Goal: Communication & Community: Answer question/provide support

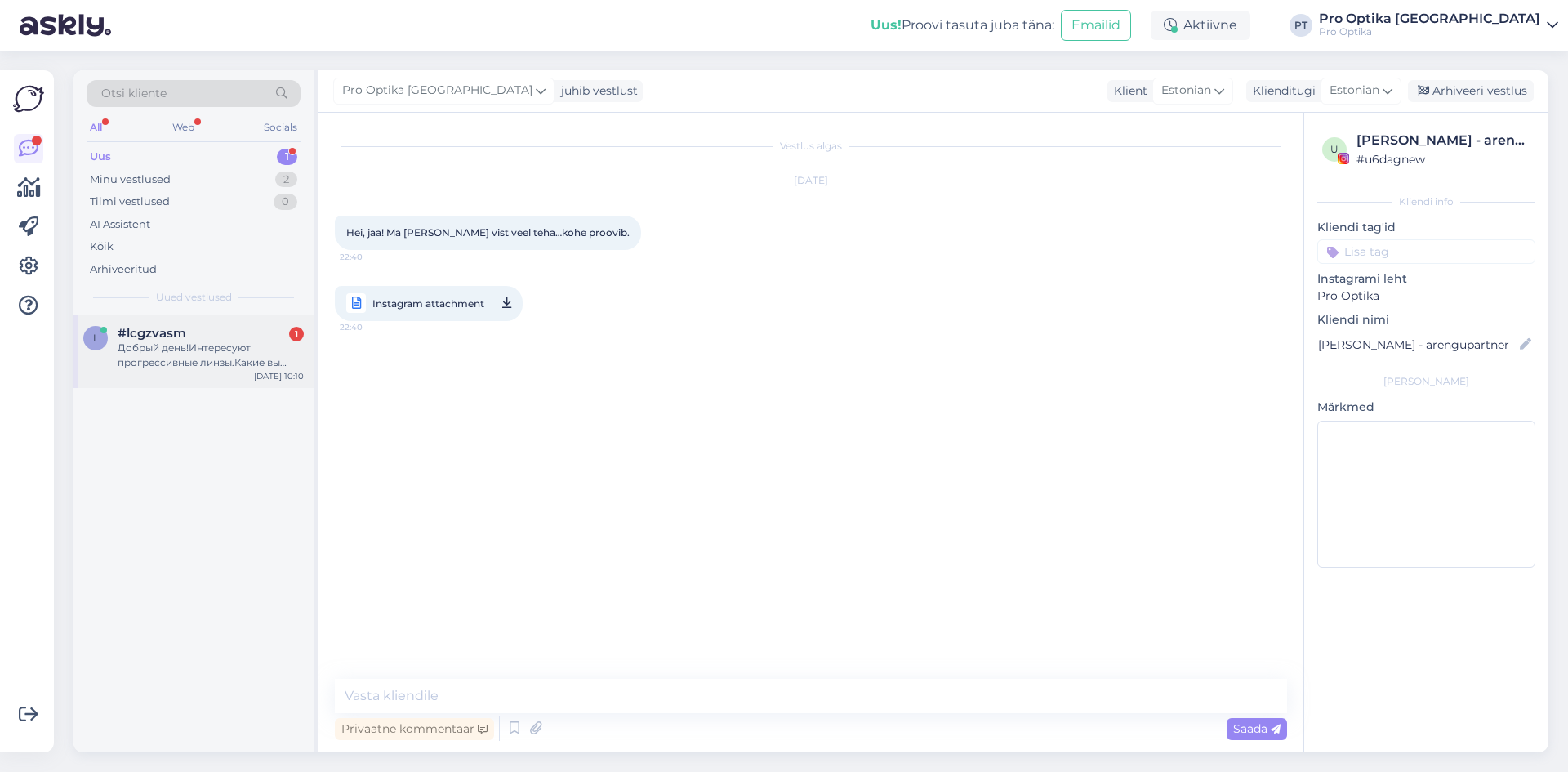
click at [262, 353] on div "Добрый день!Интересуют прогрессивные линзы.Какие вы предлагаете?какова стоимост…" at bounding box center [210, 355] width 187 height 30
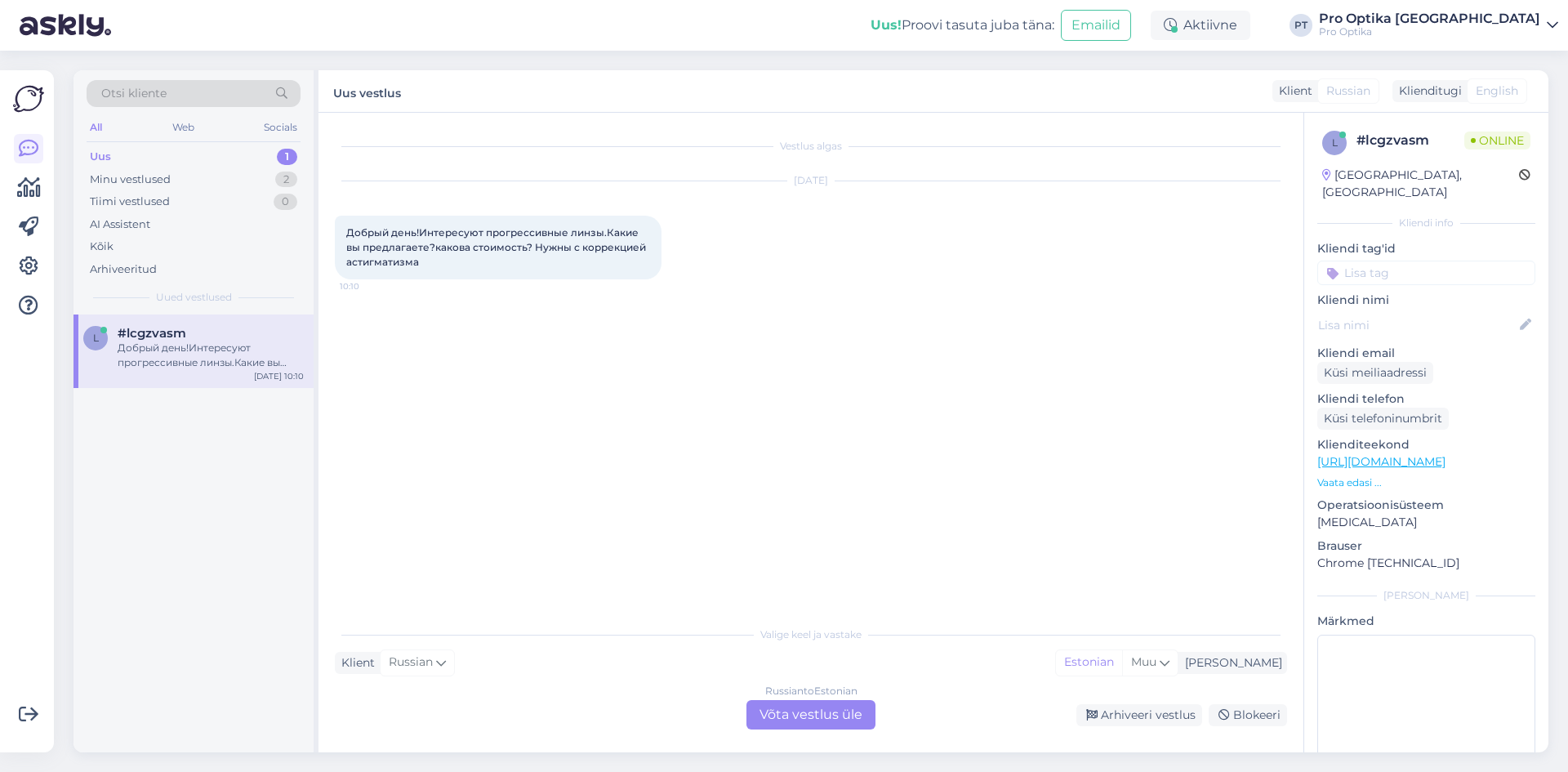
click at [808, 715] on div "Russian to Estonian Võta vestlus üle" at bounding box center [811, 715] width 129 height 30
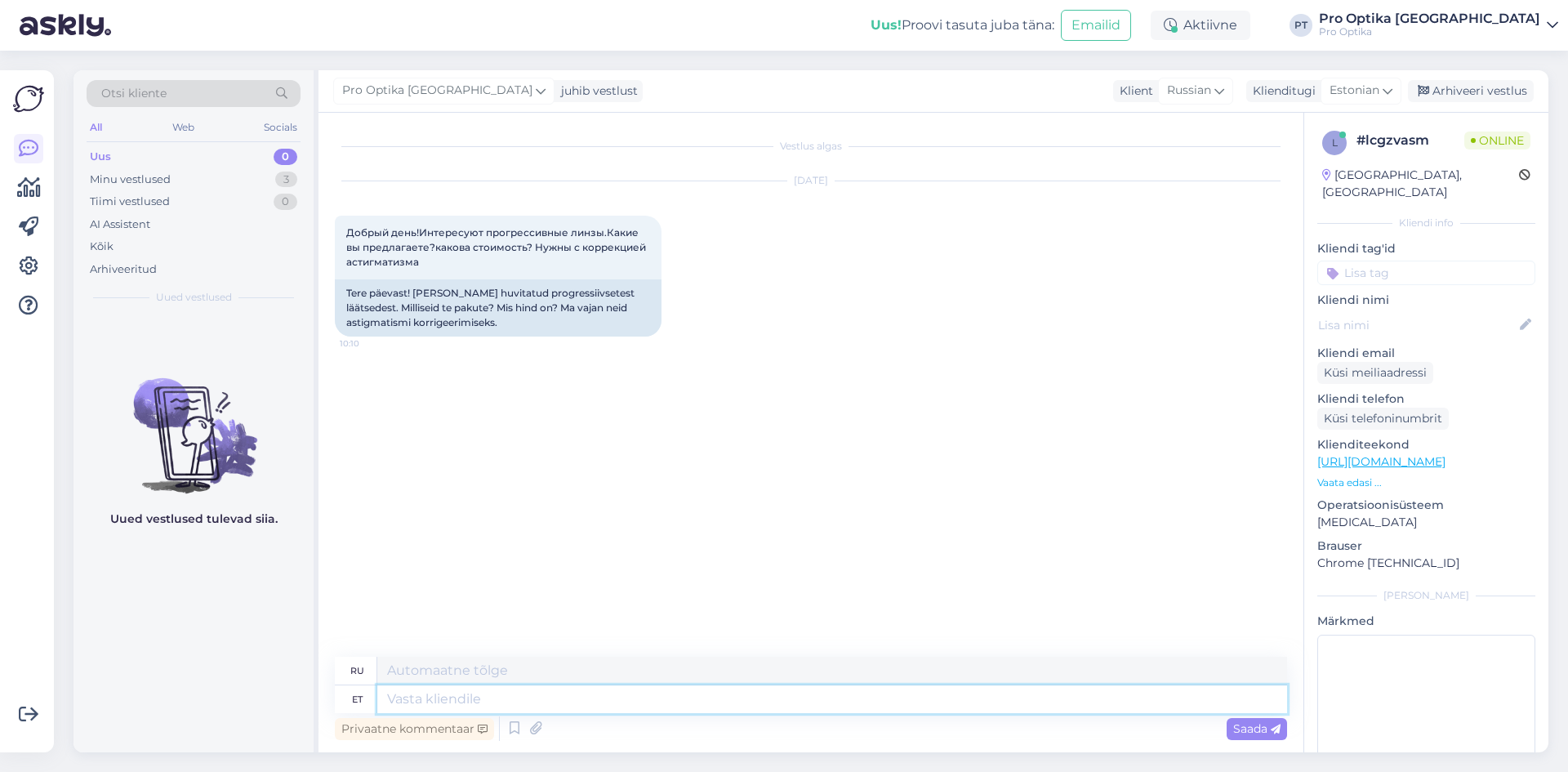
click at [495, 702] on textarea at bounding box center [833, 699] width 910 height 28
type textarea "Tere!"
type textarea "Привет!"
type textarea "Prog"
type textarea "Программа"
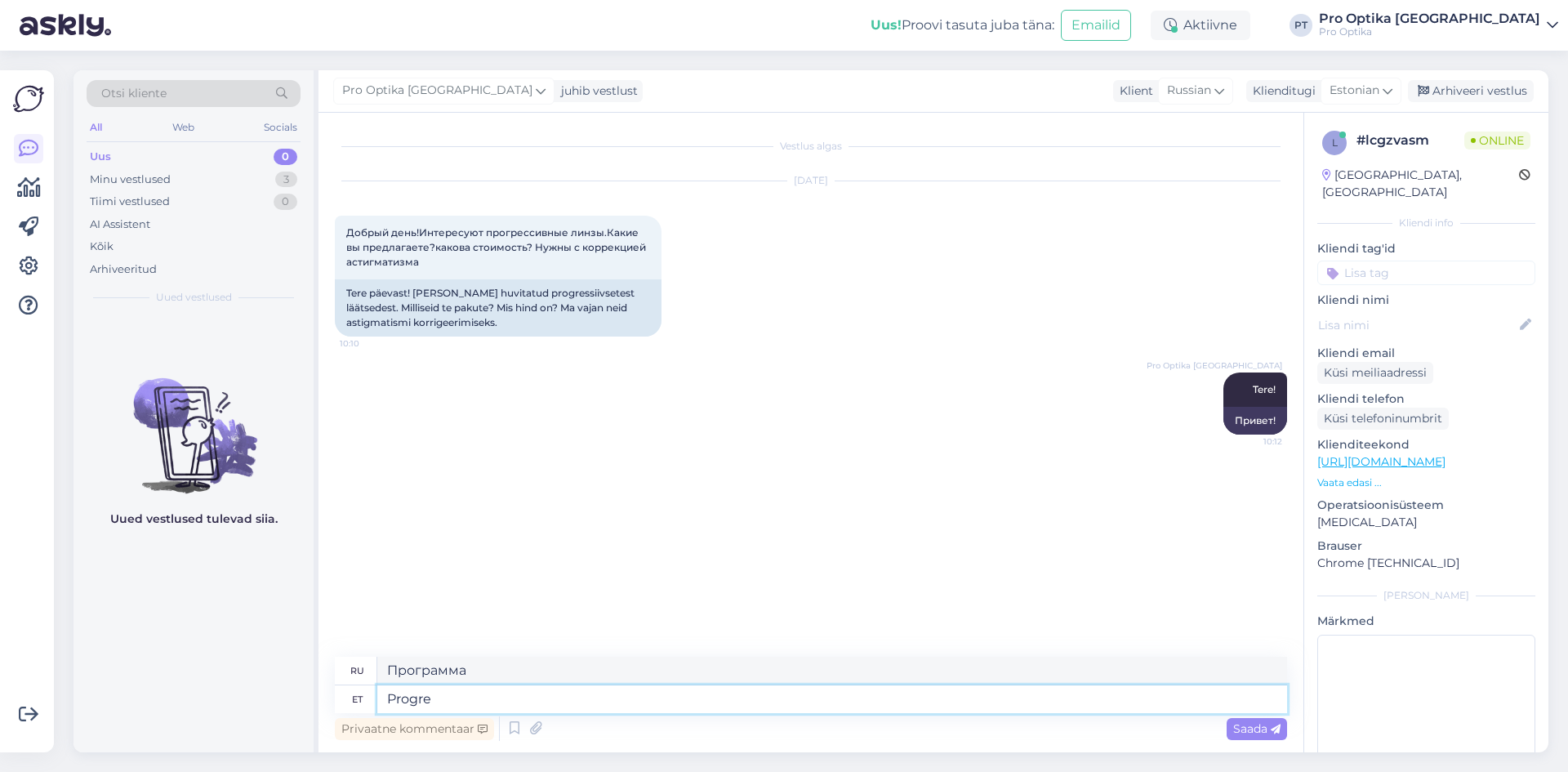
type textarea "Progres"
type textarea "Прогресс"
type textarea "Progresseeruvate"
type textarea "Прогрессивный"
type textarea "Progresseeruvate klaasipaari h"
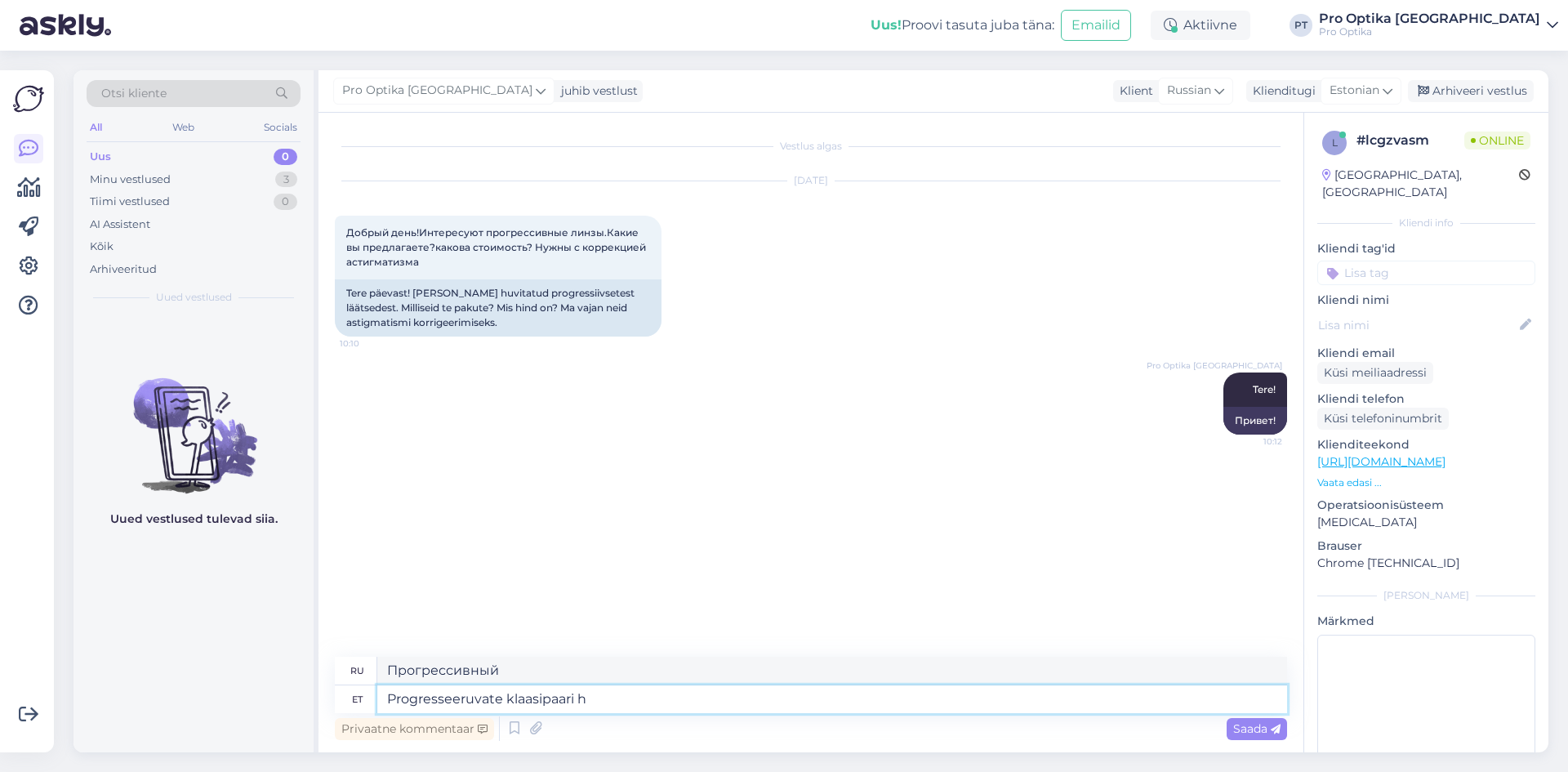
type textarea "Пара прогрессивных линз"
type textarea "Progresseeruvate klaasipaari hinnad"
type textarea "Цены на пару прогрессивных линз"
type textarea "Progresseeruvate klaasipaari hinnad algavad"
type textarea "Цены на пару прогрессивных линз начинаются от"
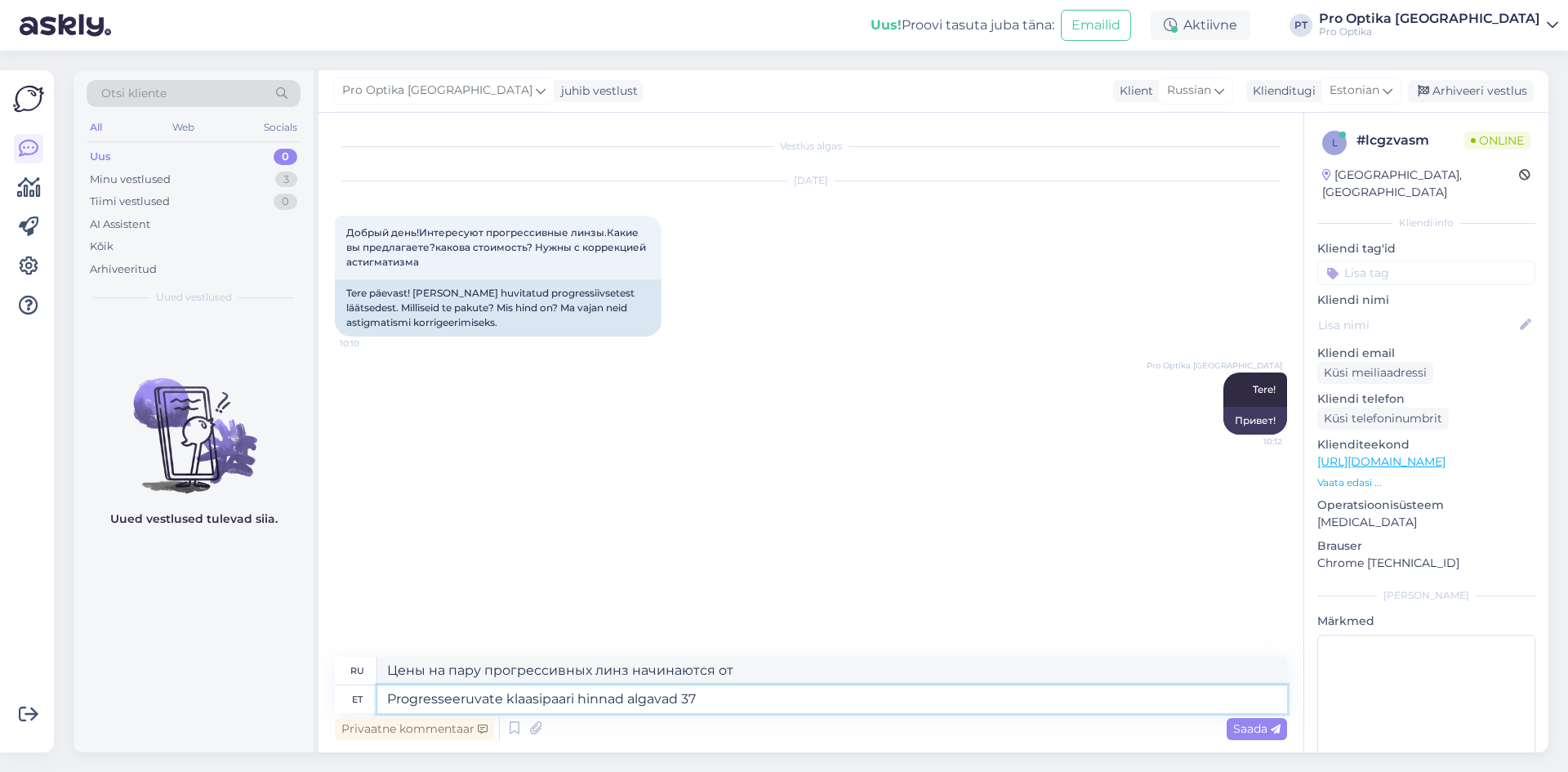
type textarea "Progresseeruvate klaasipaari hinnad algavad 378"
type textarea "Цены на пару прогрессивных линз начинаются от 378"
type textarea "Progresseeruvate klaasipaari hinnad algavad 378 eurost"
type textarea "Цены на пару прогрессивных линз начинаются от 378 евро."
type textarea "Progresseeruvate klaasipaari hinnad algavad 378 eurost. Lõplik hind s"
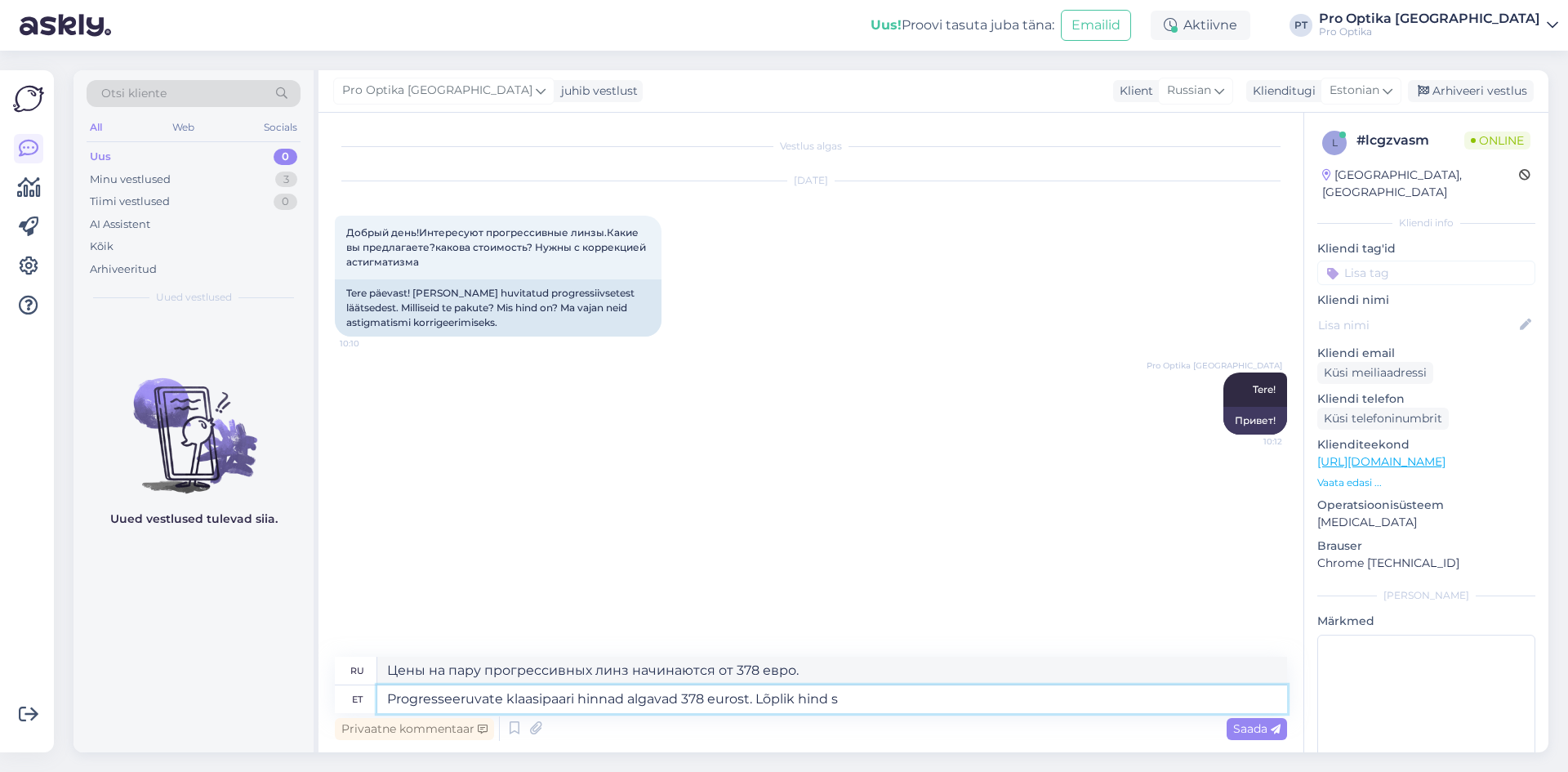
type textarea "Цены на пару прогрессивных линз начинаются от 378 евро. Окончательная цена."
type textarea "Progresseeruvate klaasipaari hinnad algavad 378 eurost. Lõplik hind sõltub"
type textarea "Цены на пару прогрессивных линз начинаются от 378 евро. Окончательная цена зави…"
type textarea "Progresseeruvate klaasipaari hinnad algavad 378 eurost. Lõplik hind sõltub Teie"
type textarea "Цены на пару прогрессивных линз начинаются от 378 евро. Окончательная цена зави…"
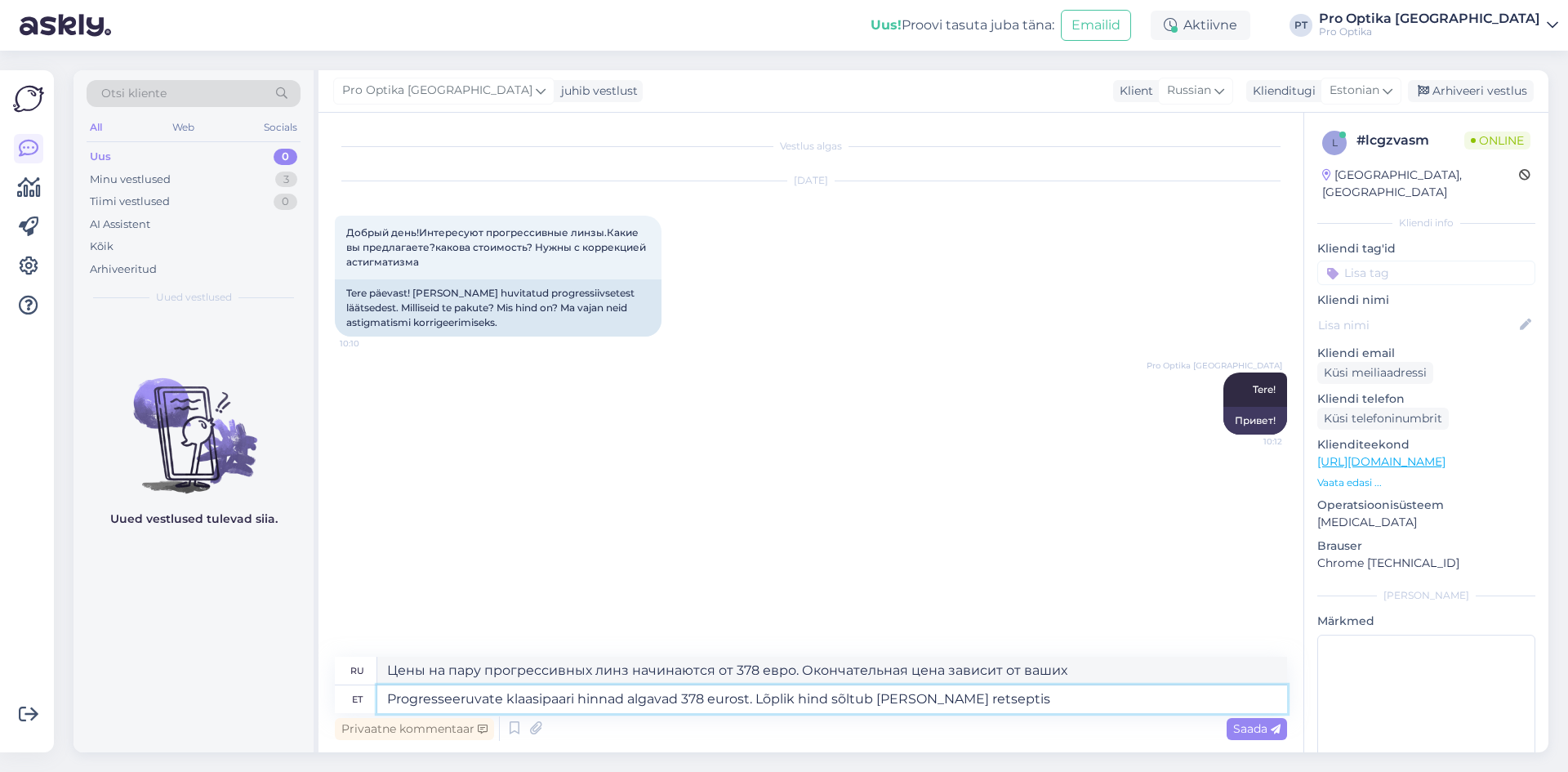
type textarea "Progresseeruvate klaasipaari hinnad algavad 378 eurost. Lõplik hind sõltub [PER…"
type textarea "Цены на пару прогрессивных линз начинаются от 378 евро. Окончательная цена зави…"
type textarea "Progresseeruvate klaasipaari hinnad algavad 378 eurost. Lõplik hind sõltub [PER…"
type textarea "Цены на прогрессивные линзы начинаются от 378 евро. Окончательная цена зависит …"
type textarea "Progresseeruvate klaasipaari hinnad algavad 378 eurost. Lõplik hind sõltub [PER…"
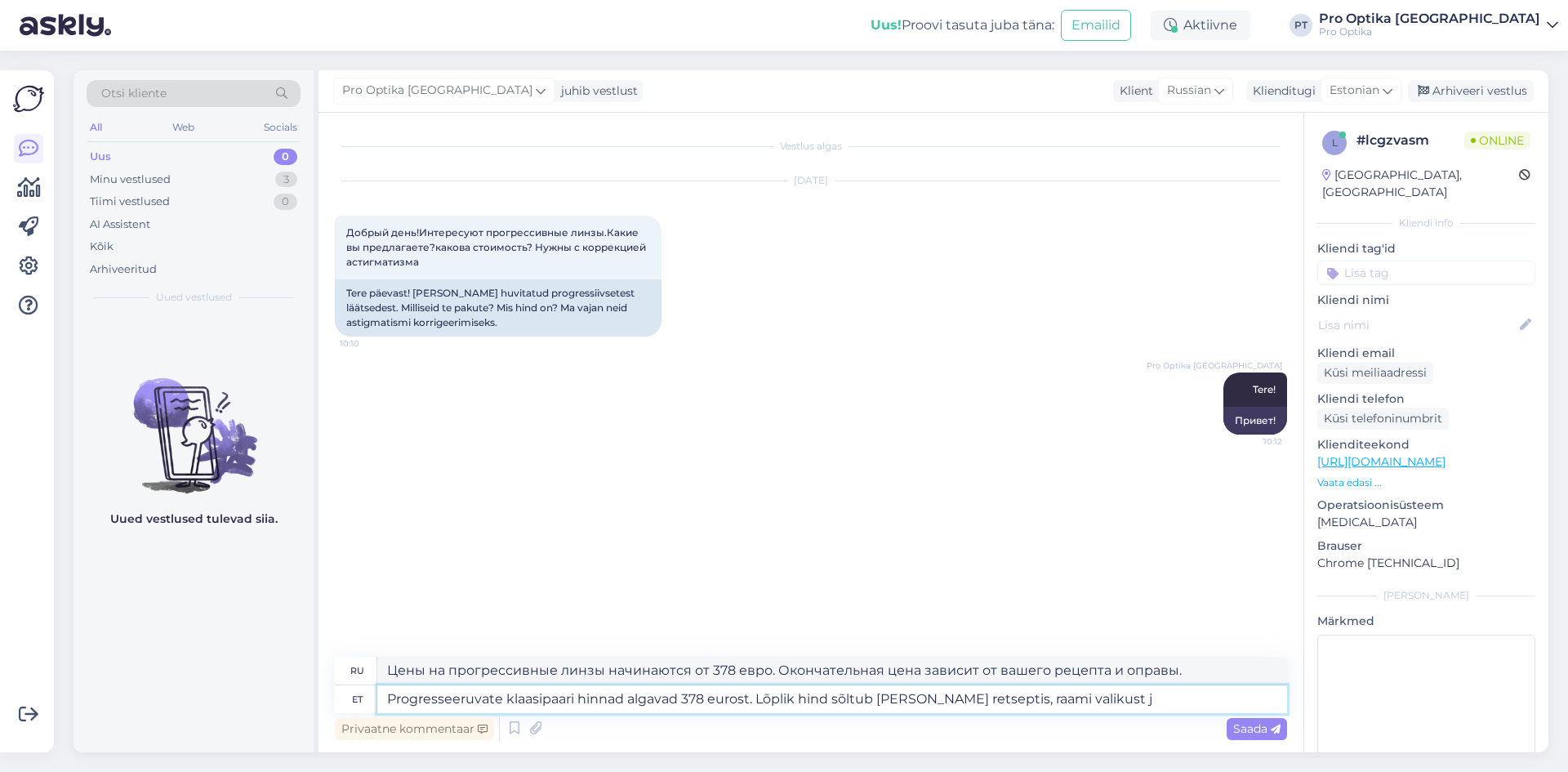
type textarea "Цены на прогрессивные линзы начинаются от 378 евро. Окончательная цена зависит …"
type textarea "Progresseeruvate klaasipaari hinnad algavad 378 eurost. Lõplik hind sõltub [PER…"
type textarea "Цены на прогрессивные линзы начинаются от 378 евро. Окончательная цена зависит …"
type textarea "Progresseeruvate klaasipaari hinnad algavad 378 eurost. Lõplik hind sõltub [PER…"
type textarea "Цены на прогрессивные линзы начинаются от 378 евро. Окончательная цена зависит …"
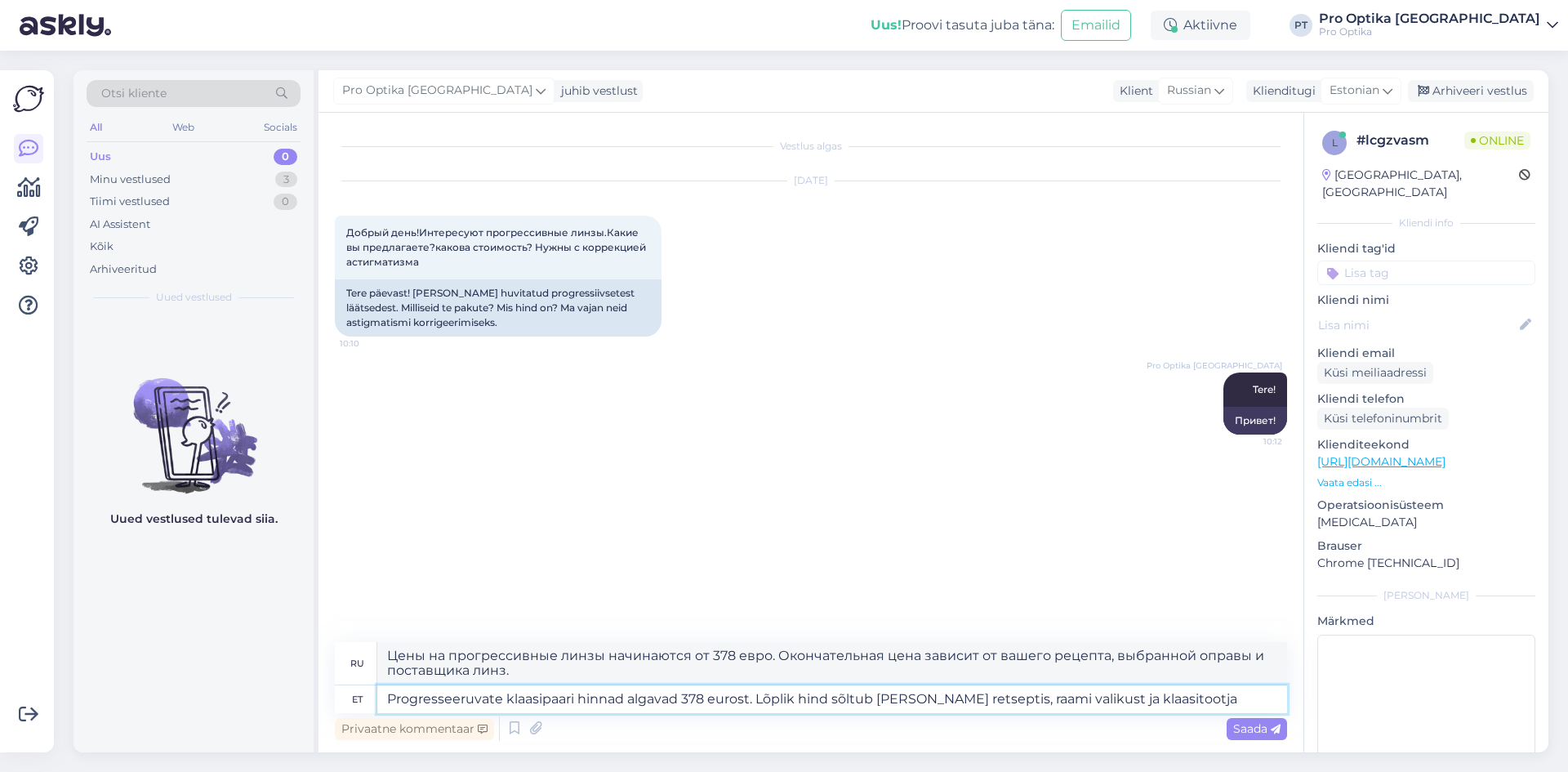
type textarea "Progresseeruvate klaasipaari hinnad algavad 378 eurost. Lõplik hind sõltub [PER…"
type textarea "Цены на прогрессивные линзы начинаются от 378 евро. Окончательная цена зависит …"
type textarea "Progresseeruvate klaasipaari hinnad algavad 378 eurost. Lõplik hind sõltub [PER…"
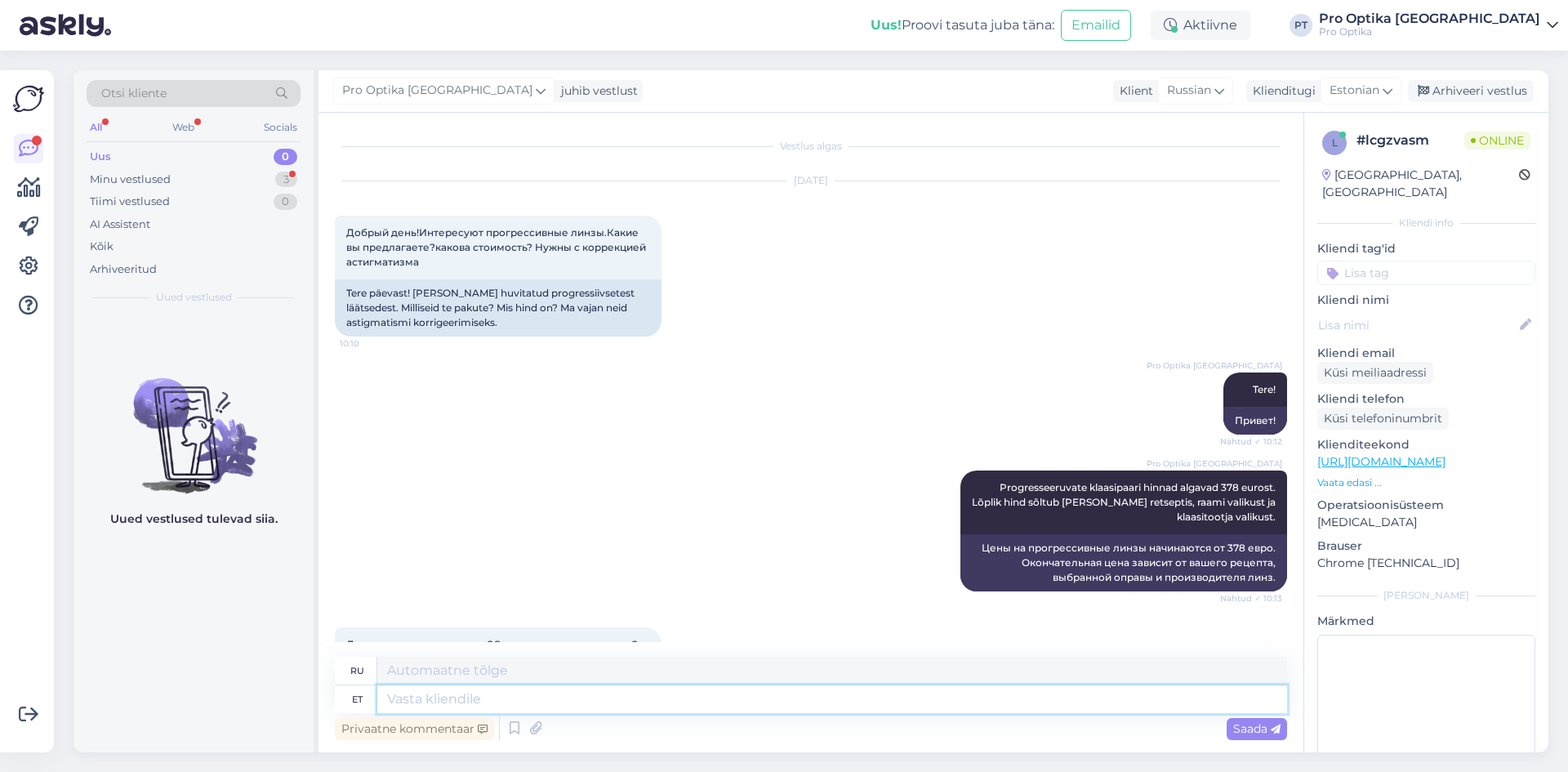
scroll to position [80, 0]
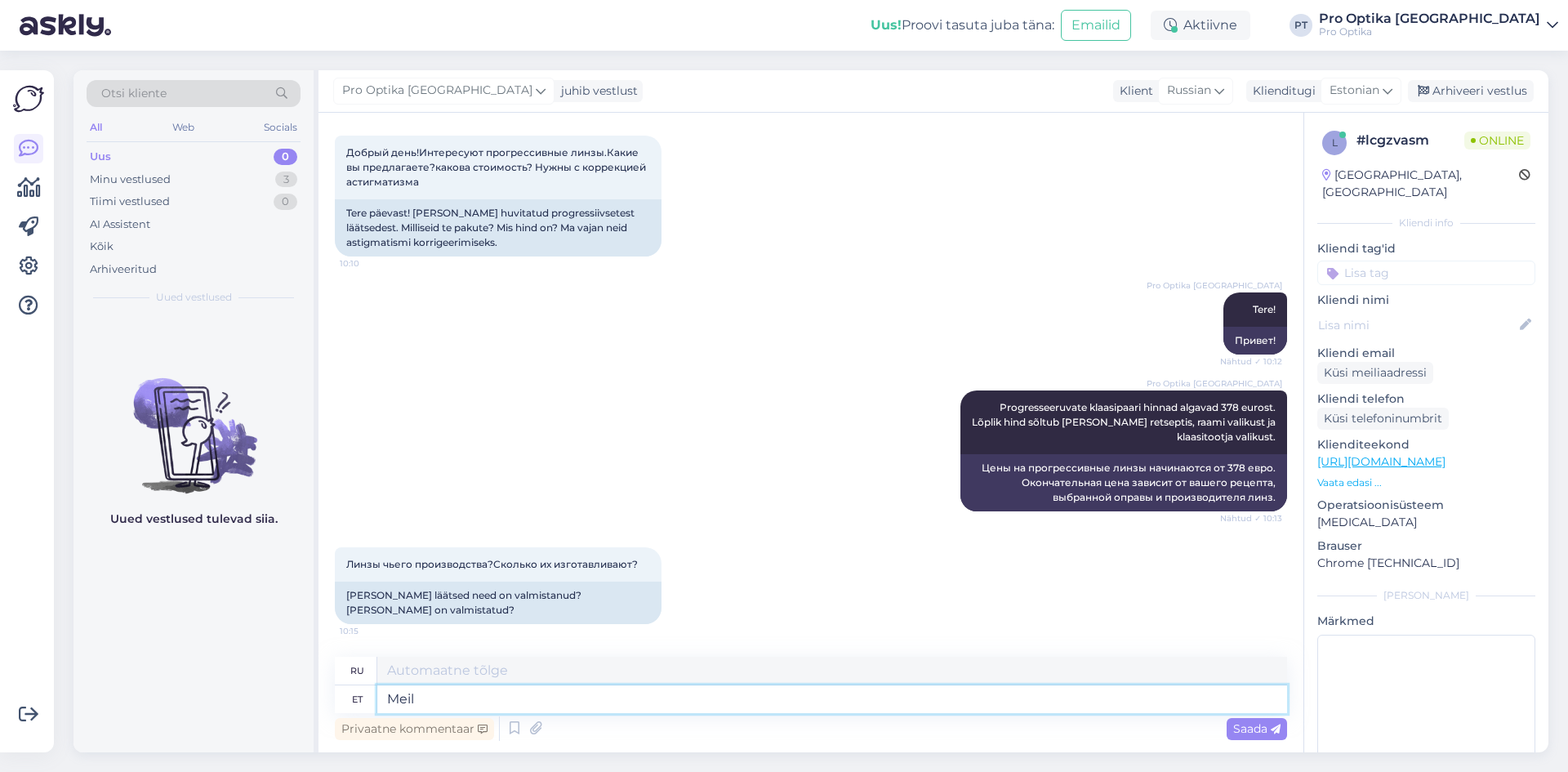
type textarea "Meil"
type textarea "Мы"
type textarea "Meil on"
type textarea "У нас есть"
type textarea "Meil on m"
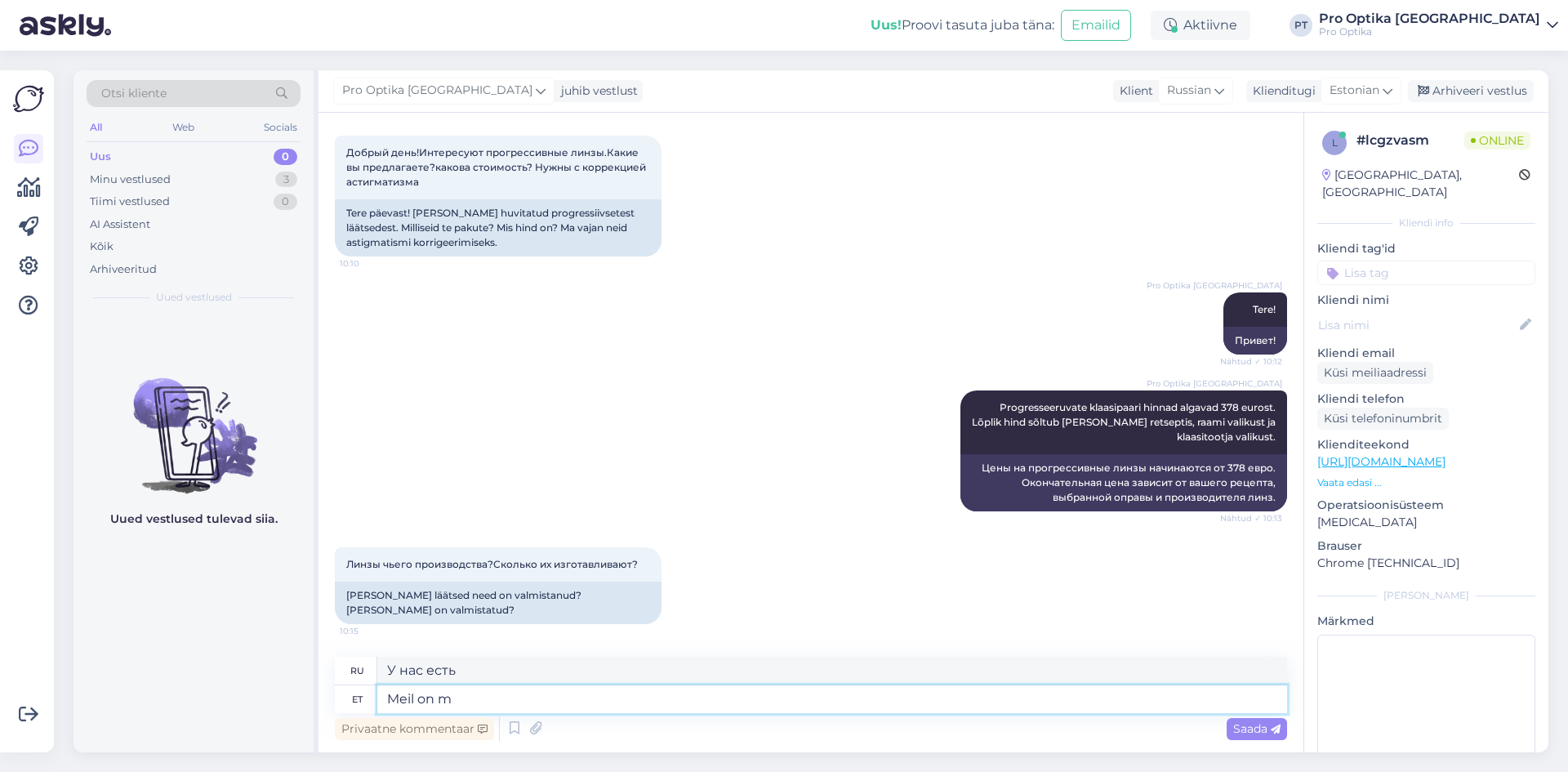
type textarea "У нас есть м"
type textarea "Meil on"
type textarea "У нас есть"
type textarea "Meil on valikus m"
type textarea "У нас есть выбор"
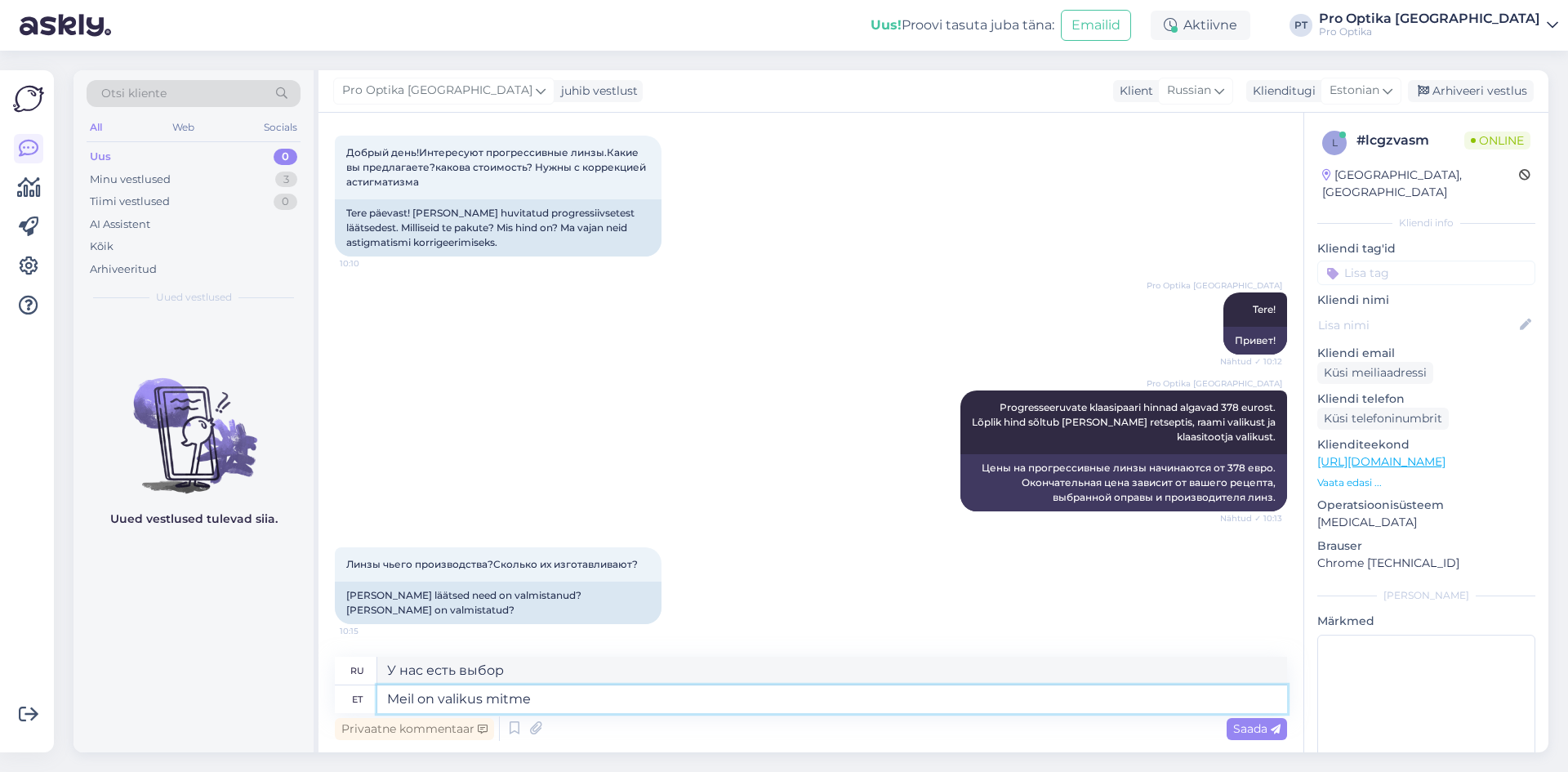
type textarea "Meil on valikus mitme"
type textarea "У нас есть несколько вариантов на выбор."
type textarea "Meil on valikus mitme tootsja"
type textarea "У нас есть несколько производителей на выбор"
type textarea "Meil on valikus mitme toot"
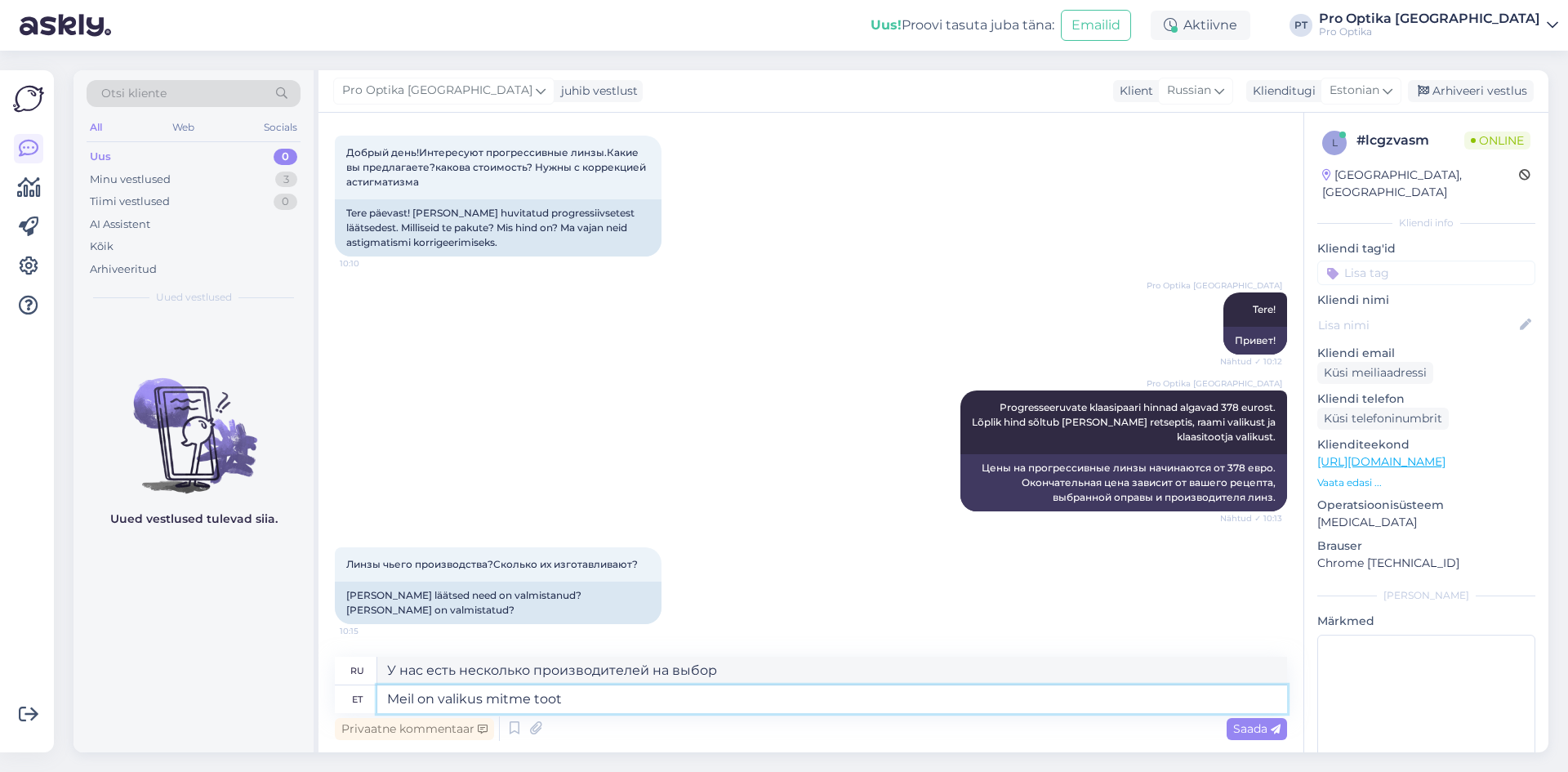
type textarea "У нас есть несколько продуктов на выбор."
type textarea "Meil on valikus mitme tootja k"
type textarea "У нас есть несколько производителей на выбор"
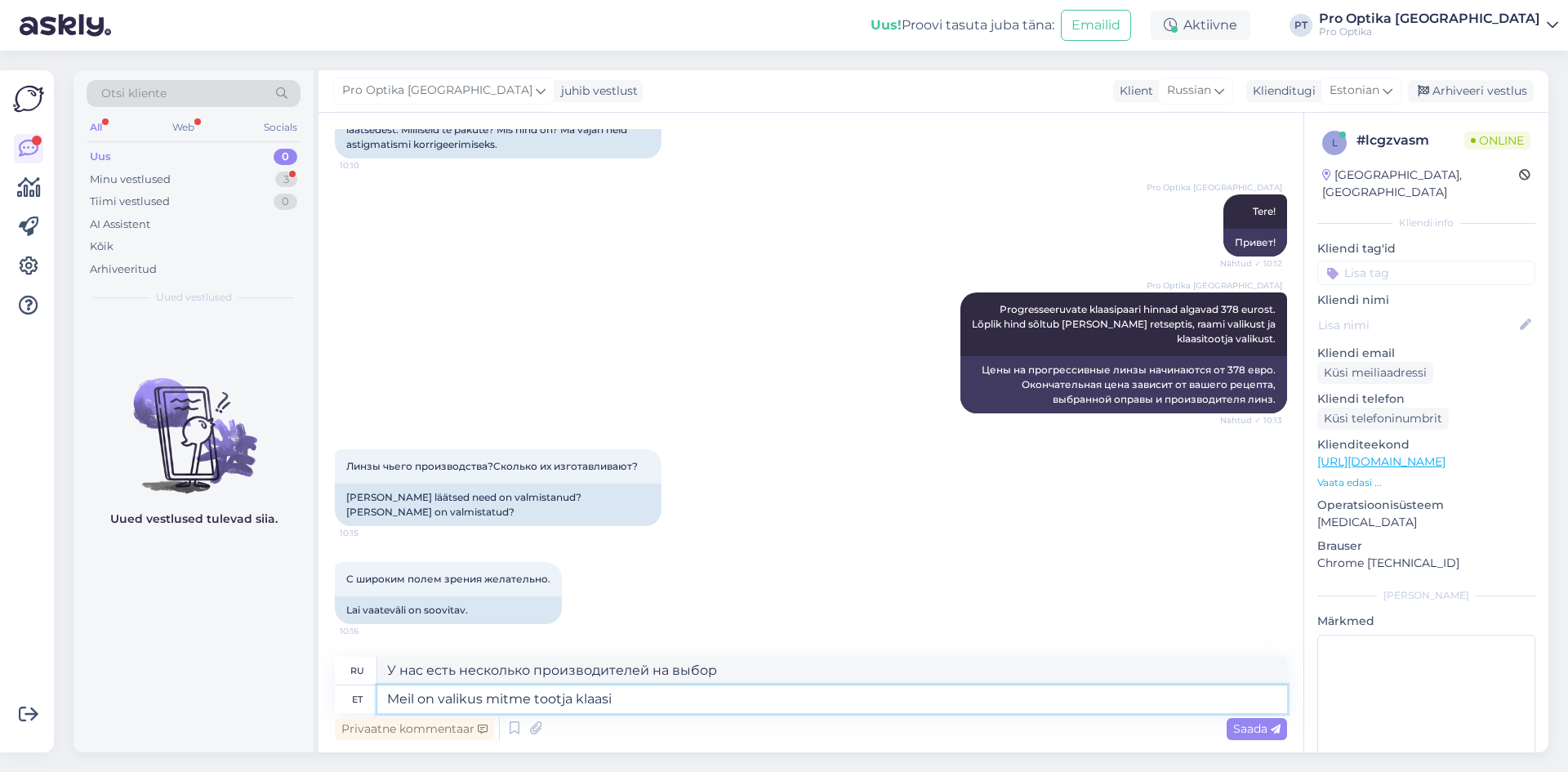
type textarea "Meil on valikus mitme tootja klaasid"
type textarea "У нас есть на выбор очки от нескольких производителей."
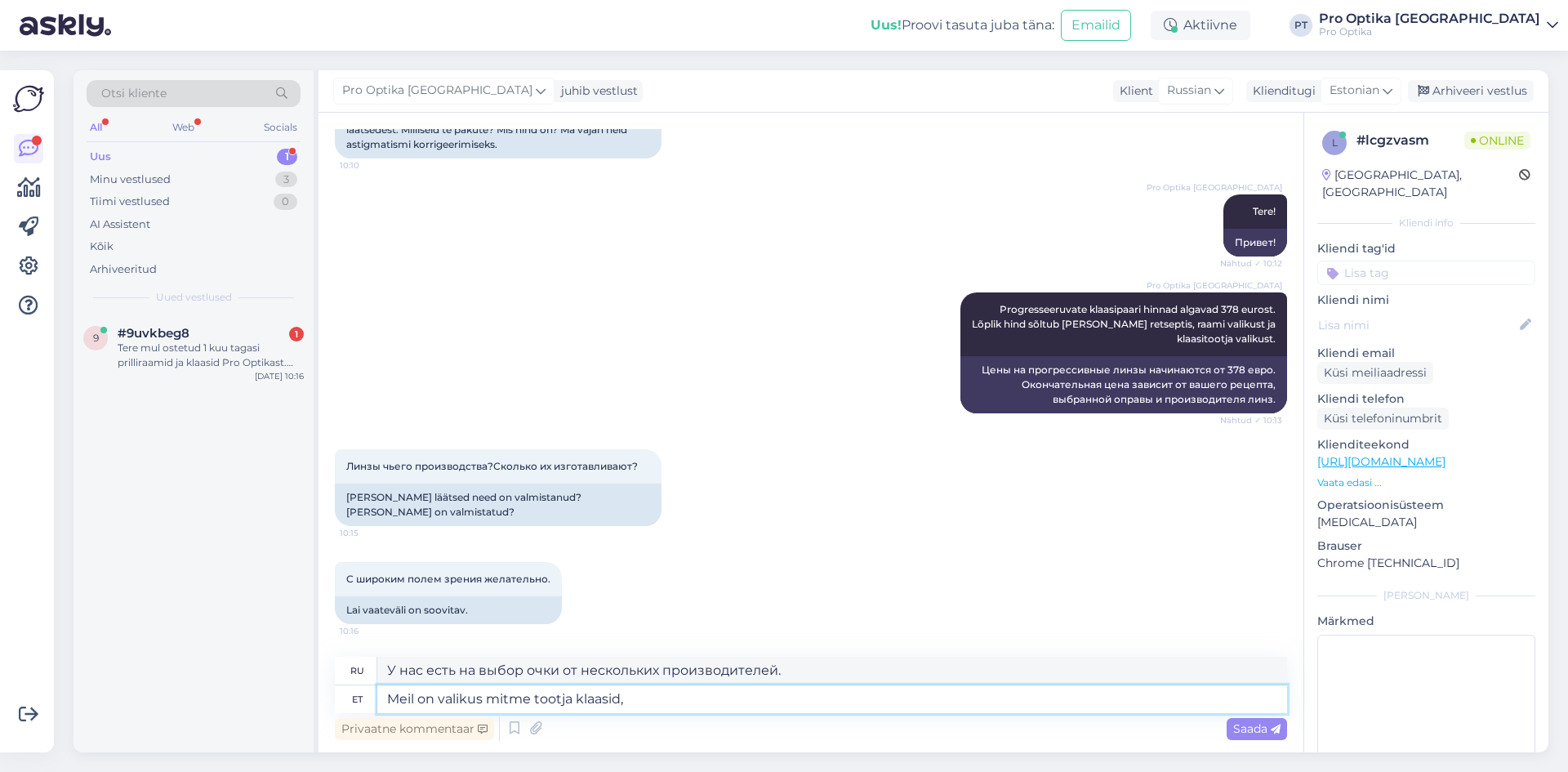
type textarea "Meil on valikus mitme tootja klaasid,"
type textarea "У нас есть выбор очков от нескольких производителей,"
type textarea "Meil on valikus mitme tootja klaasid, [GEOGRAPHIC_DATA],"
type textarea "У нас есть выбор очков от нескольких производителей, [GEOGRAPHIC_DATA]"
type textarea "Meil on valikus mitme tootja klaasid, [GEOGRAPHIC_DATA],"
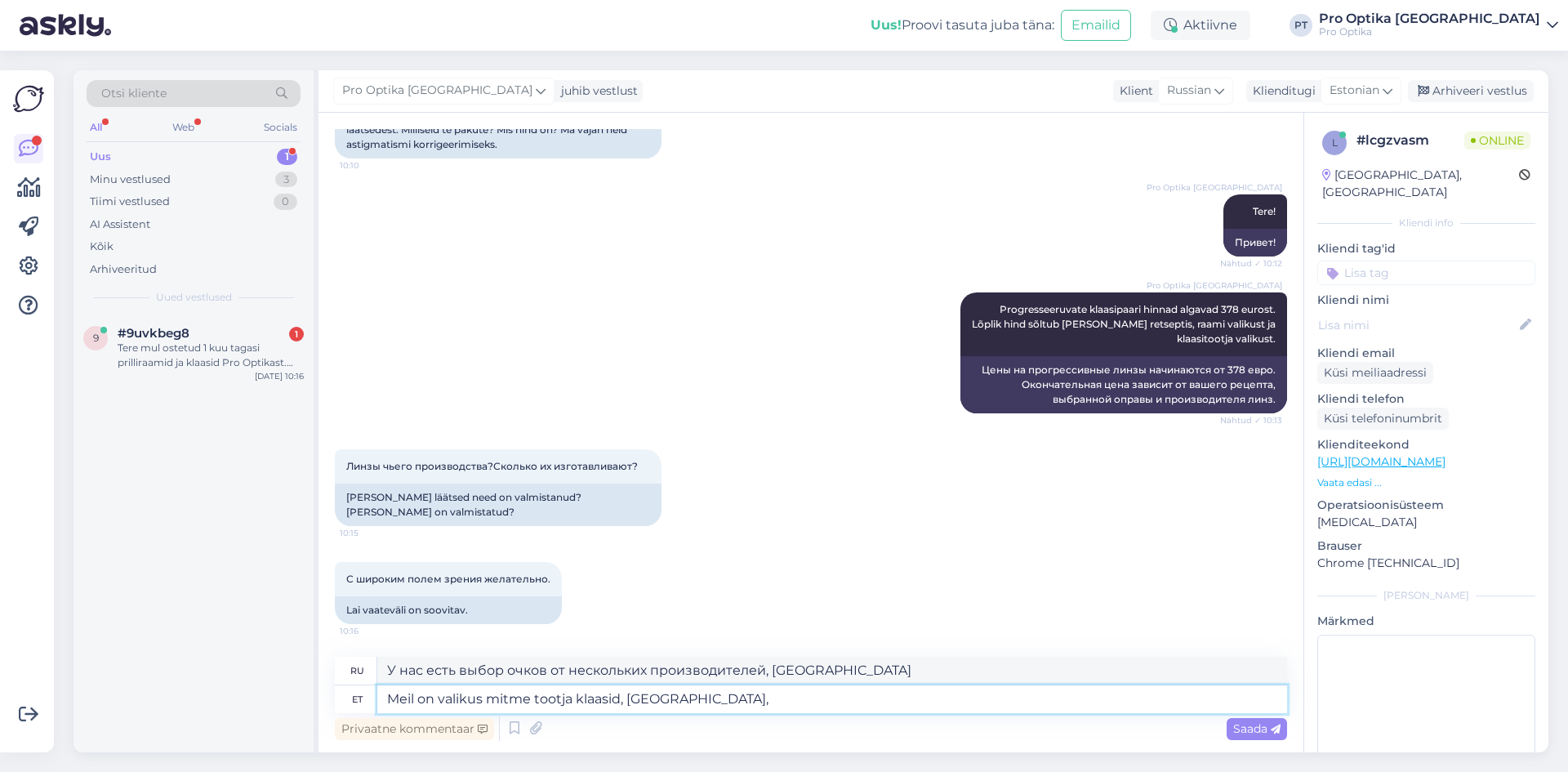
type textarea "У нас есть выбор очков от нескольких производителей, [GEOGRAPHIC_DATA],"
type textarea "Meil on valikus mitme tootja klaasid, [GEOGRAPHIC_DATA], Saka"
type textarea "У нас есть выбор очков от нескольких производителей, [GEOGRAPHIC_DATA], Сака"
type textarea "Meil on valikus mitme tootja klaasid, [GEOGRAPHIC_DATA], [PERSON_NAME] j"
type textarea "У нас есть выбор очков от нескольких производителей: латвийских, немецких."
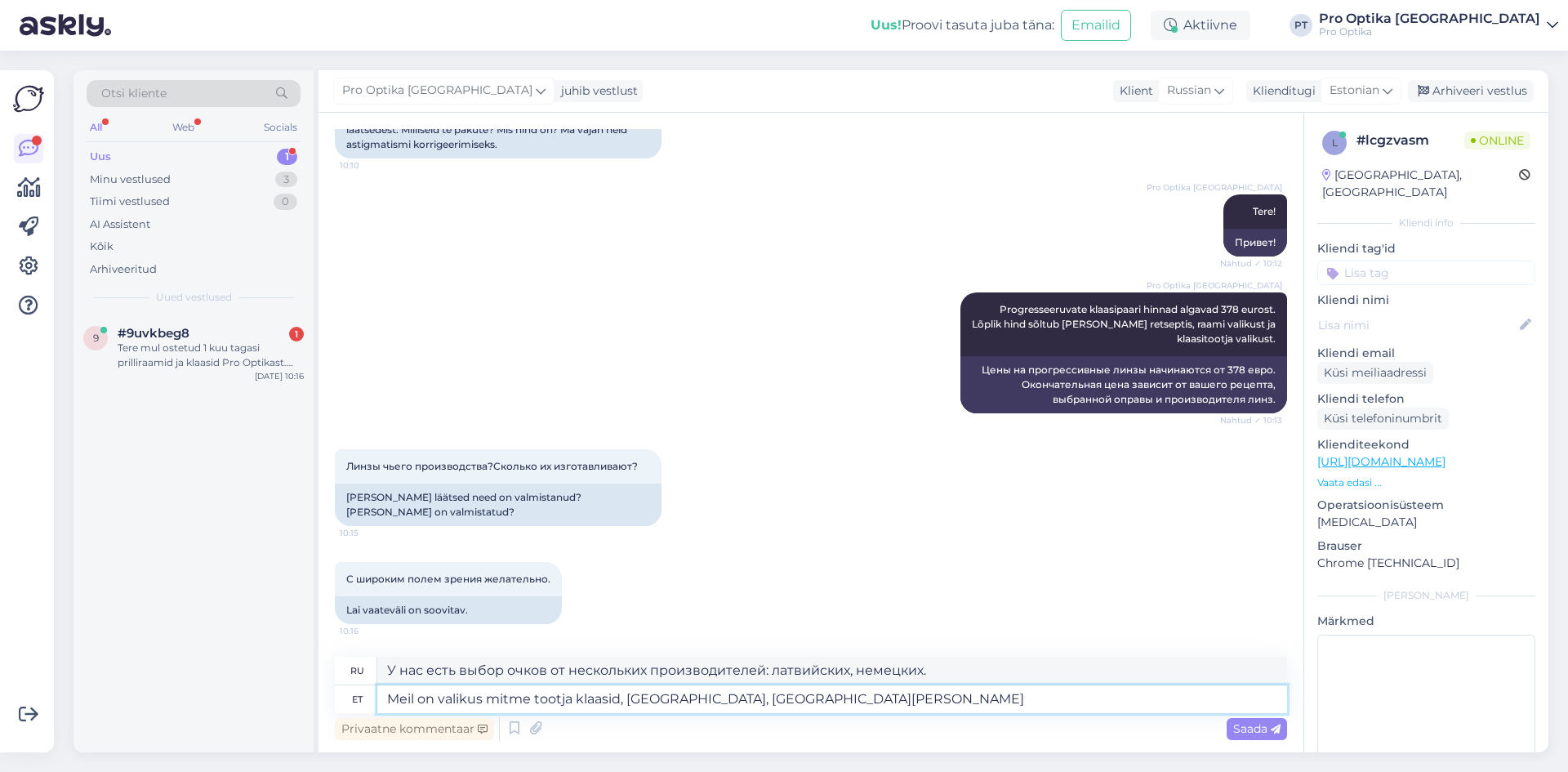
type textarea "Meil on valikus mitme tootja klaasid, [GEOGRAPHIC_DATA], [GEOGRAPHIC_DATA][PERS…"
type textarea "У нас есть выбор очков от нескольких производителей: латвийских, [DEMOGRAPHIC_D…"
type textarea "Meil on valikus mitme tootja klaasid, [GEOGRAPHIC_DATA], [GEOGRAPHIC_DATA][PERS…"
type textarea "У нас имеется выбор очков от нескольких производителей: латвийских, немецких и …"
type textarea "Meil on valikus mitme tootja klaasid, [GEOGRAPHIC_DATA], [GEOGRAPHIC_DATA][PERS…"
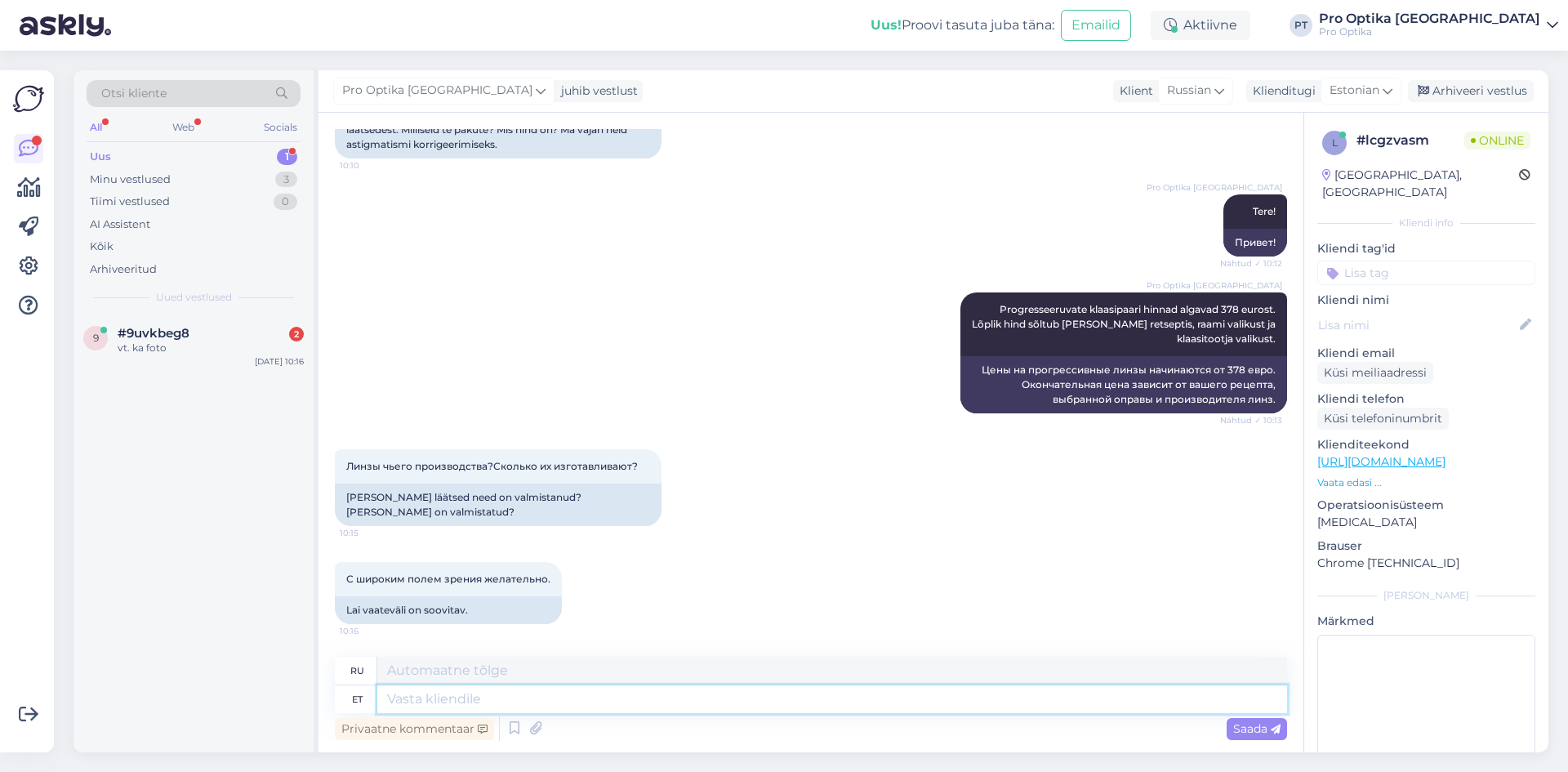
scroll to position [291, 0]
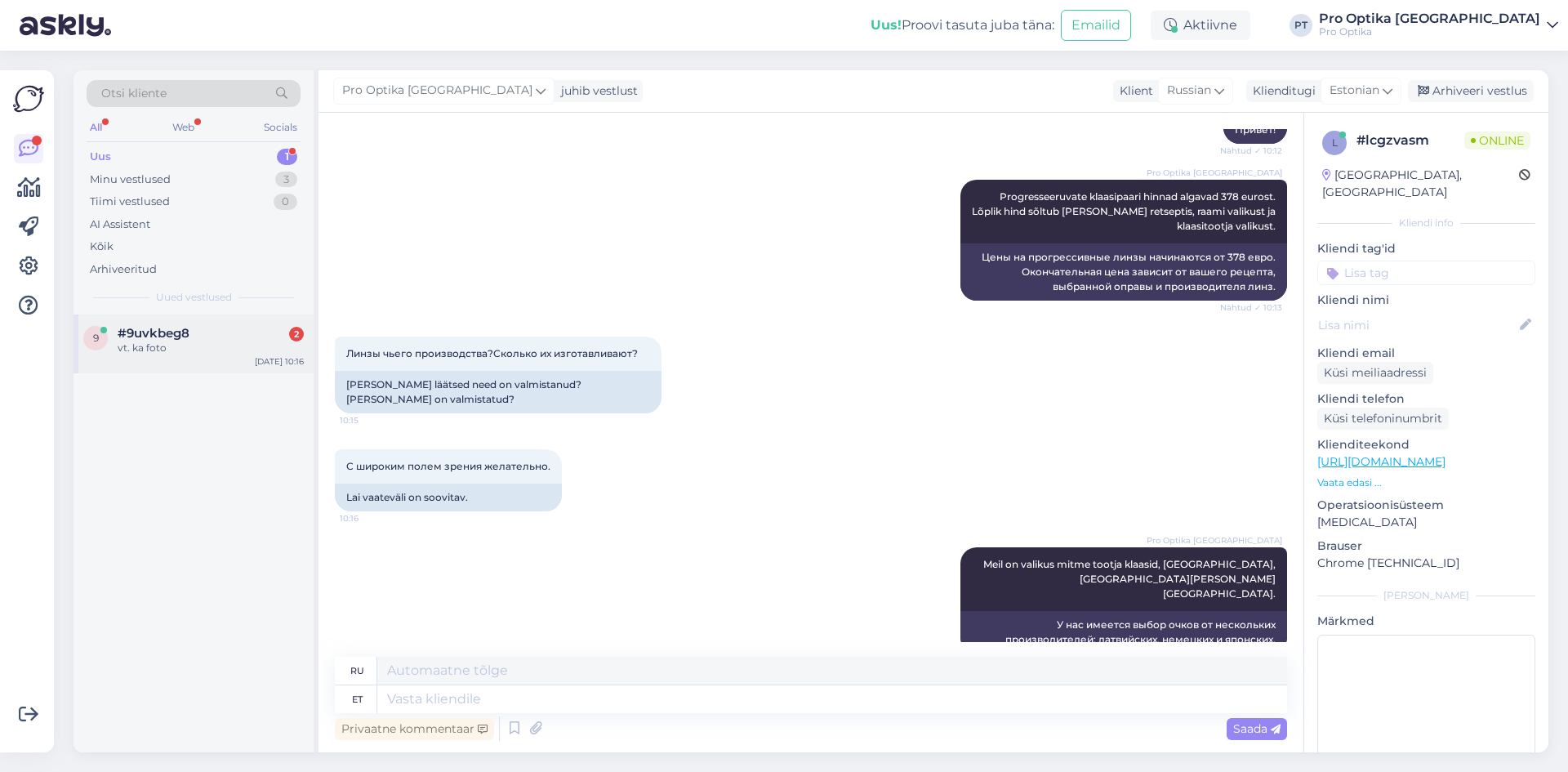
click at [205, 358] on div "9 #9uvkbeg8 2 vt. ka foto [DATE] 10:16" at bounding box center [193, 344] width 240 height 59
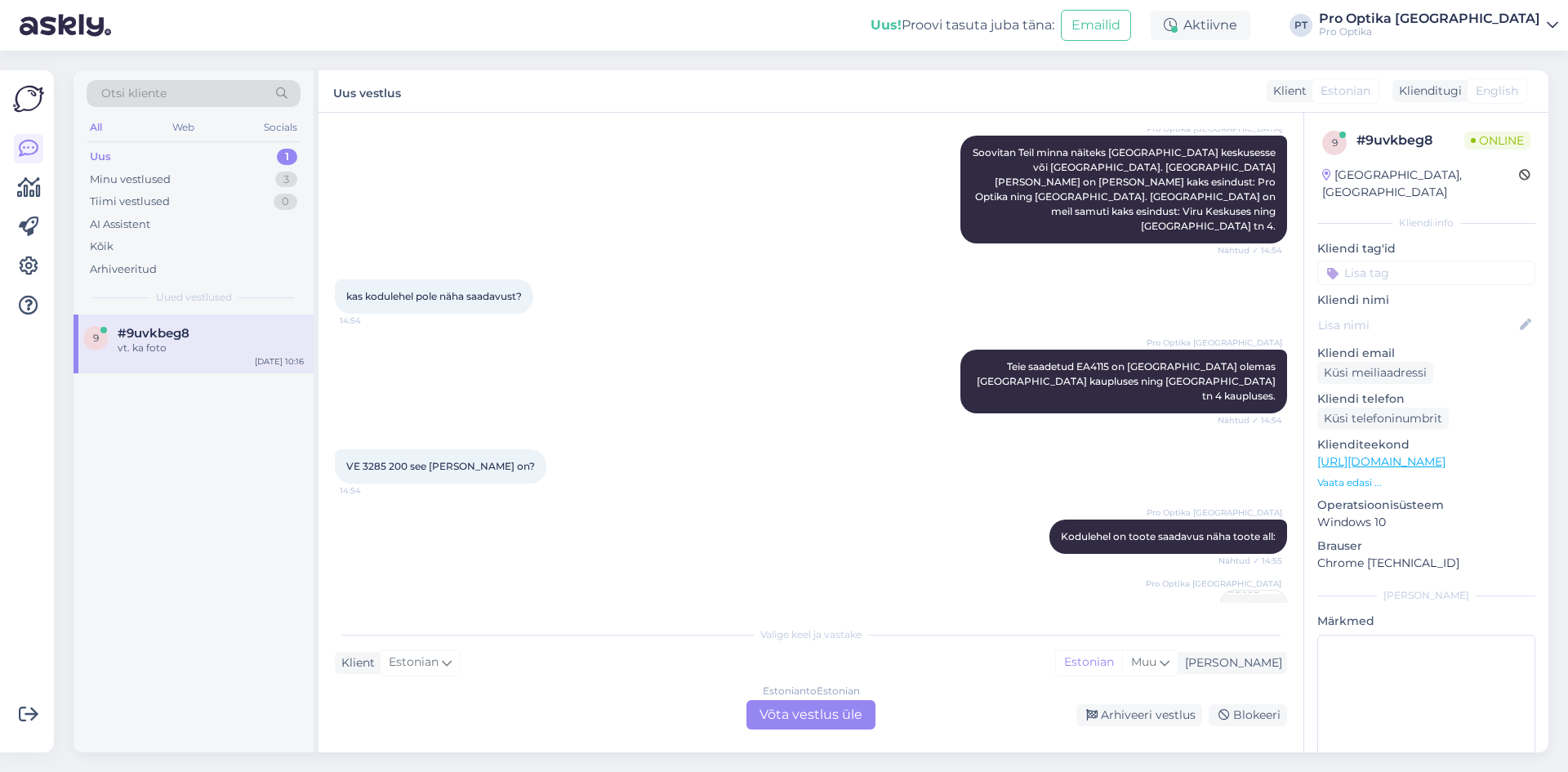
scroll to position [1066, 0]
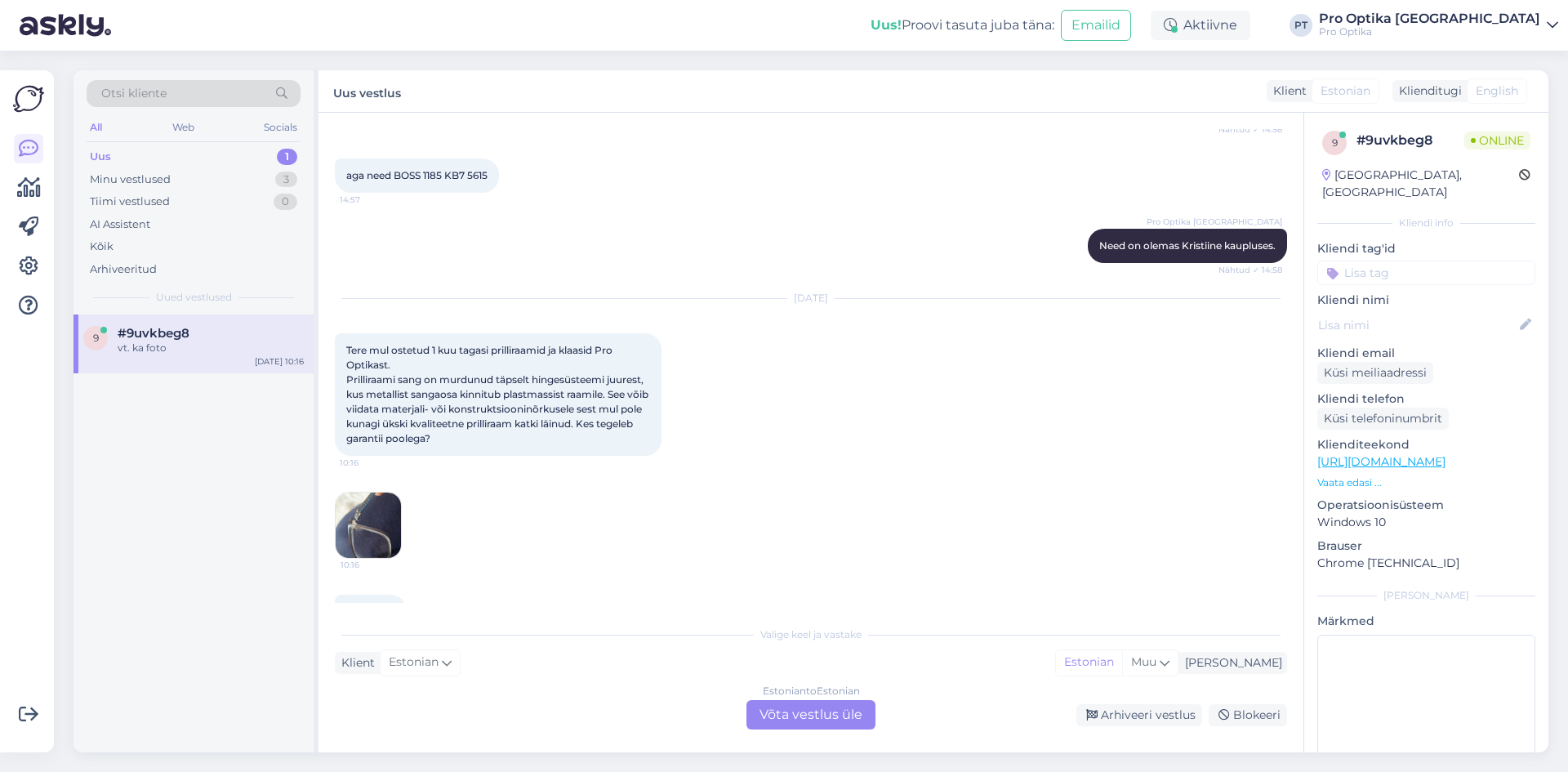
click at [850, 704] on div "Estonian to Estonian Võta vestlus üle" at bounding box center [811, 715] width 129 height 30
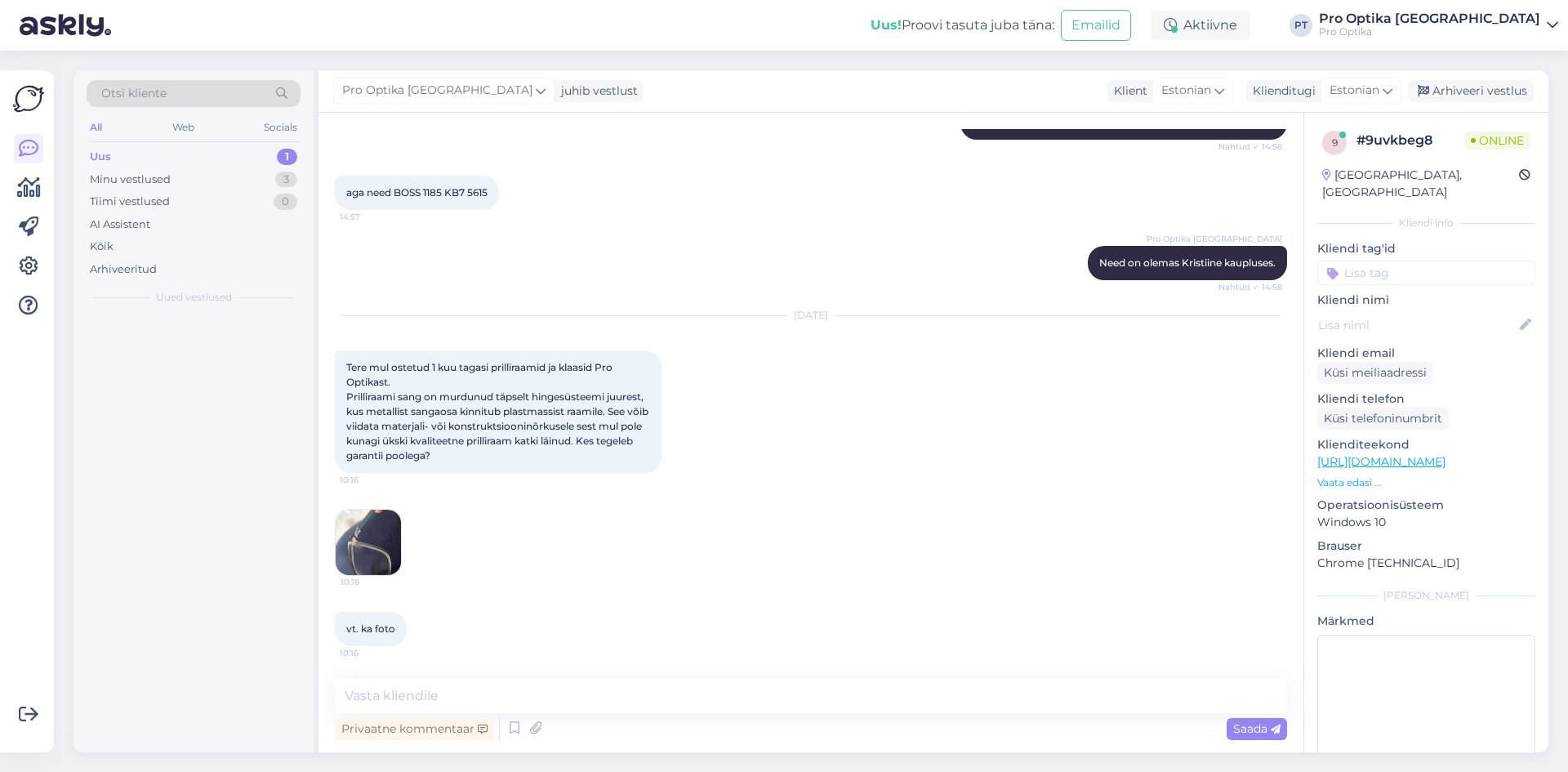
scroll to position [1004, 0]
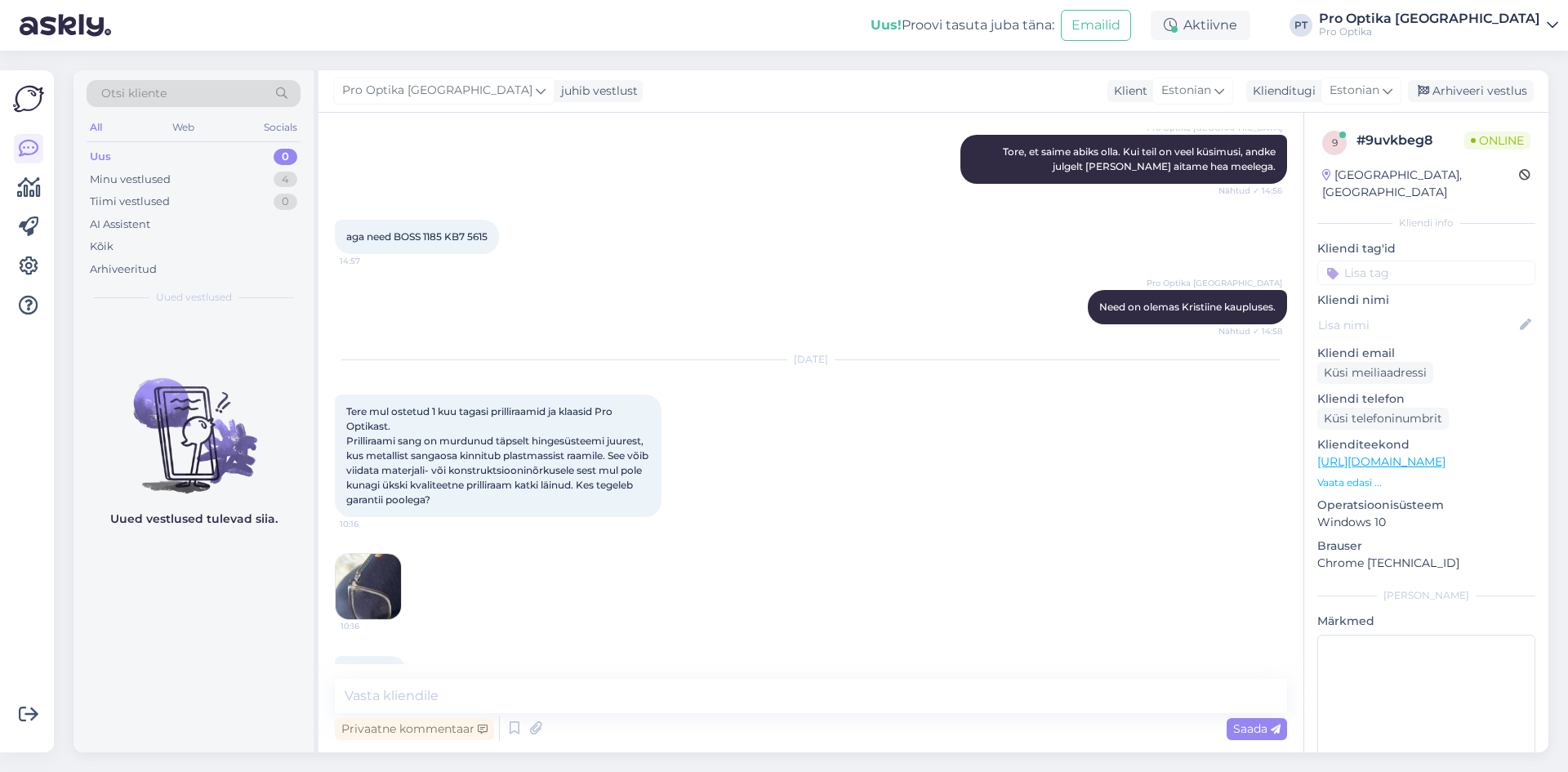
click at [366, 554] on img at bounding box center [368, 586] width 65 height 65
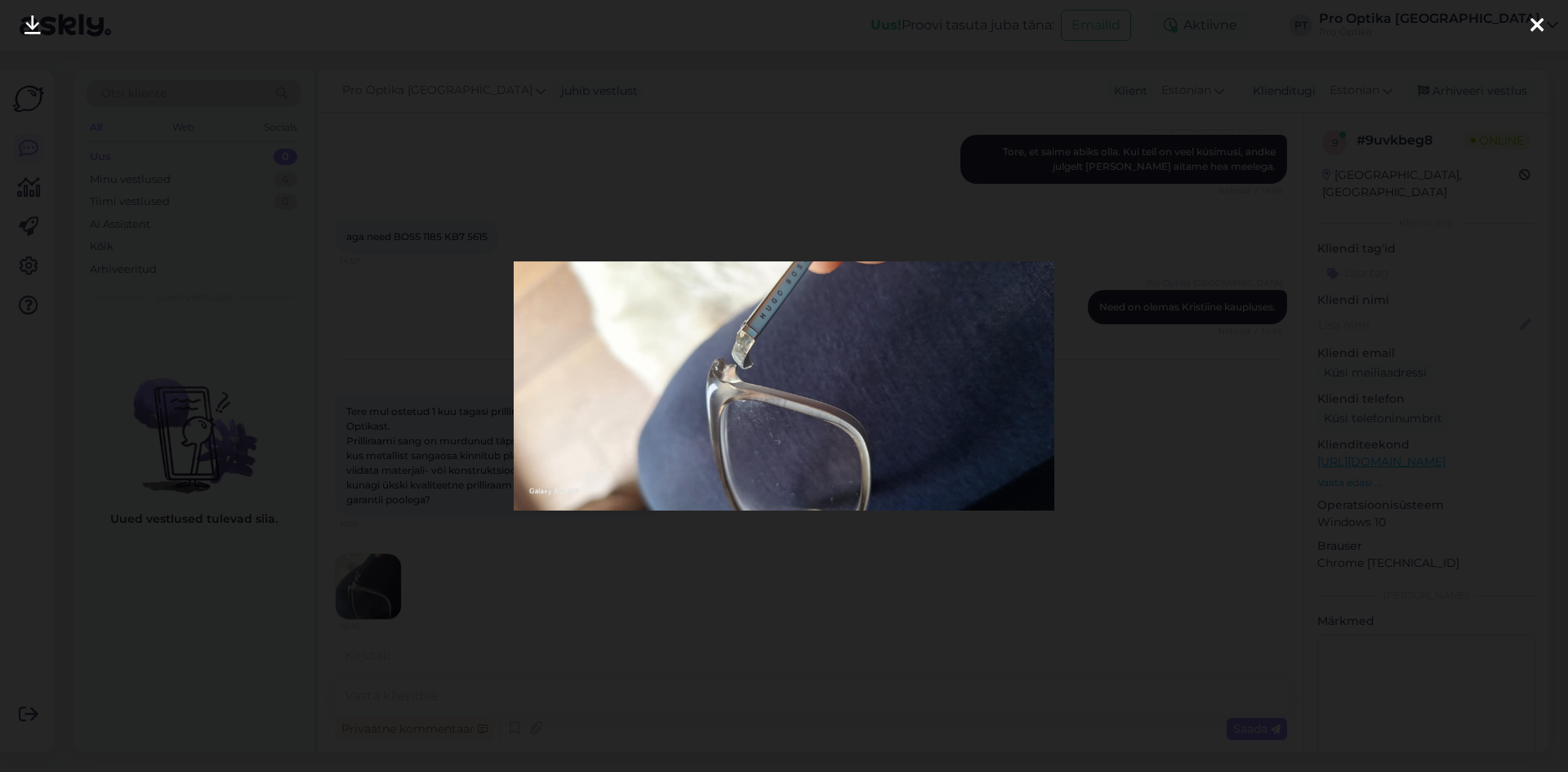
scroll to position [1021, 0]
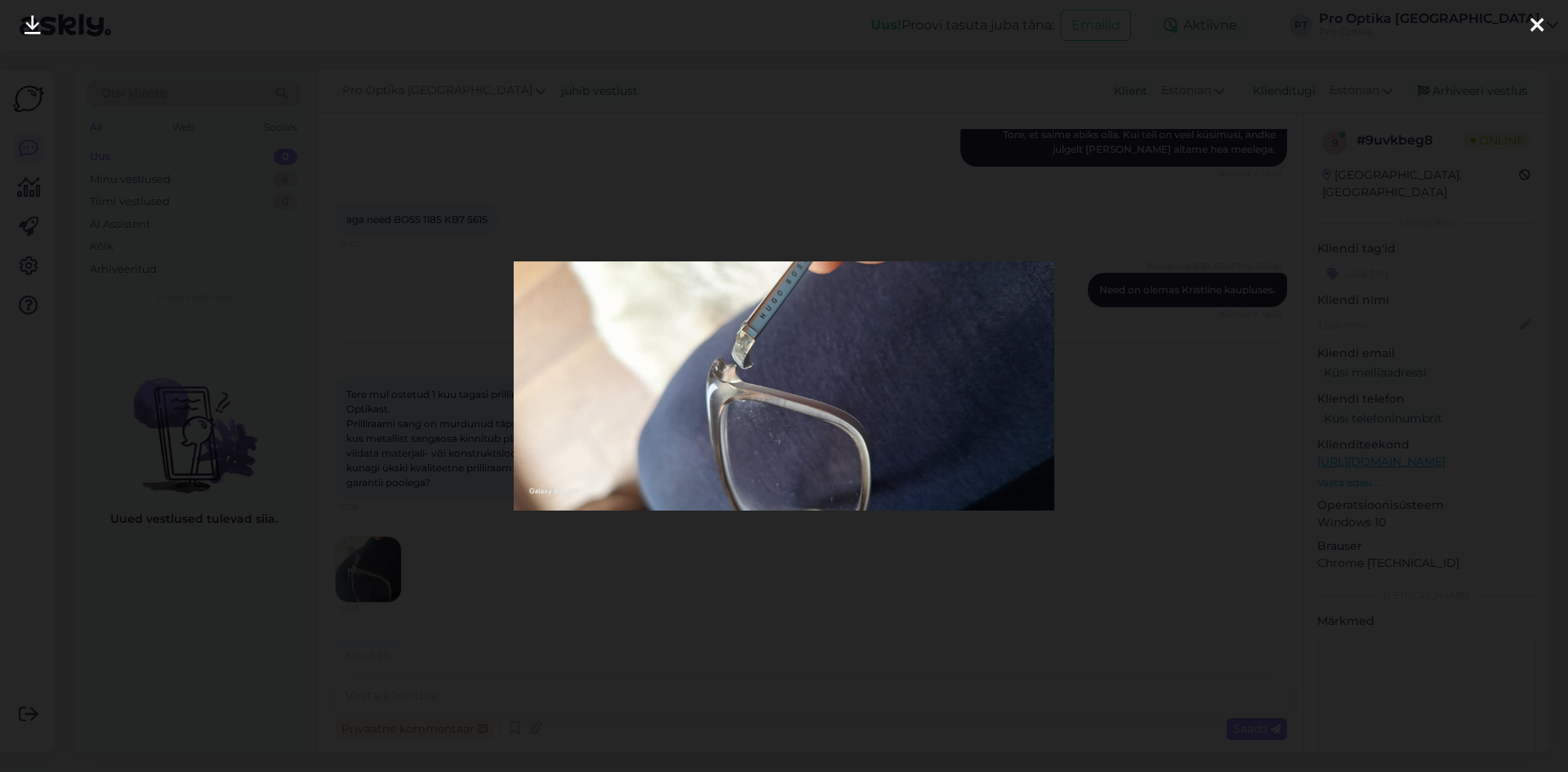
click at [1542, 11] on div at bounding box center [1537, 25] width 33 height 52
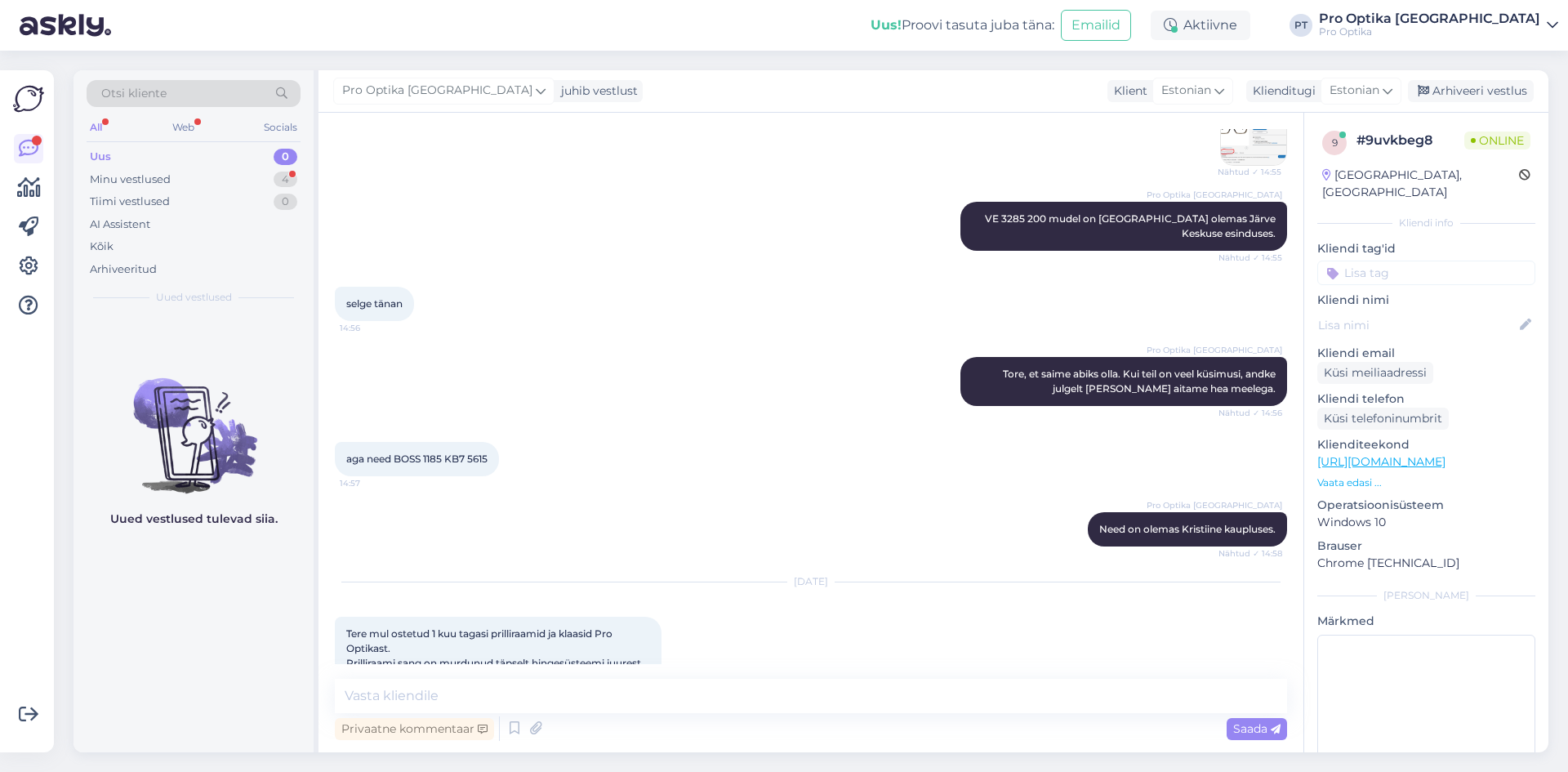
scroll to position [1004, 0]
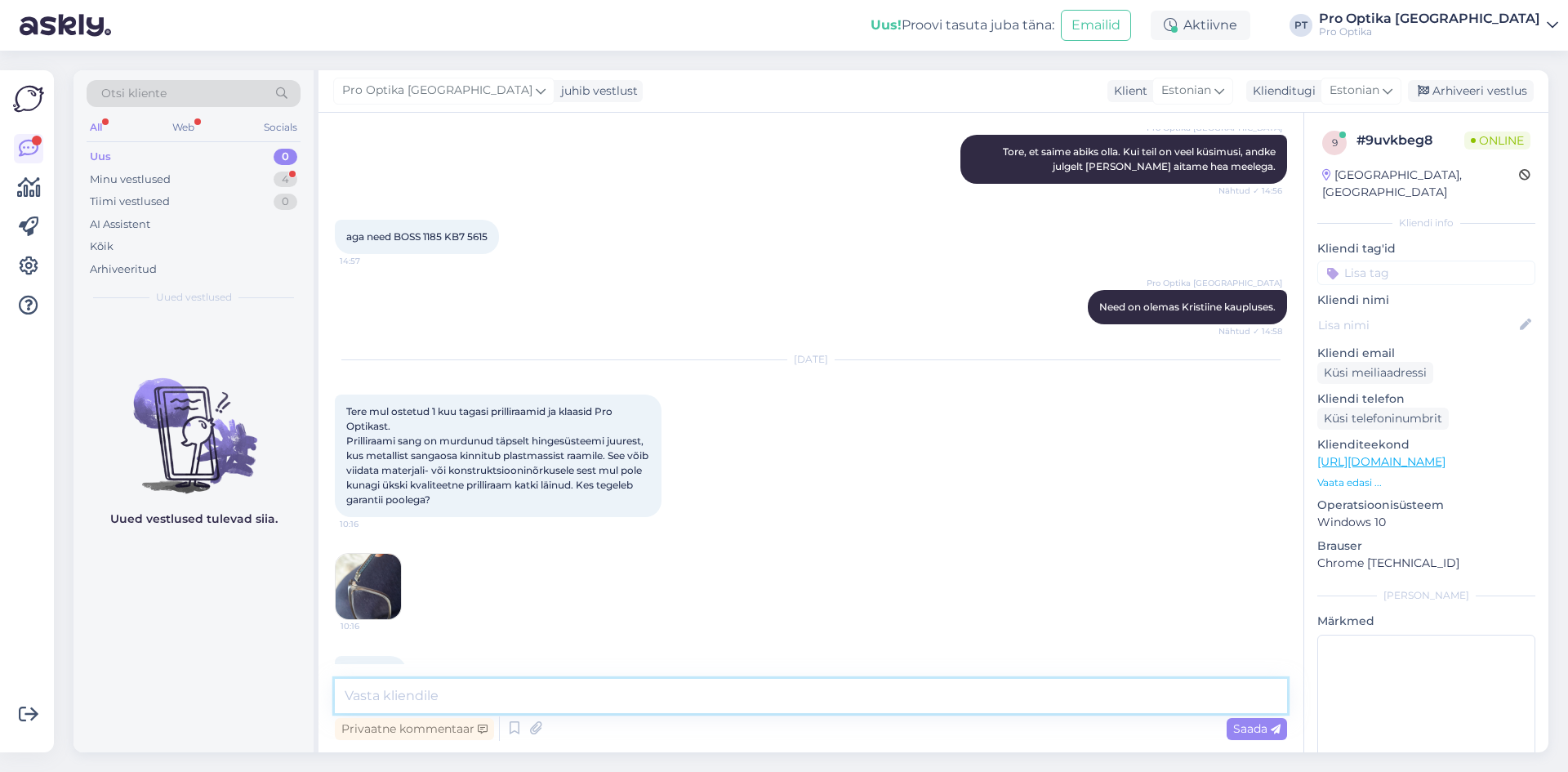
click at [485, 695] on textarea at bounding box center [811, 696] width 952 height 35
type textarea "Tere!"
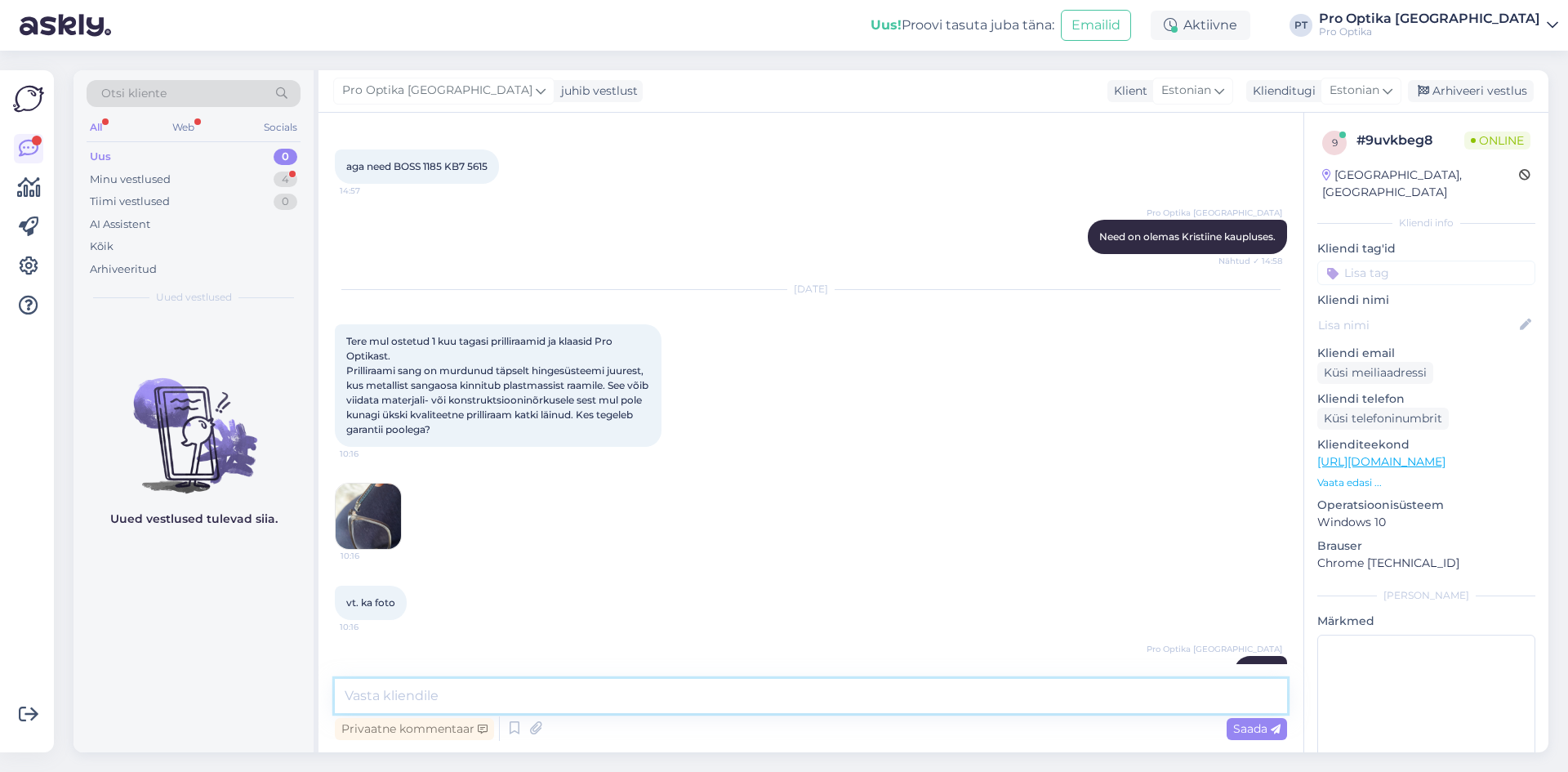
type textarea "P"
type textarea "Algatamaks garantii juhtumit, tuleb Teil pöörduda endale sobivasse Pro Optika k…"
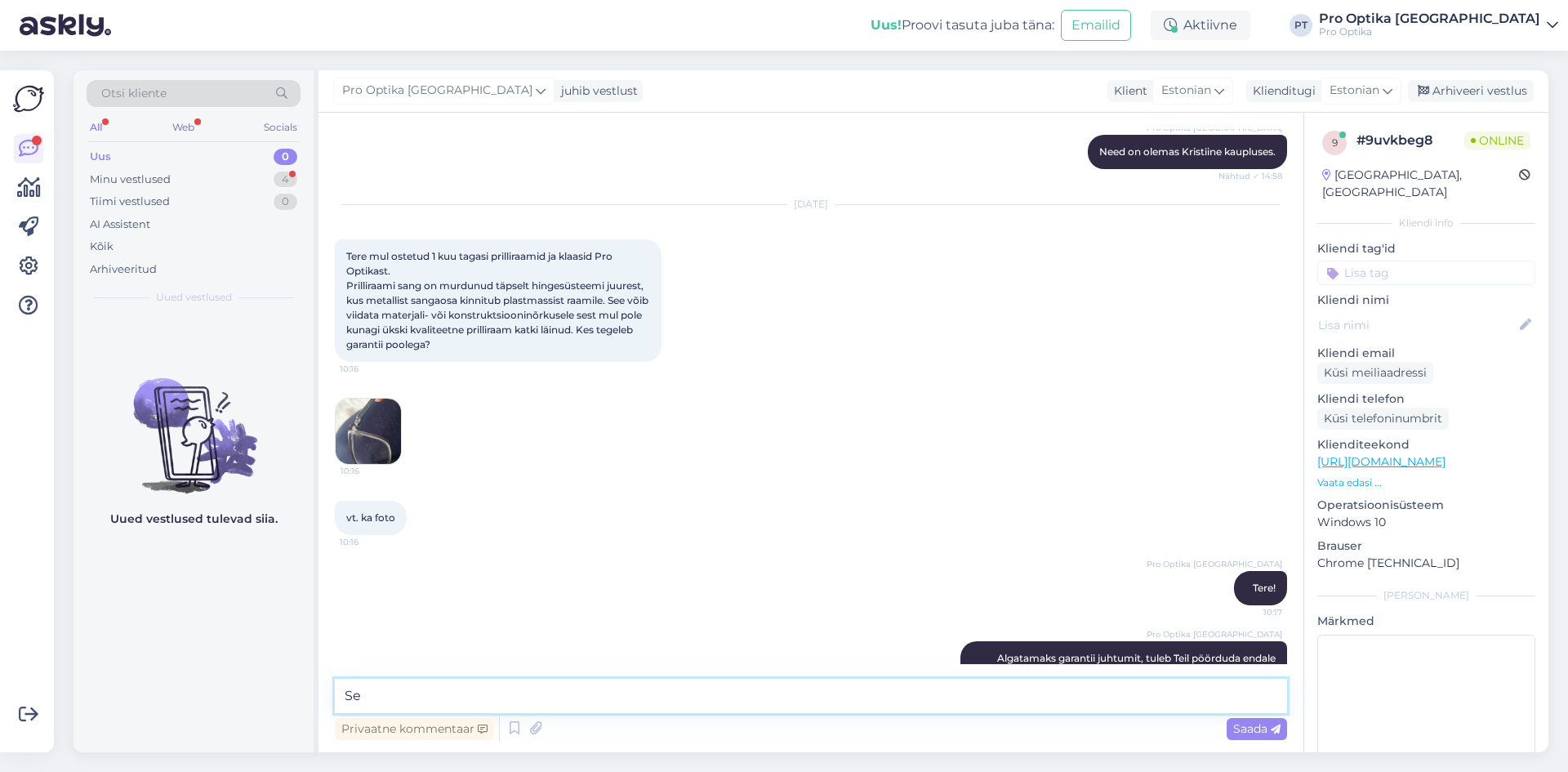
type textarea "S"
click at [150, 179] on div "Minu vestlused" at bounding box center [130, 179] width 81 height 16
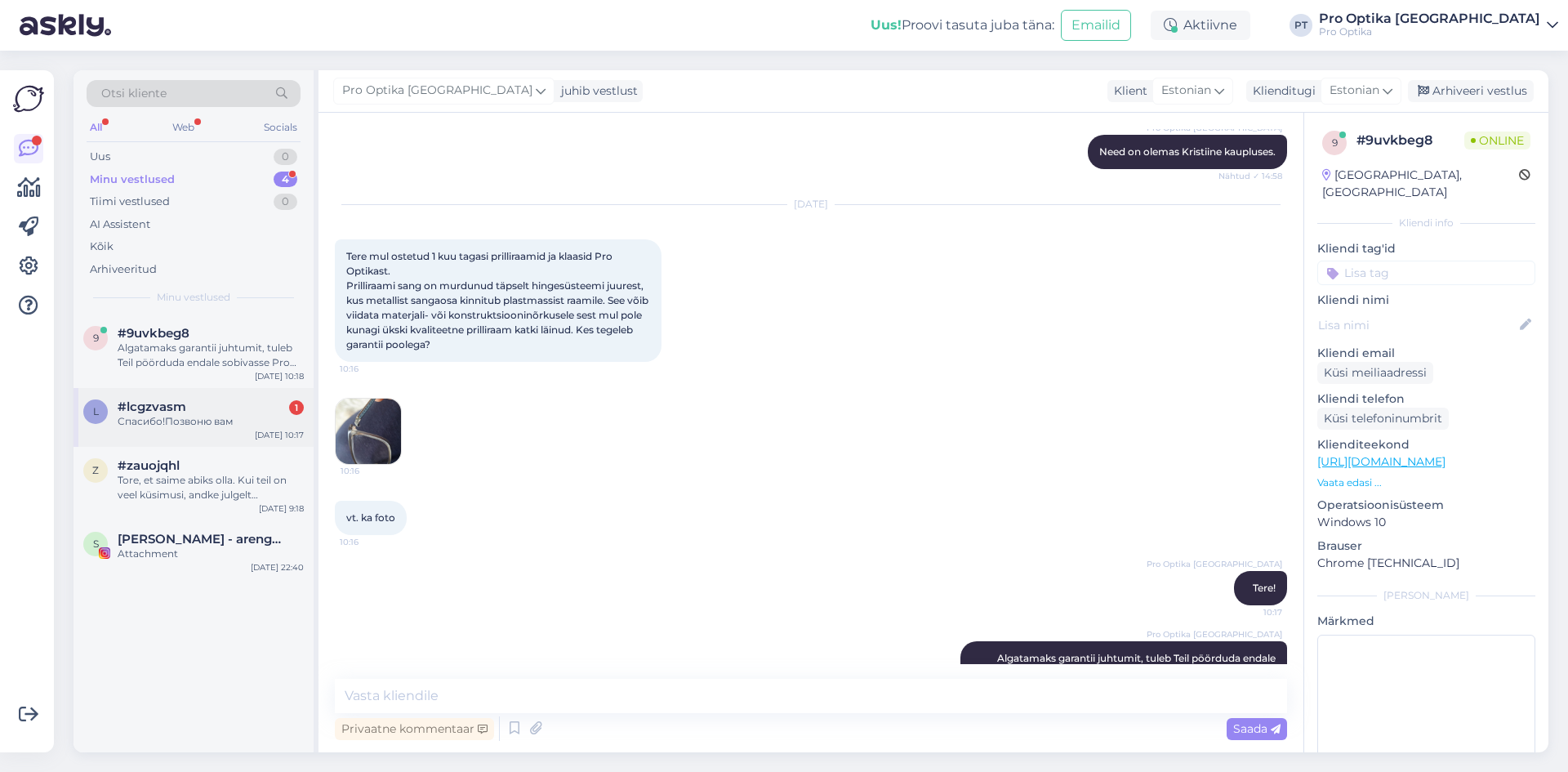
click at [178, 432] on div "l #lcgzvasm 1 Спасибо!Позвоню вам [DATE] 10:17" at bounding box center [193, 418] width 240 height 59
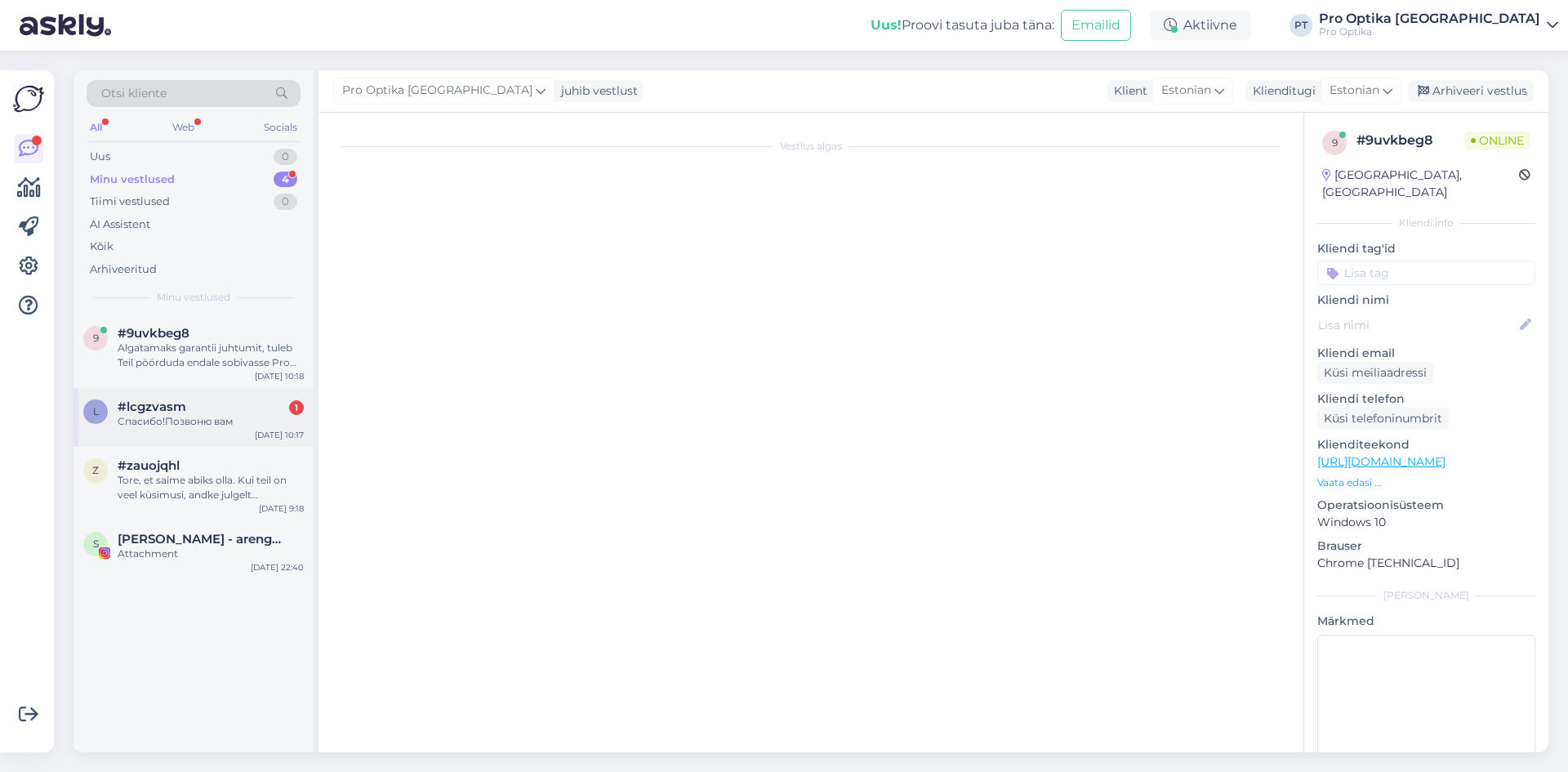
scroll to position [389, 0]
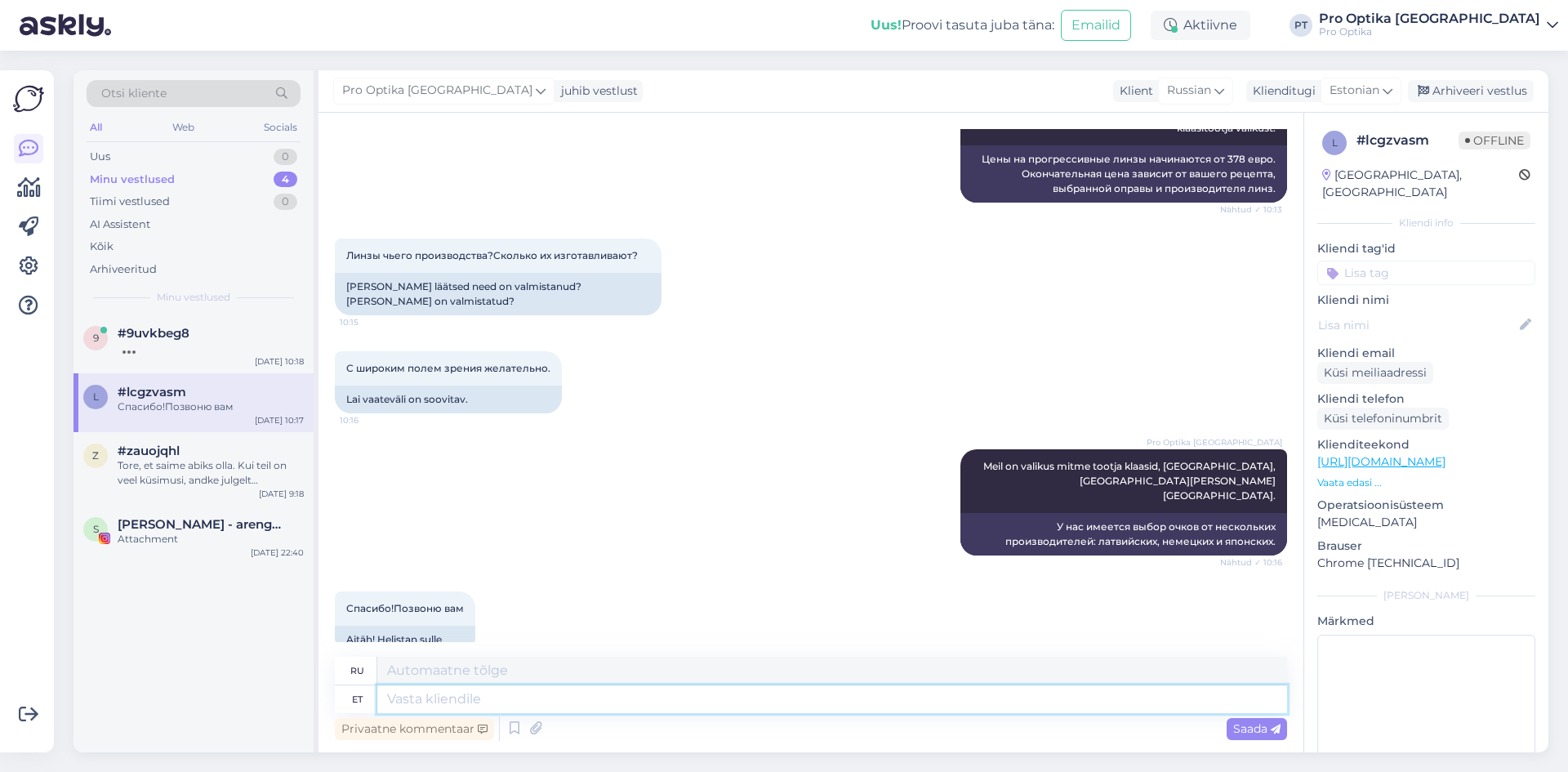
click at [503, 704] on textarea at bounding box center [833, 699] width 910 height 28
type textarea "[PERSON_NAME]"
type textarea "Если"
type textarea "Kui Te"
type textarea "Если ты"
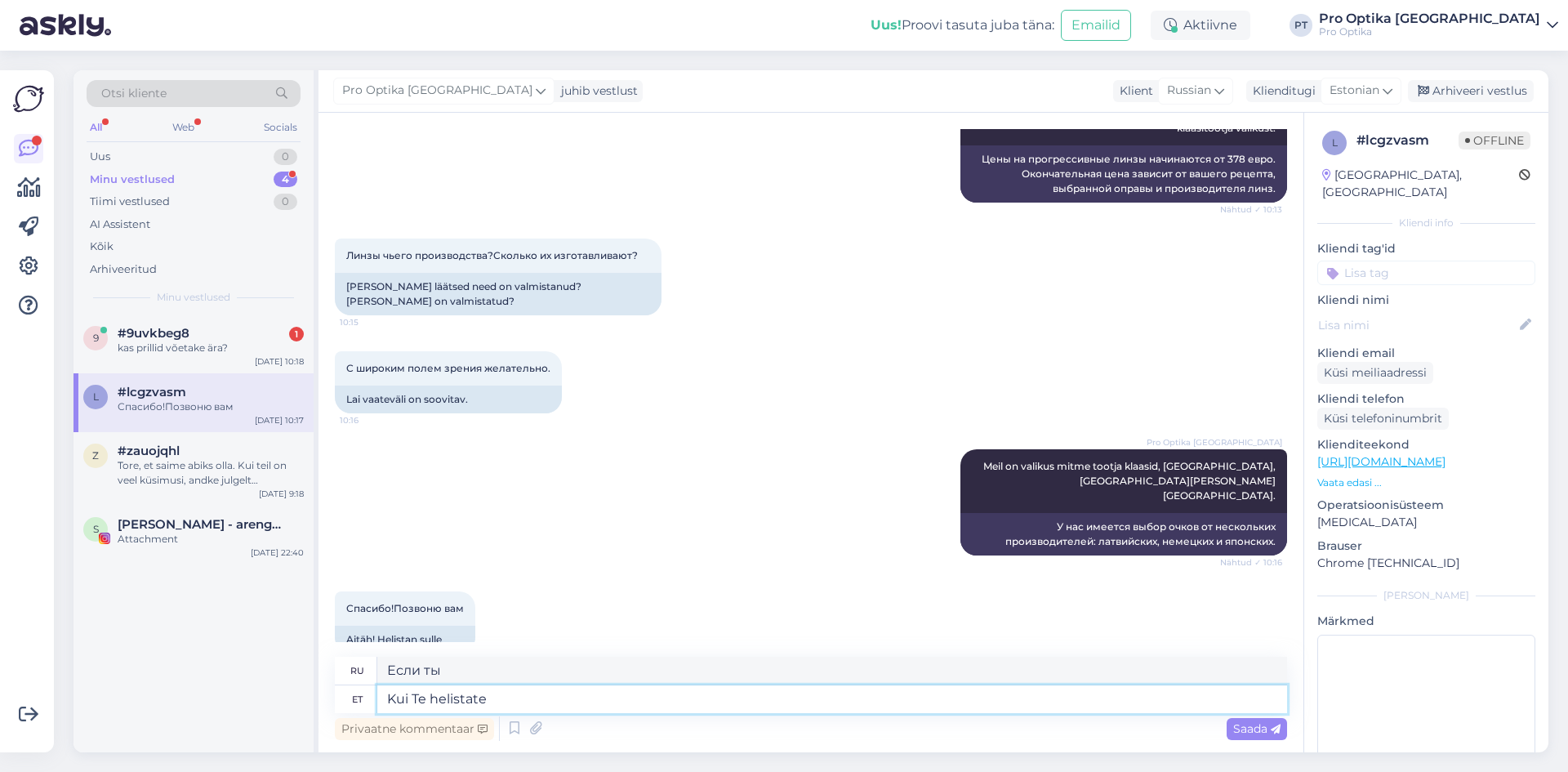
type textarea "Kui Te helistate m"
type textarea "Когда вы звоните"
type textarea "Kui Te helistate meie"
type textarea "Когда вы нам звоните"
type textarea "Kui Te helistate meie info"
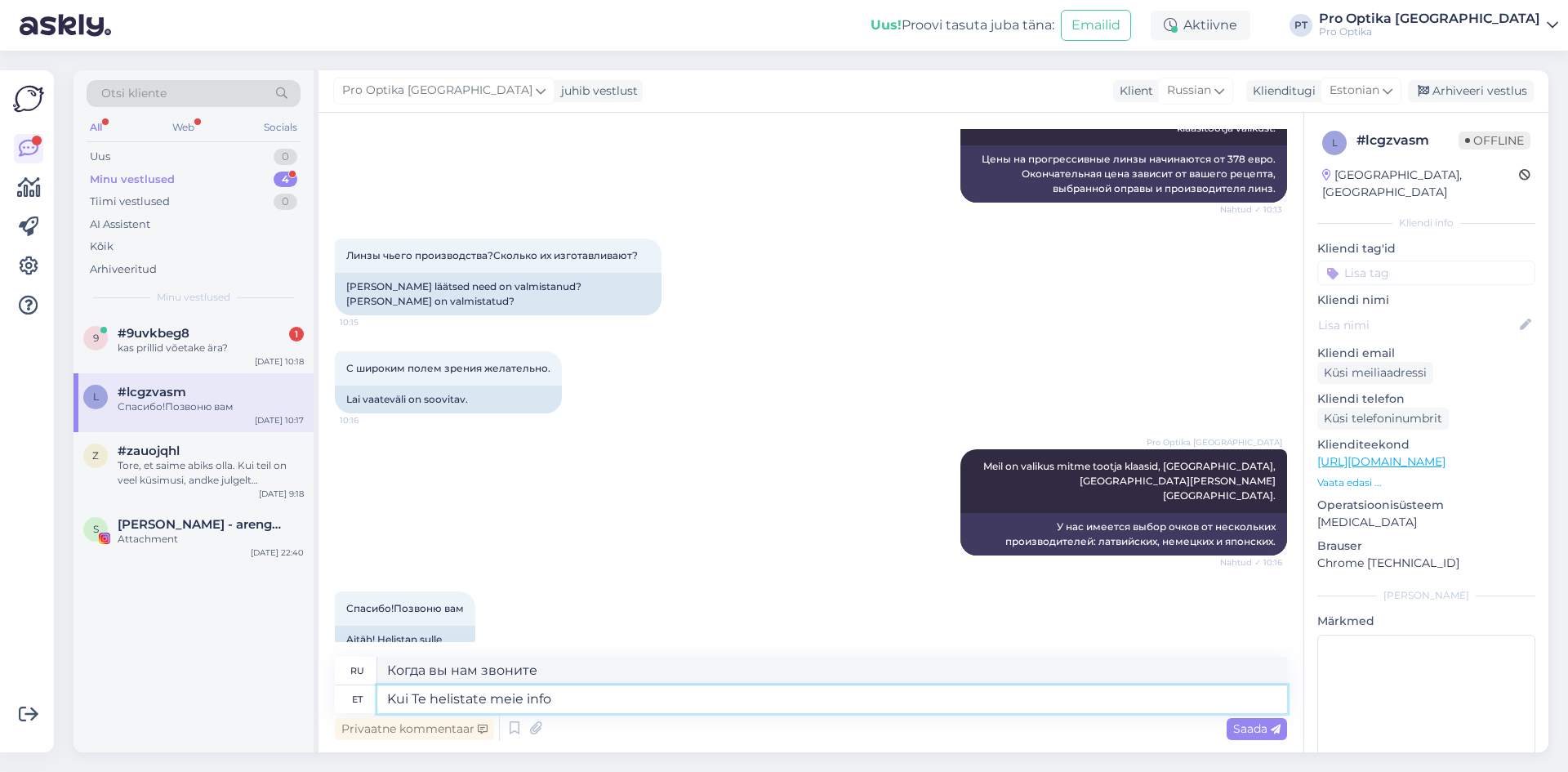
type textarea "Когда вы звоните в нашу службу информации"
type textarea "Kui Te helistate meie info telefonile"
type textarea "Когда вы звоните на нашу информационную линию"
type textarea "Kui Te helistate meie info telefonile, si"
type textarea "Если вы позвоните на нашу информационную линию,"
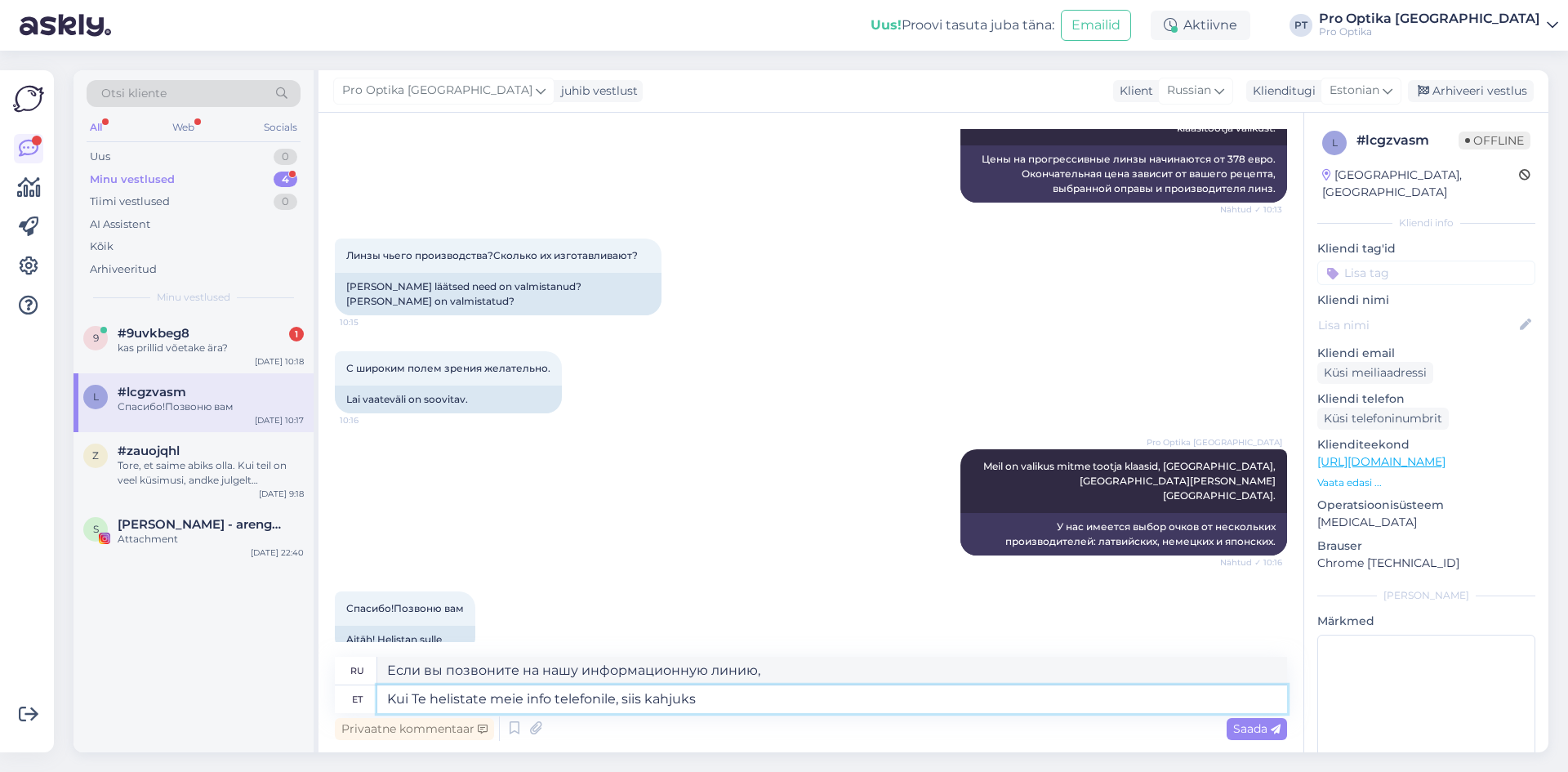
type textarea "Kui Te helistate meie info telefonile, siis kahjuks"
type textarea "Если вы позвоните на нашу информационную линию, к сожалению,"
type textarea "Kui Te helistate meie info telefonile, siis kahjuks t"
type textarea "Если вы позвоните на нашу информационную линию, к сожалению, она не работает."
type textarea "Kui Te helistate meie info telefonile, siis kahjuks [PERSON_NAME] m"
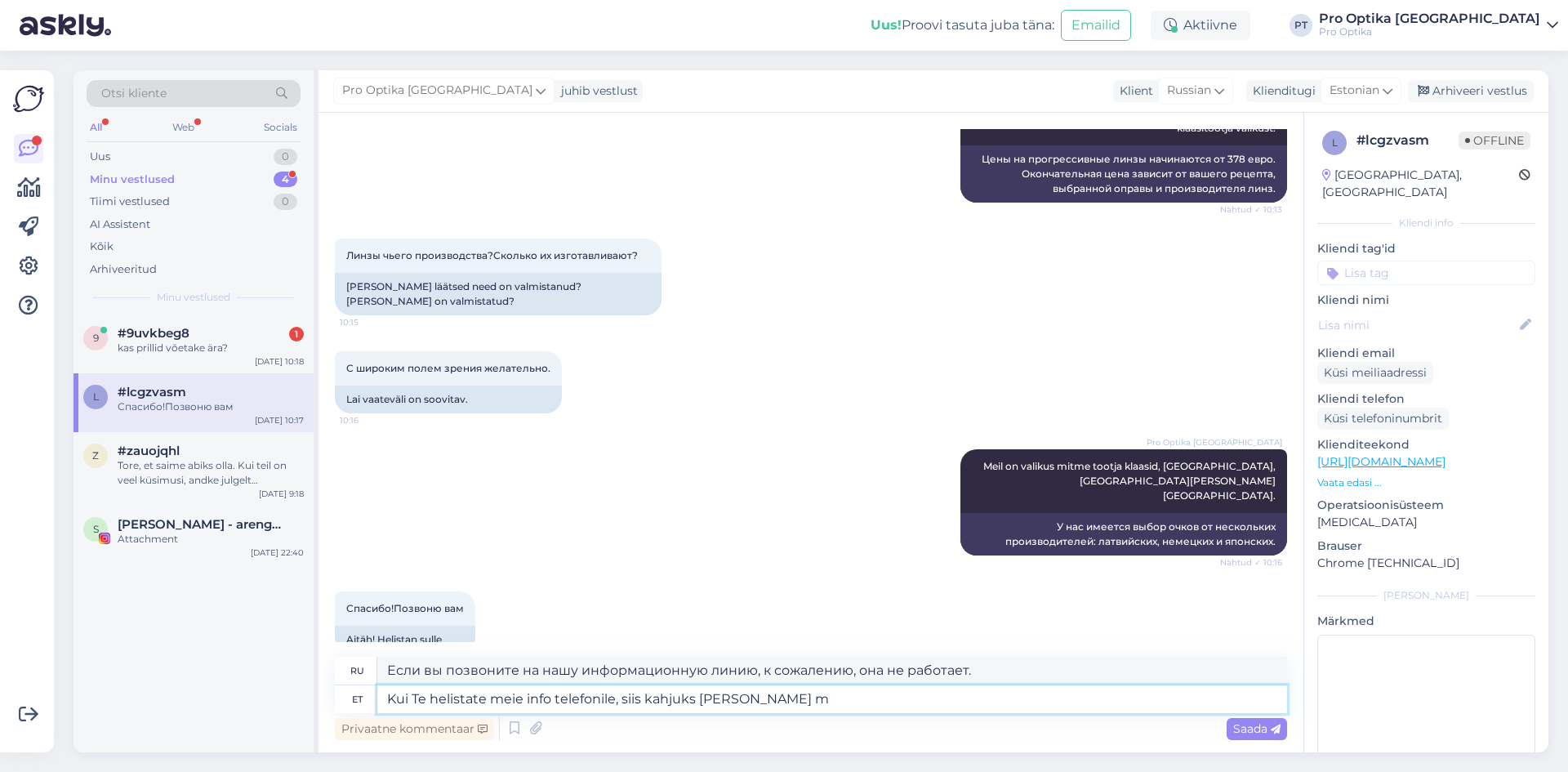
type textarea "Если вы позвоните на нашу информационную линию, к сожалению, сегодня"
type textarea "Kui Te helistate meie info telefonile, siis kahjuks [PERSON_NAME] meul"
type textarea "Если вы позвоните на нашу информационную линию, к сожалению, сегодня мы закрыты."
type textarea "Kui Te helistate meie info telefonile, siis kahjuks [PERSON_NAME] ei o"
type textarea "Если вы позвоните на нашу информационную линию, к сожалению, сегодня мы не рабо…"
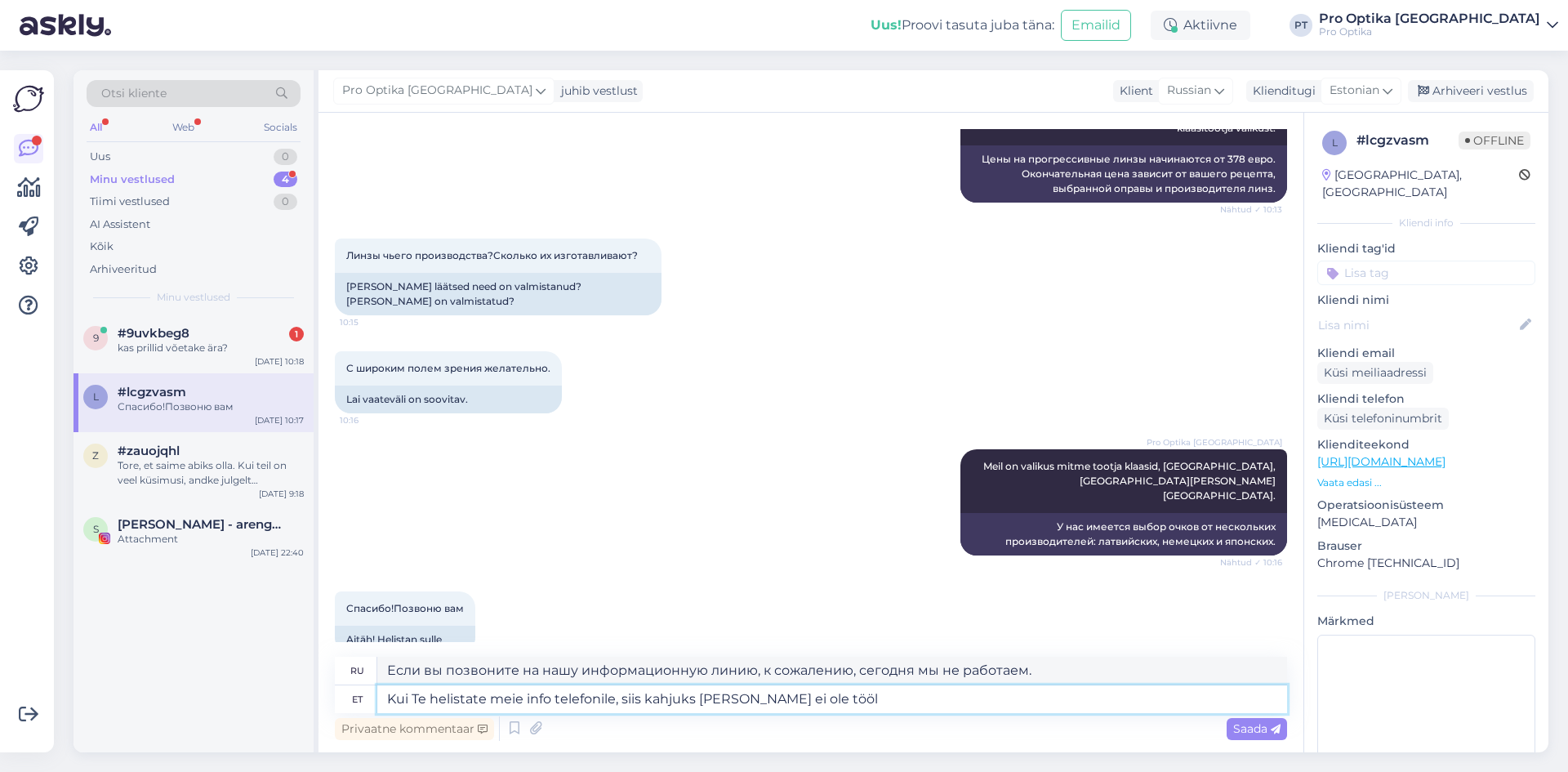
type textarea "Kui Te helistate meie info telefonile, siis kahjuks [PERSON_NAME] ei ole tööl"
type textarea "Если вы позвоните по нашему информационному телефону, к сожалению, сегодня мы н…"
type textarea "Kui Te helistate meie info telefonile, siis kahjuks [PERSON_NAME] ei ole tööl i…"
type textarea "Если вы позвоните на нашу информационную линию, к сожалению, сегодня мы не рабо…"
type textarea "Kui Te helistate meie info telefonile, siis kahjuks [PERSON_NAME] ei ole tööl i…"
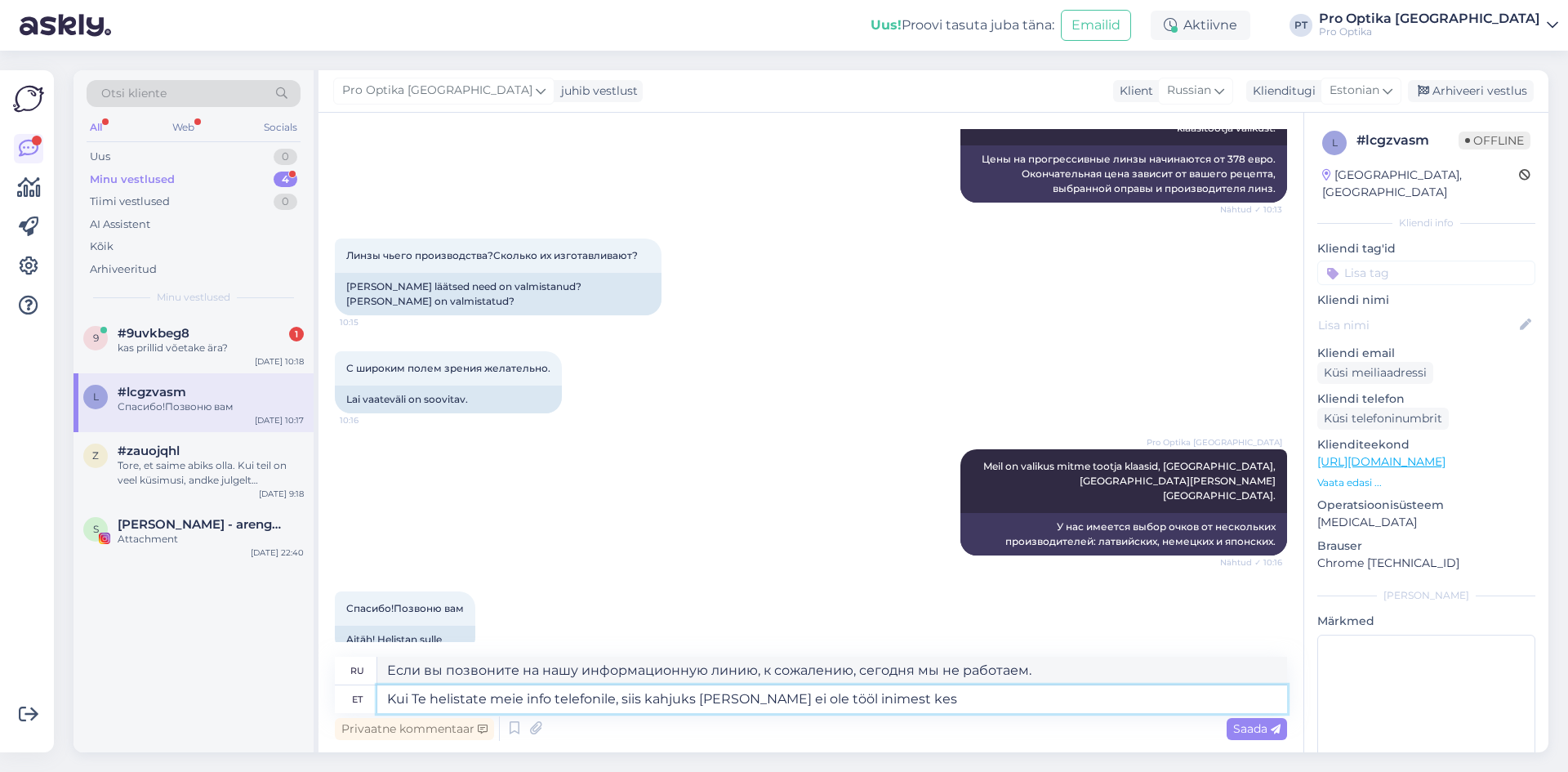
type textarea "Если вы позвоните на нашу информационную линию, к сожалению, сегодня у нас нико…"
type textarea "Kui Te helistate meie info telefonile, siis kahjuks [PERSON_NAME] ei ole tööl i…"
type textarea "Если вы позвоните по нашему информационному телефону, к сожалению, сегодня у на…"
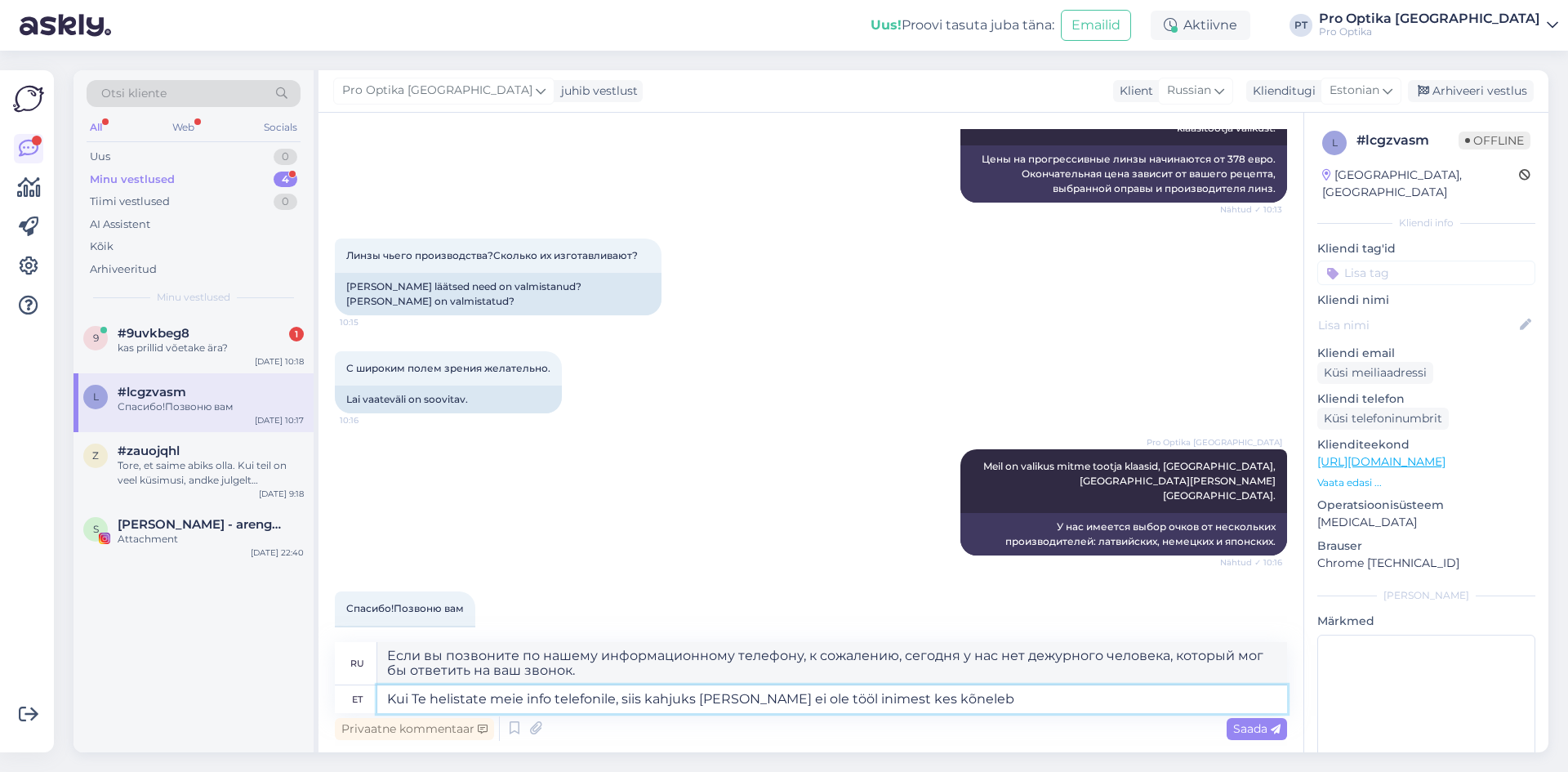
type textarea "Kui Te helistate meie info telefonile, siis kahjuks [PERSON_NAME] ei ole tööl i…"
type textarea "Если вы позвоните на нашу информационную линию, к сожалению, сегодня у нас нико…"
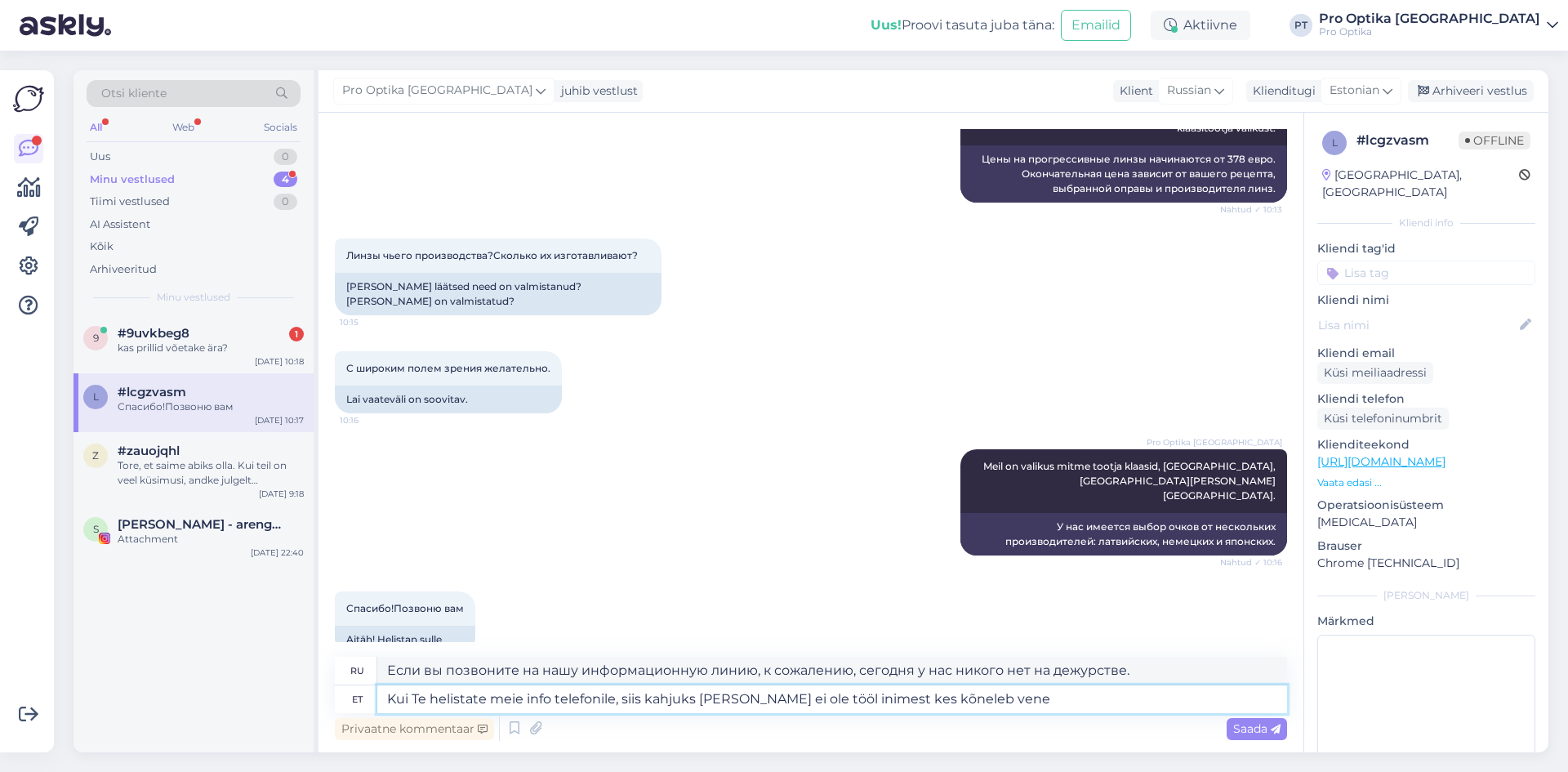
type textarea "Kui Te helistate meie info telefonile, siis kahjuks [PERSON_NAME] ei ole tööl i…"
type textarea "Если вы позвоните на нашу информационную линию, к сожалению, сегодня у нас нет …"
type textarea "Kui Te helistate meie info telefonile, siis kahjuks [PERSON_NAME] ei ole tööl i…"
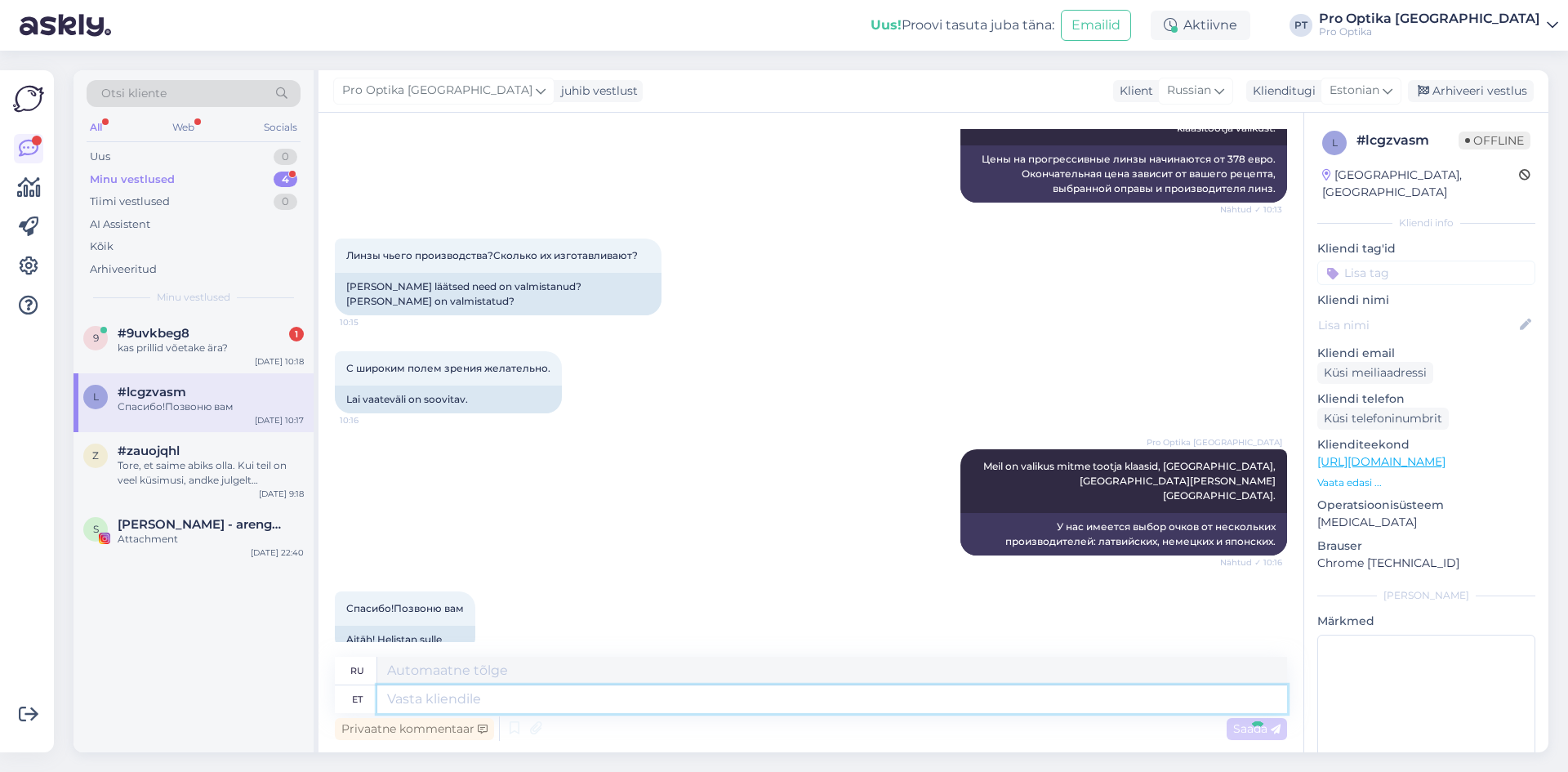
scroll to position [531, 0]
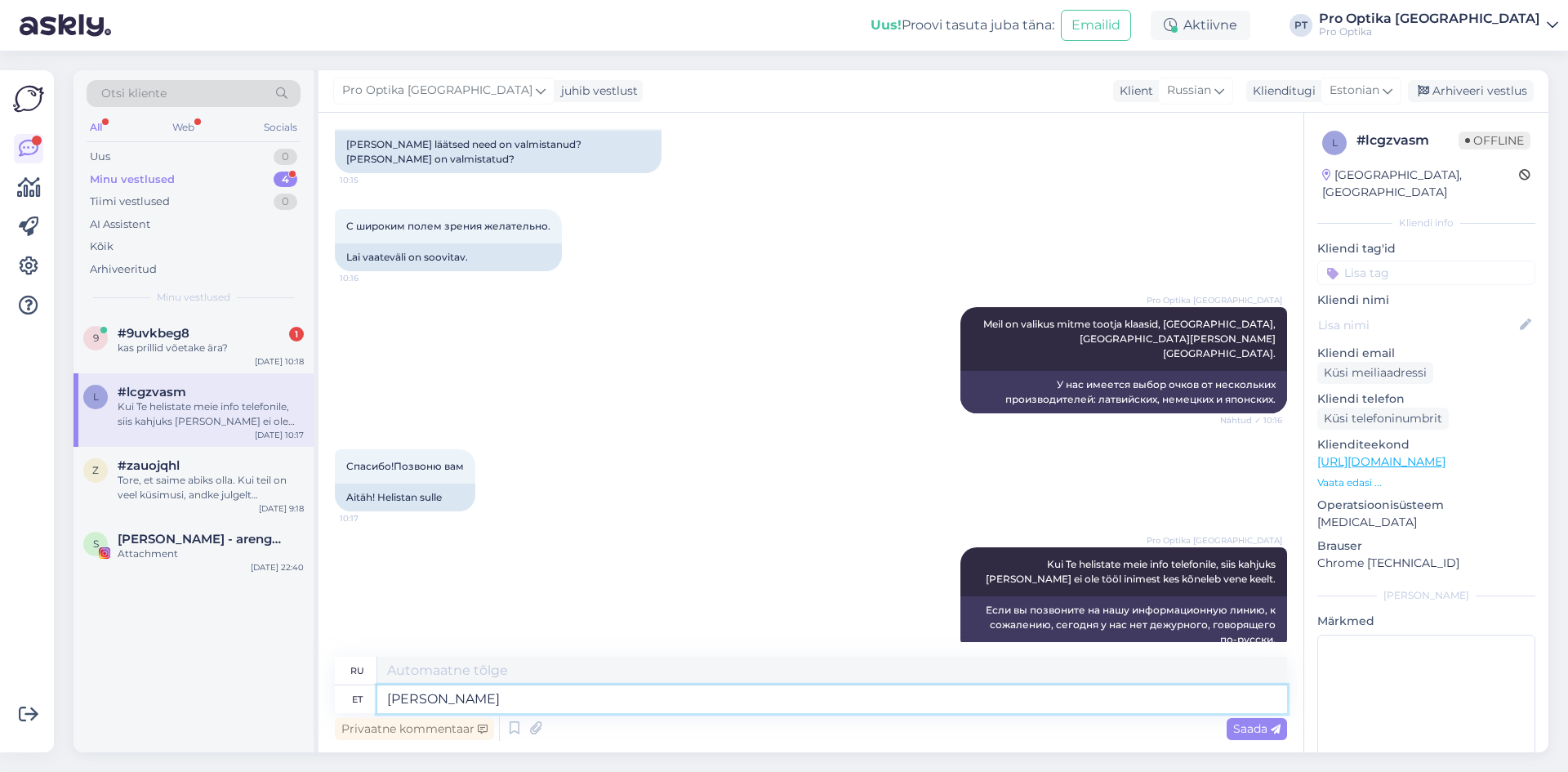
type textarea "Hetkel"
type textarea "В настоящее время"
type textarea "H"
type textarea "[PERSON_NAME]"
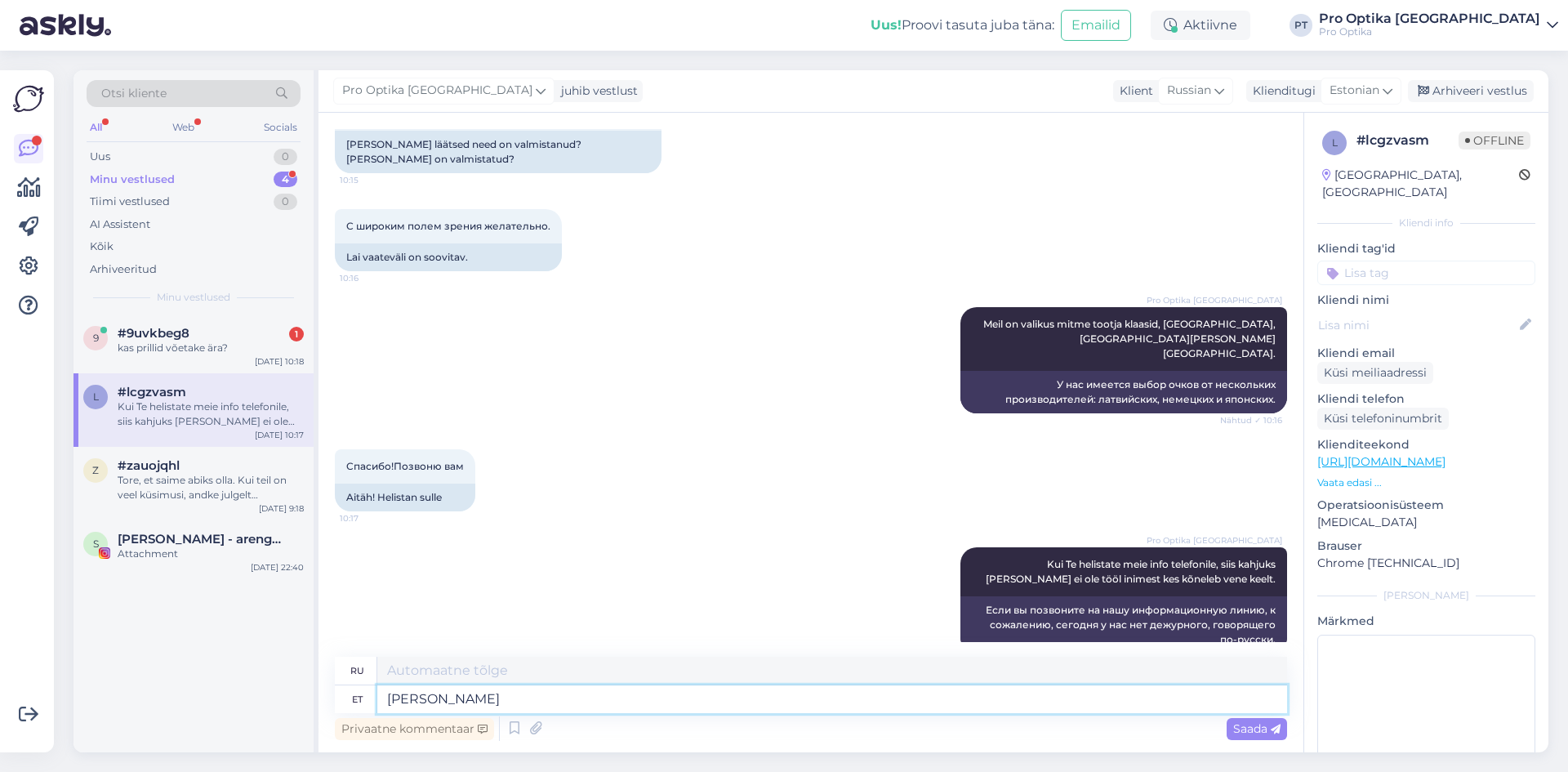
type textarea "Я даю"
type textarea "[PERSON_NAME] Teile"
type textarea "Я даю Вам"
type textarea "[PERSON_NAME] Teile [GEOGRAPHIC_DATA]"
type textarea "Я даю тебе Виру"
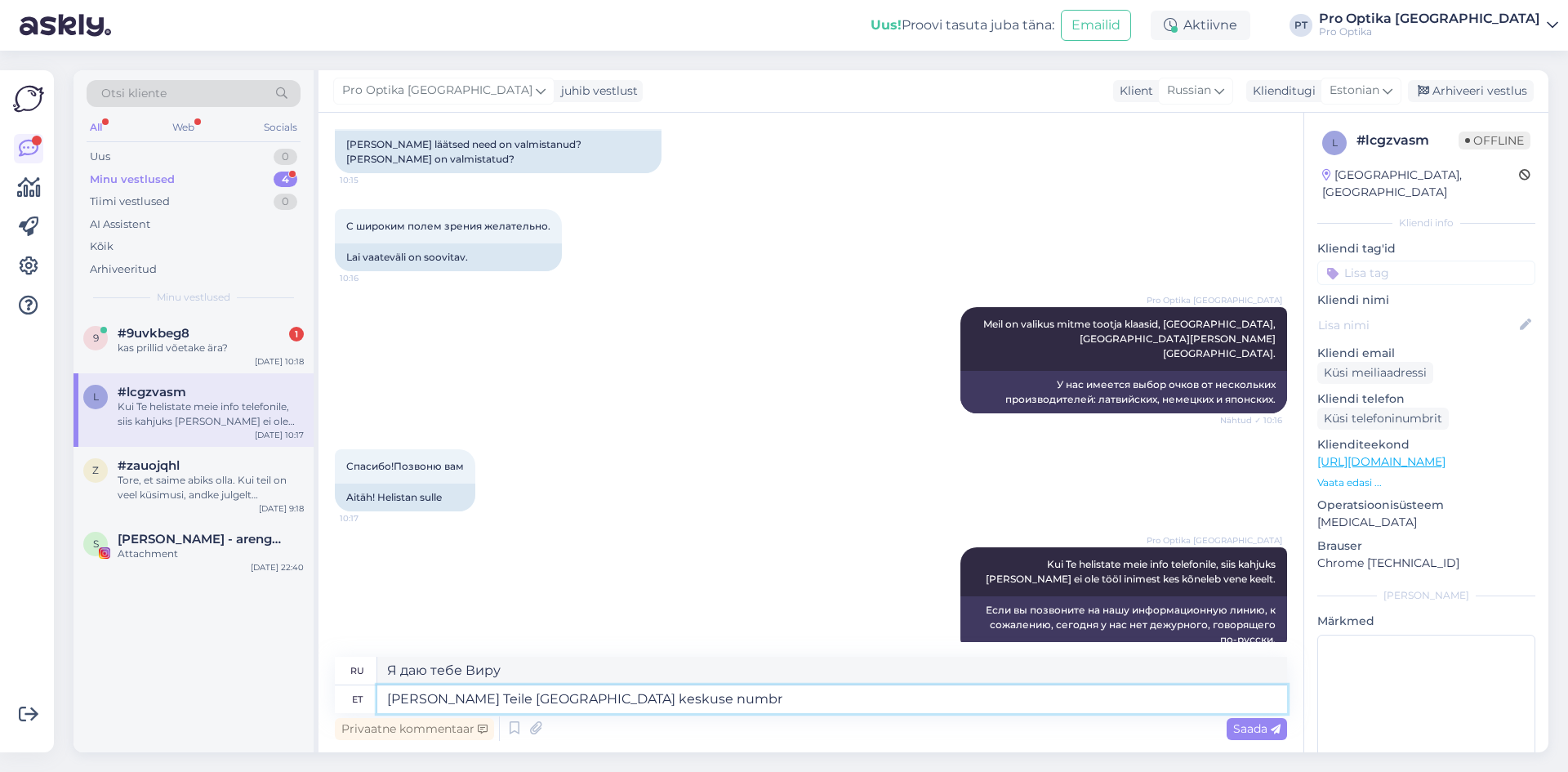
type textarea "[PERSON_NAME] Teile [GEOGRAPHIC_DATA] keskuse numbri"
type textarea "Я даю вам Виру Центр"
type textarea "[PERSON_NAME] Teile [GEOGRAPHIC_DATA] keskuse numbri, sea"
type textarea "Я дам Вам номер центра Виру."
type textarea "[PERSON_NAME] Teile [GEOGRAPHIC_DATA] keskuse numbri, seal"
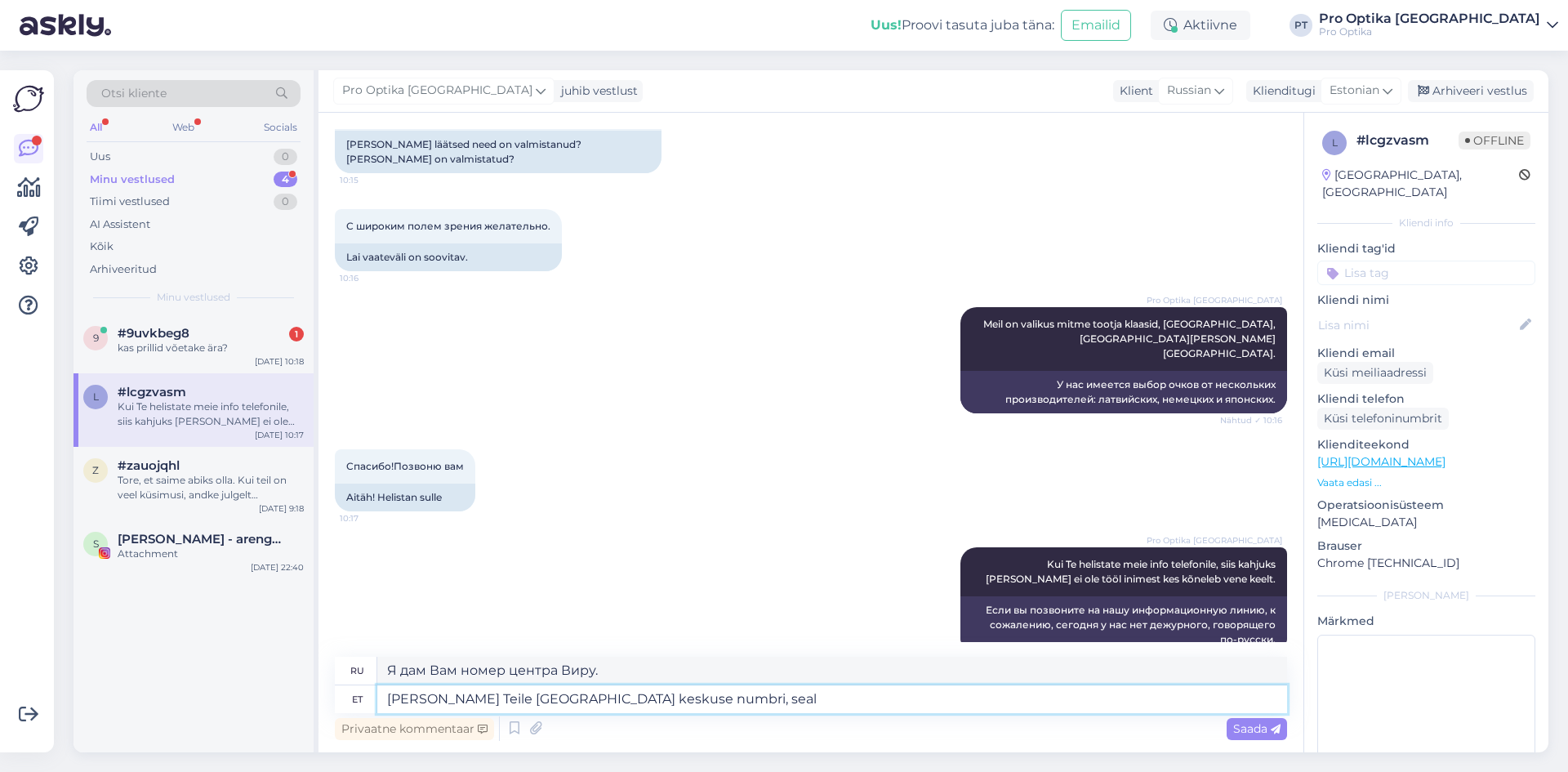
type textarea "Я дам вам номер центра Виру,"
type textarea "[PERSON_NAME] Teile [GEOGRAPHIC_DATA] keskuse numbri, seal"
type textarea "Я вам дам номер центра Виру, там"
type textarea "[PERSON_NAME] Teile [GEOGRAPHIC_DATA] keskuse numbri, seal on"
type textarea "Я вам дам номер центра Виру, он там есть."
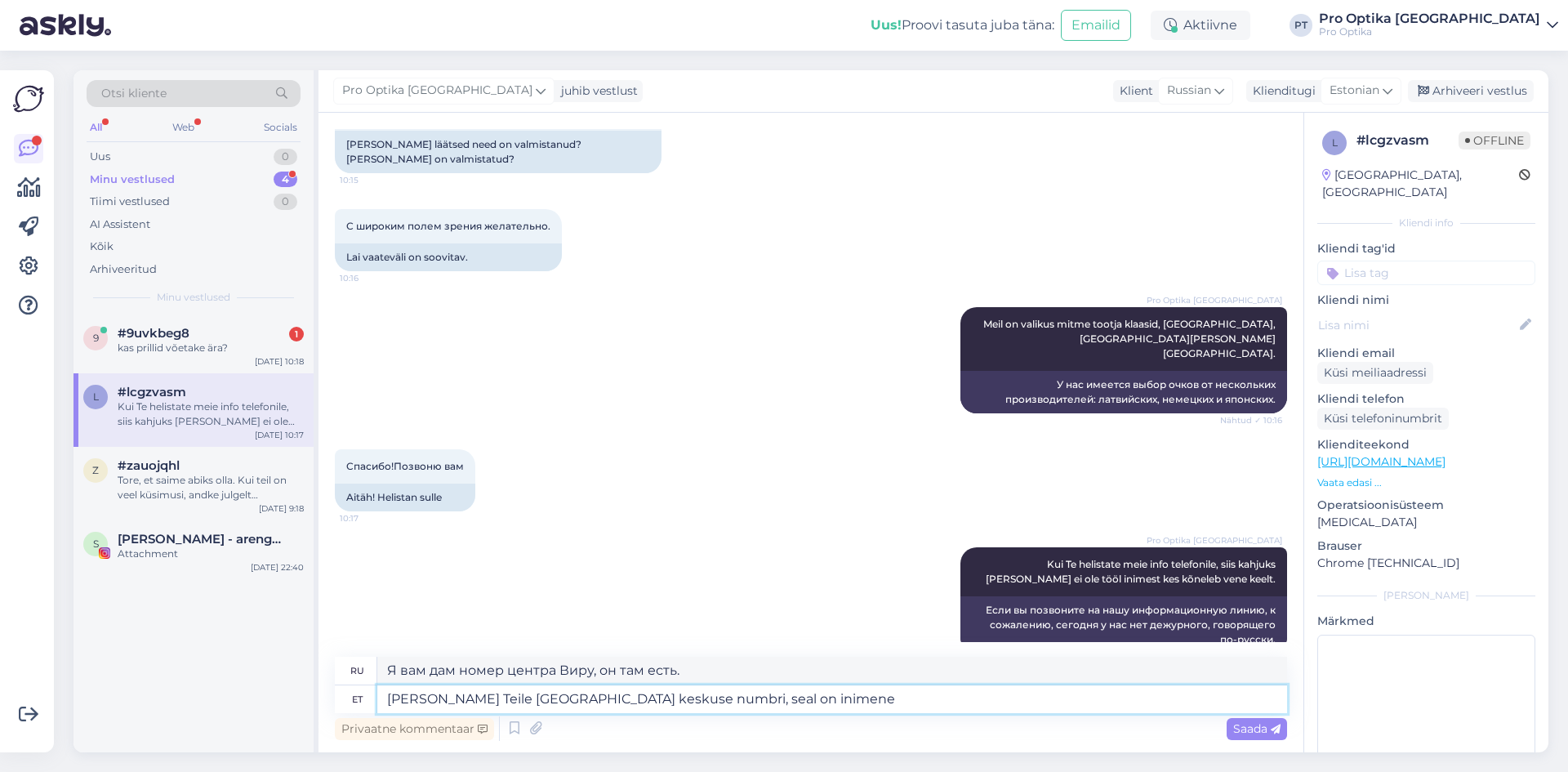
type textarea "[PERSON_NAME] Teile [GEOGRAPHIC_DATA] keskuse numbri, seal on inimene k"
type textarea "Я вам дам номер центра Виру, там есть человек."
type textarea "[PERSON_NAME] Teile [GEOGRAPHIC_DATA] keskuse numbri, seal on inimene kes"
type textarea "Я дам вам номер центра Виру, там есть человек, который"
type textarea "[PERSON_NAME] Teile [GEOGRAPHIC_DATA] keskuse numbri, seal on inimene kes kõnel…"
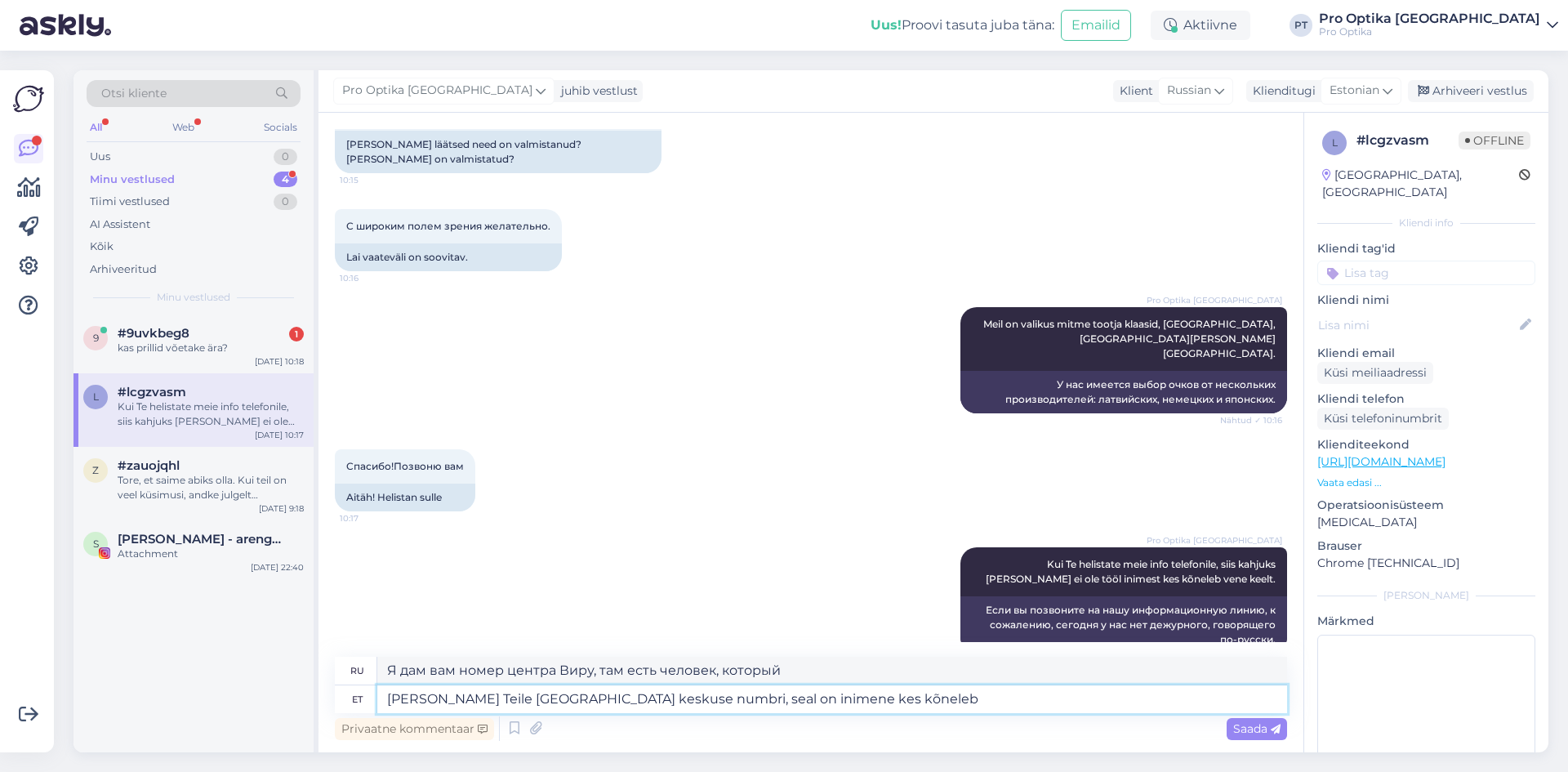
type textarea "Я вам дам номер центра Виру, там есть человек, который говорит."
type textarea "[PERSON_NAME] Teile [GEOGRAPHIC_DATA] keskuse numbri, seal on inimene kes kõnel…"
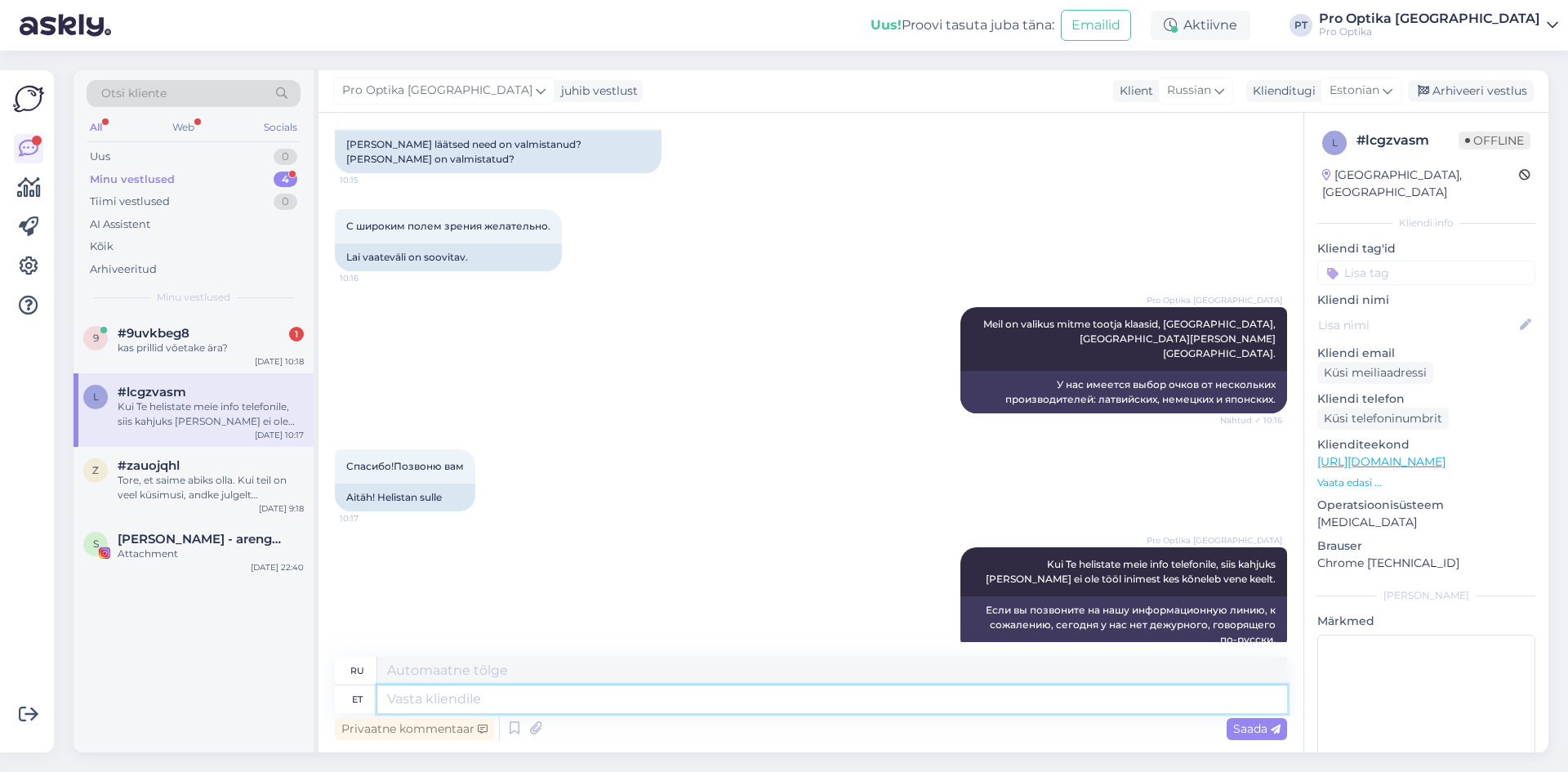
scroll to position [659, 0]
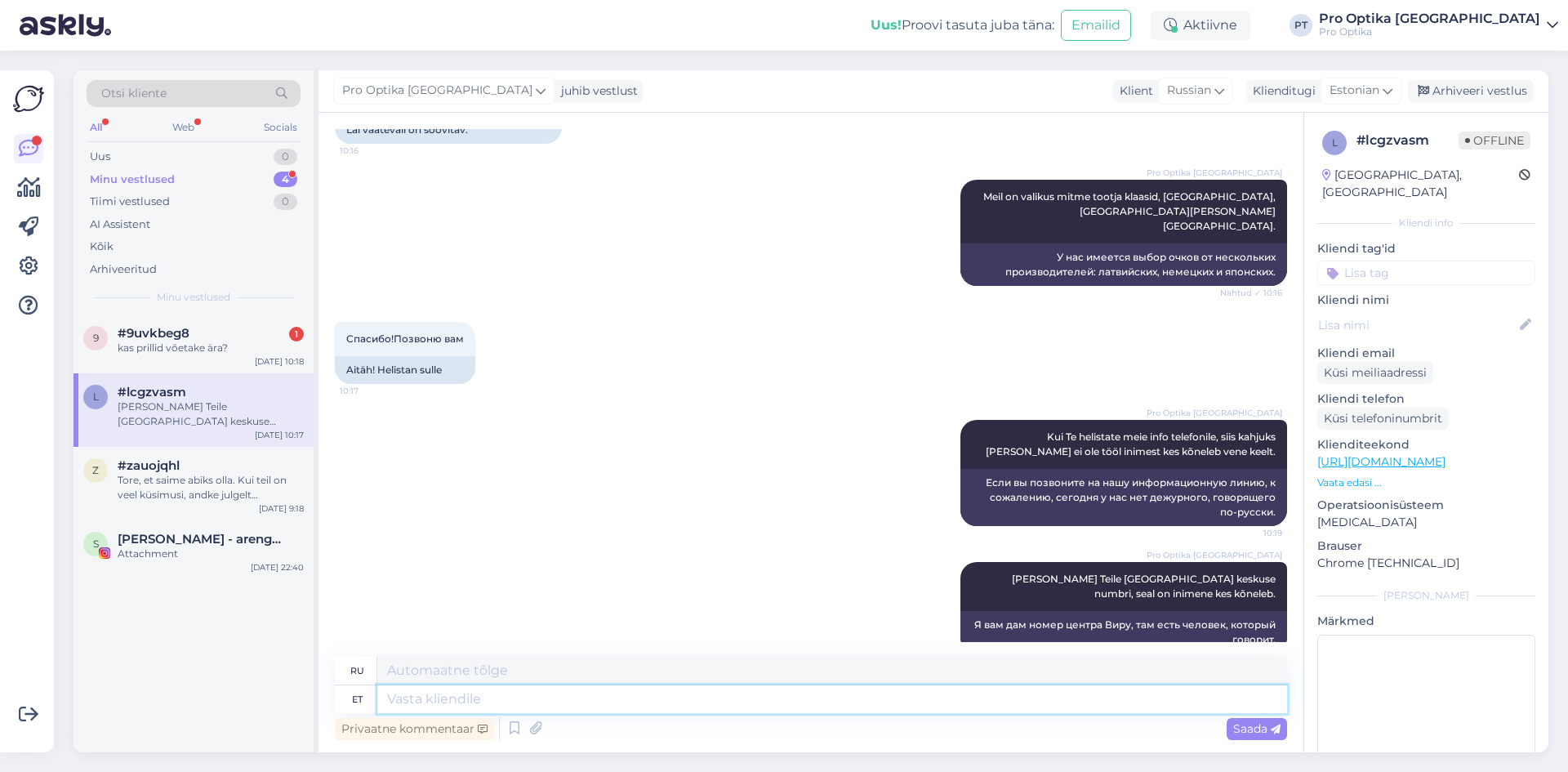
click at [546, 701] on textarea at bounding box center [833, 699] width 910 height 28
paste textarea "[PHONE_NUMBER]"
type textarea "[PHONE_NUMBER]"
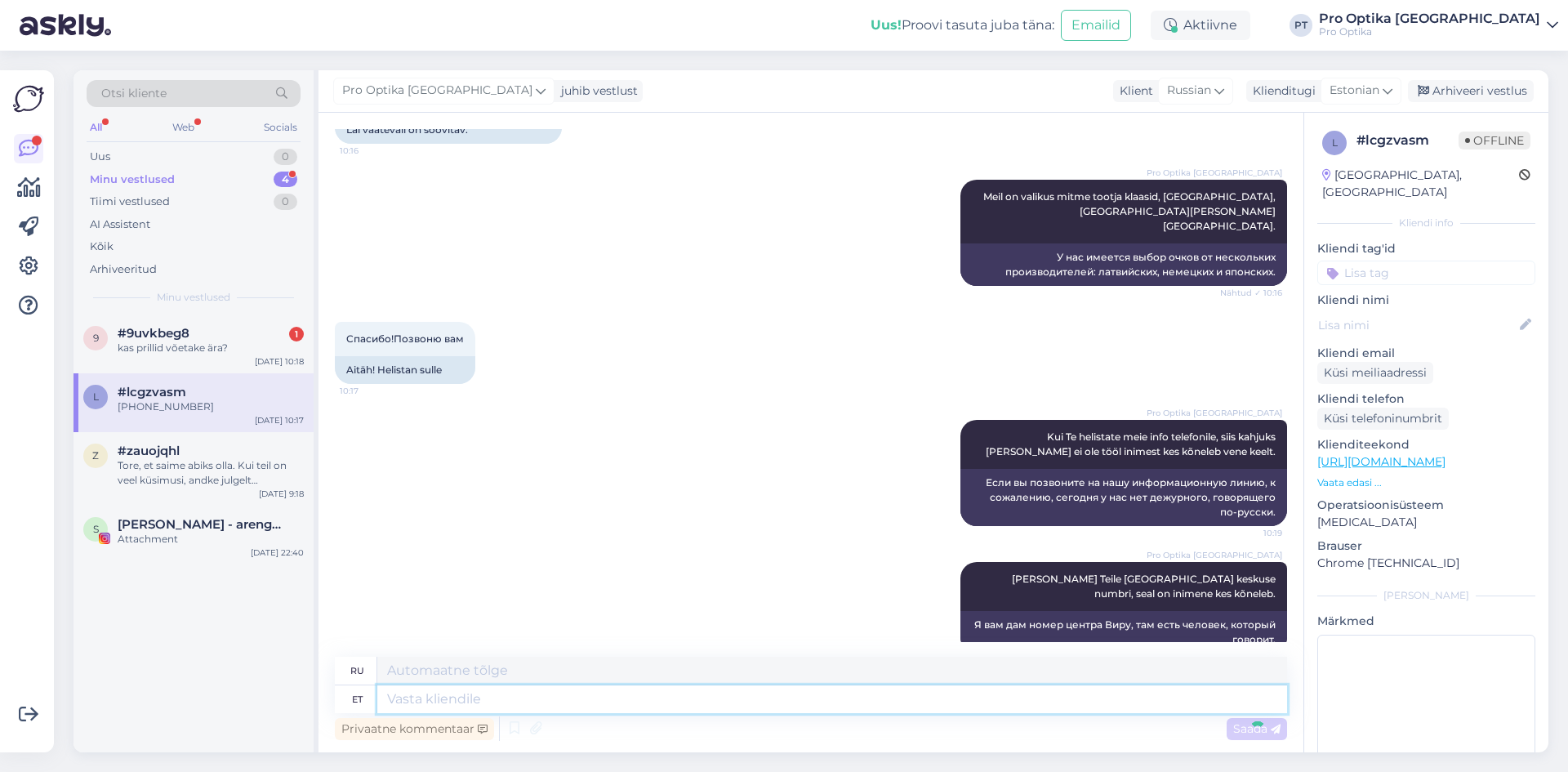
scroll to position [757, 0]
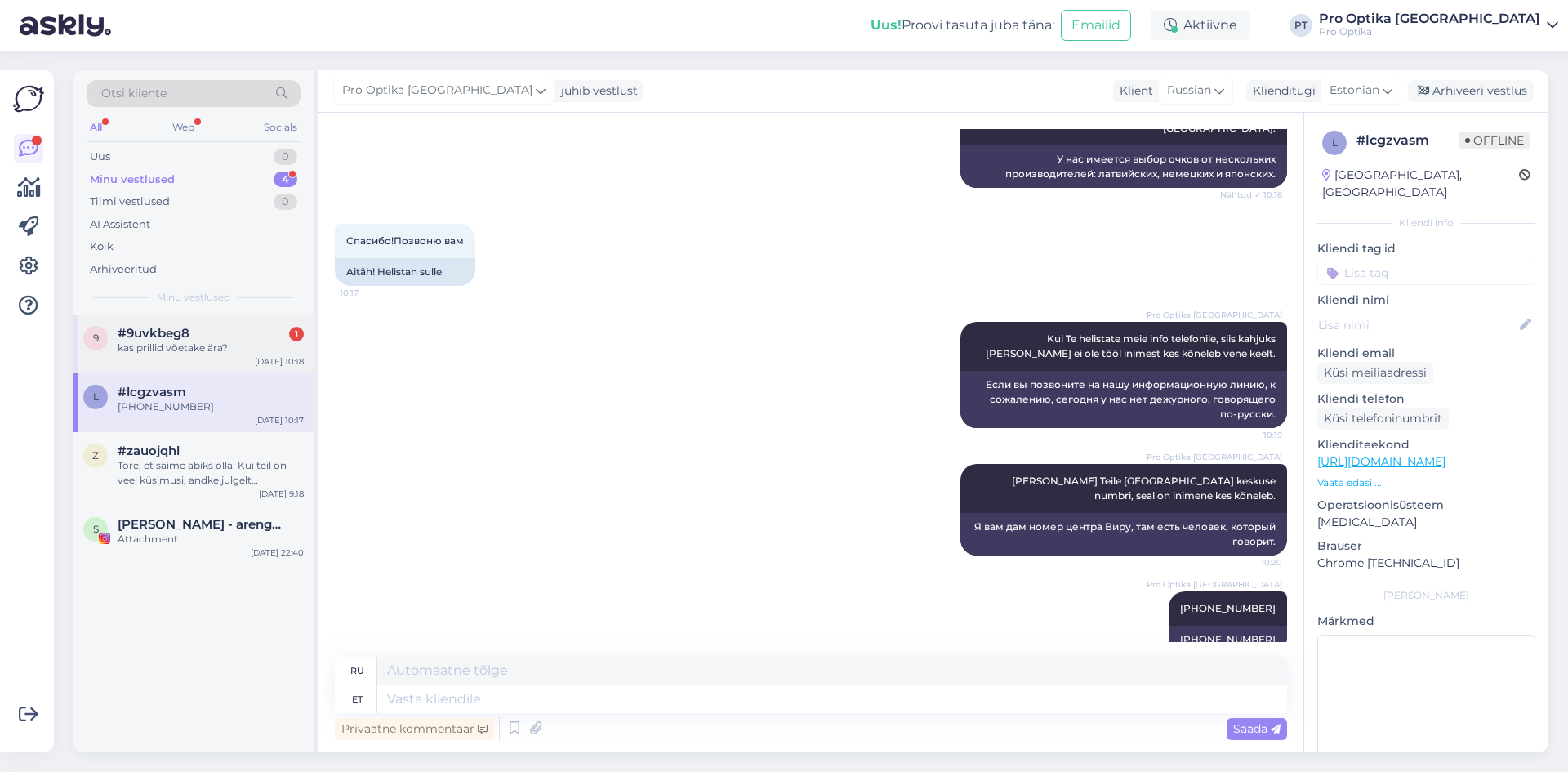
click at [139, 353] on div "kas prillid võetake ära?" at bounding box center [210, 347] width 187 height 14
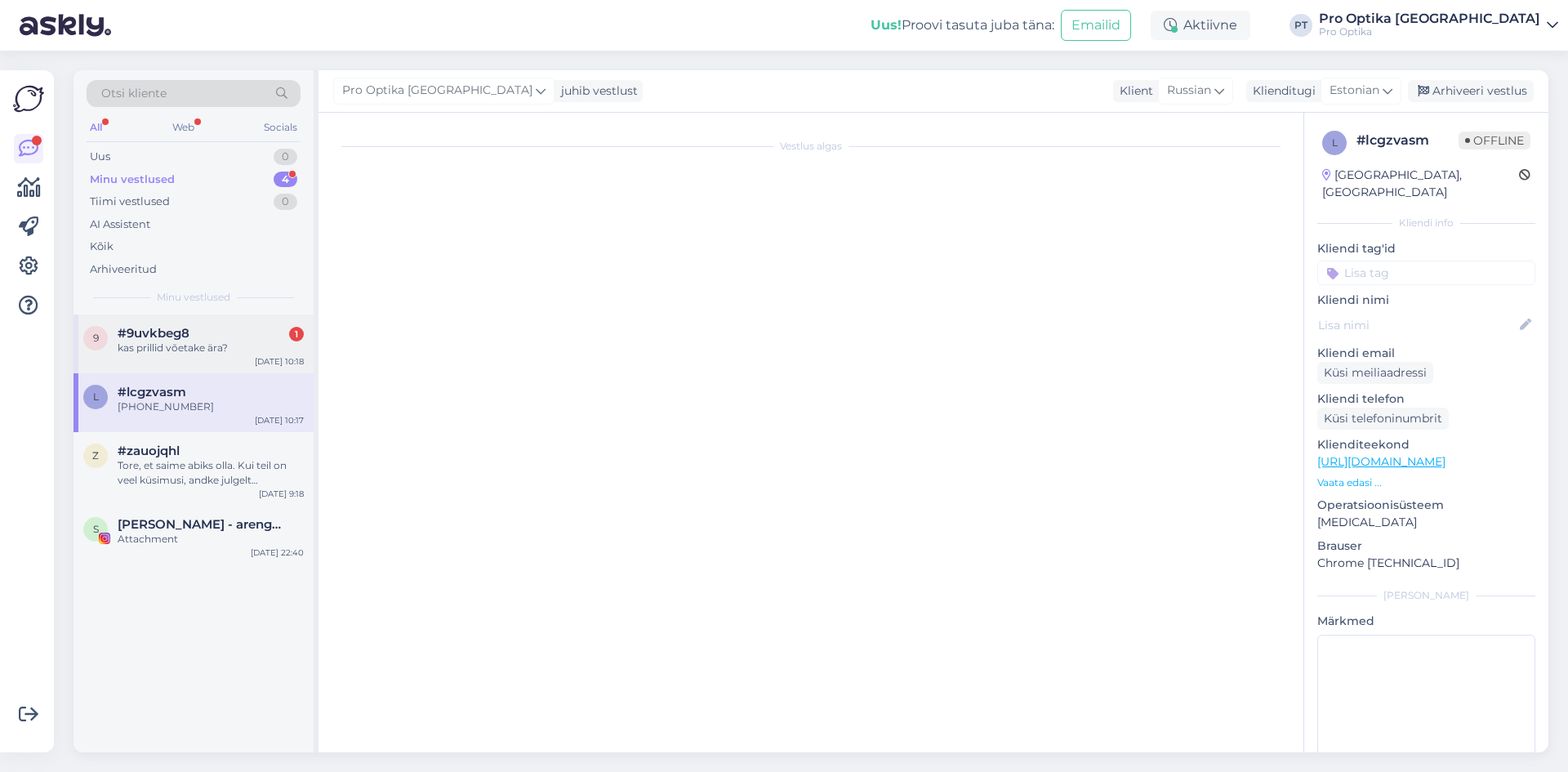
scroll to position [1230, 0]
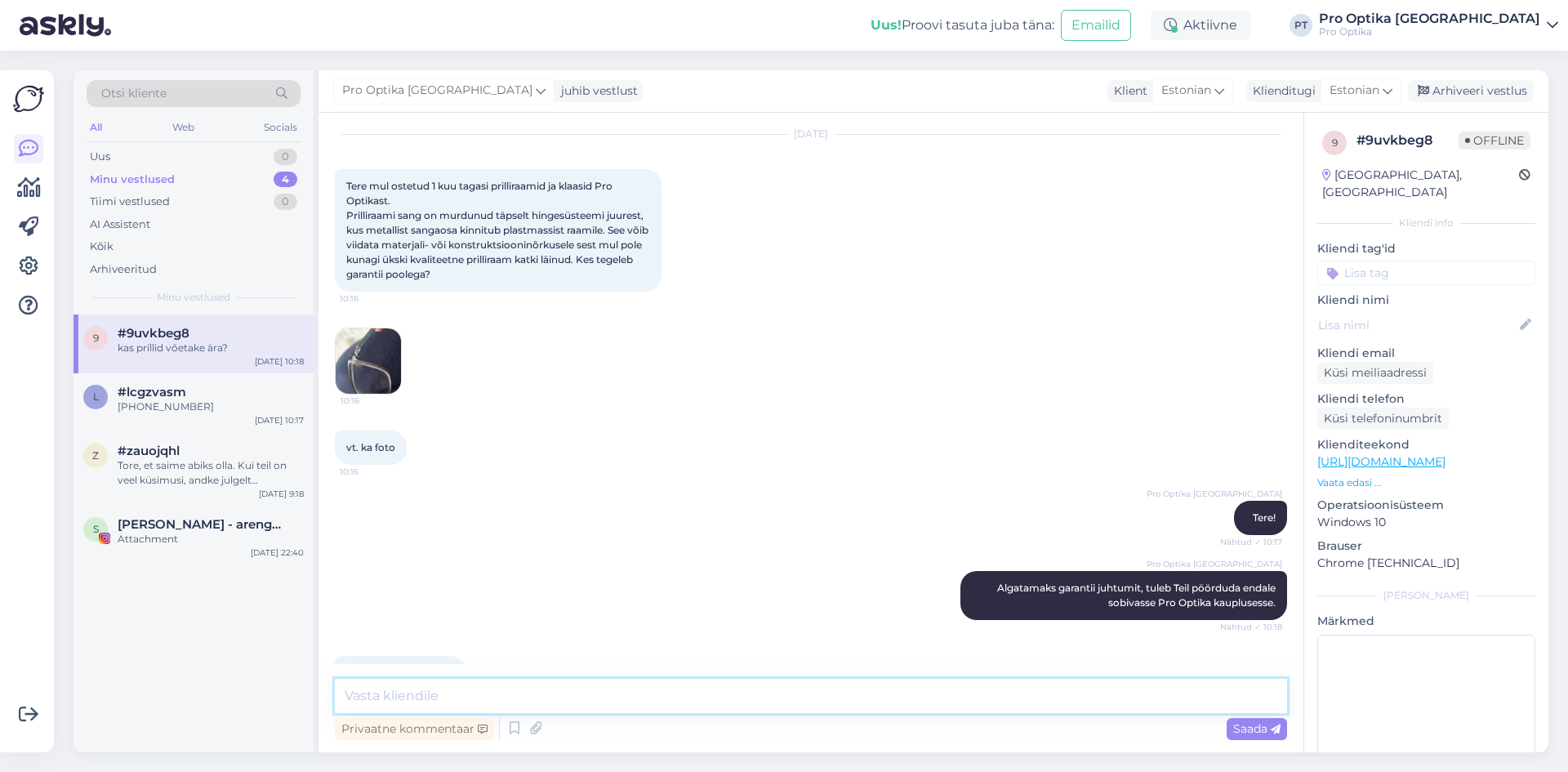
click at [491, 702] on textarea at bounding box center [811, 696] width 952 height 35
click at [370, 344] on img at bounding box center [368, 361] width 65 height 65
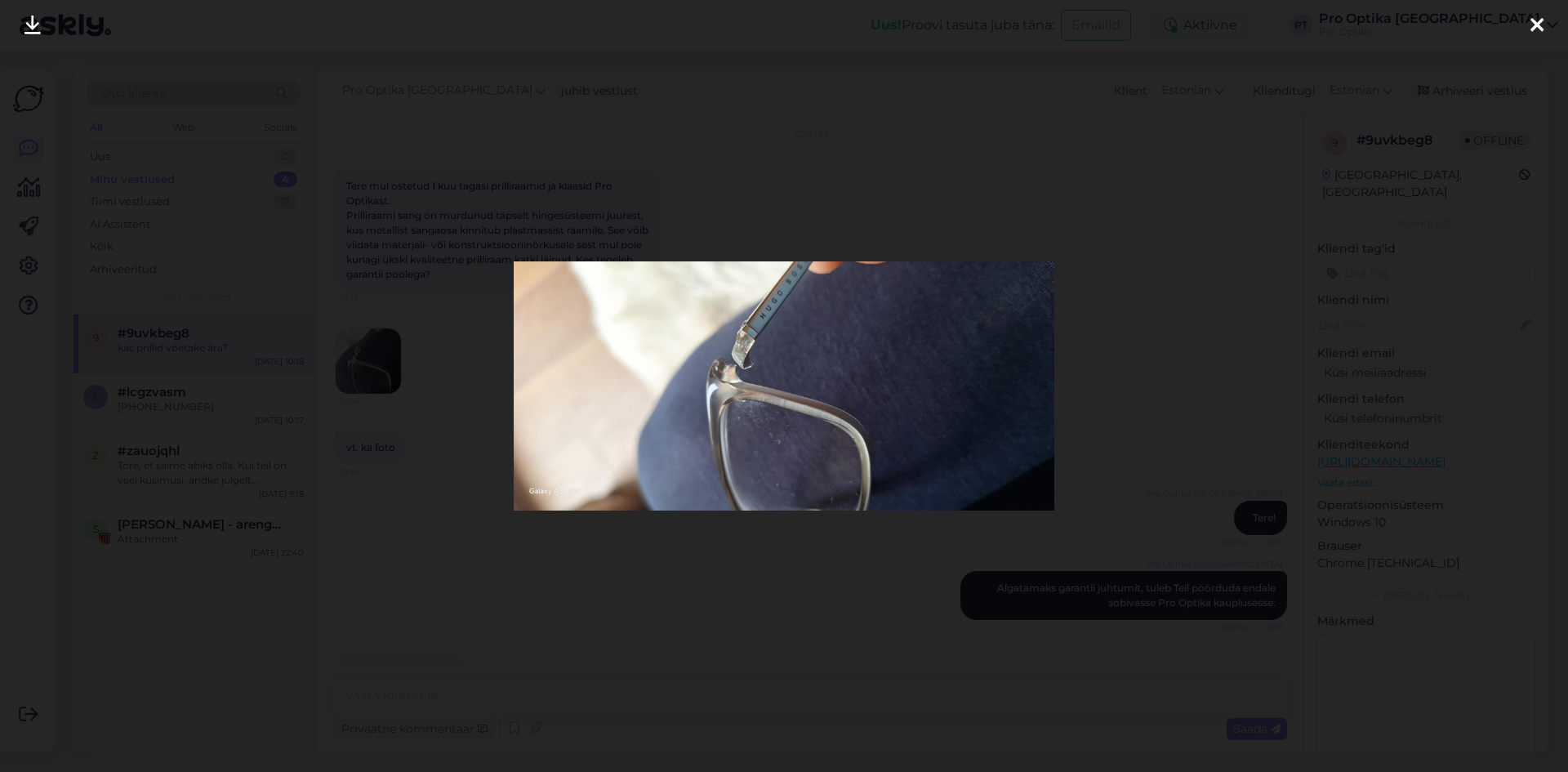
click at [1539, 15] on icon at bounding box center [1537, 25] width 13 height 21
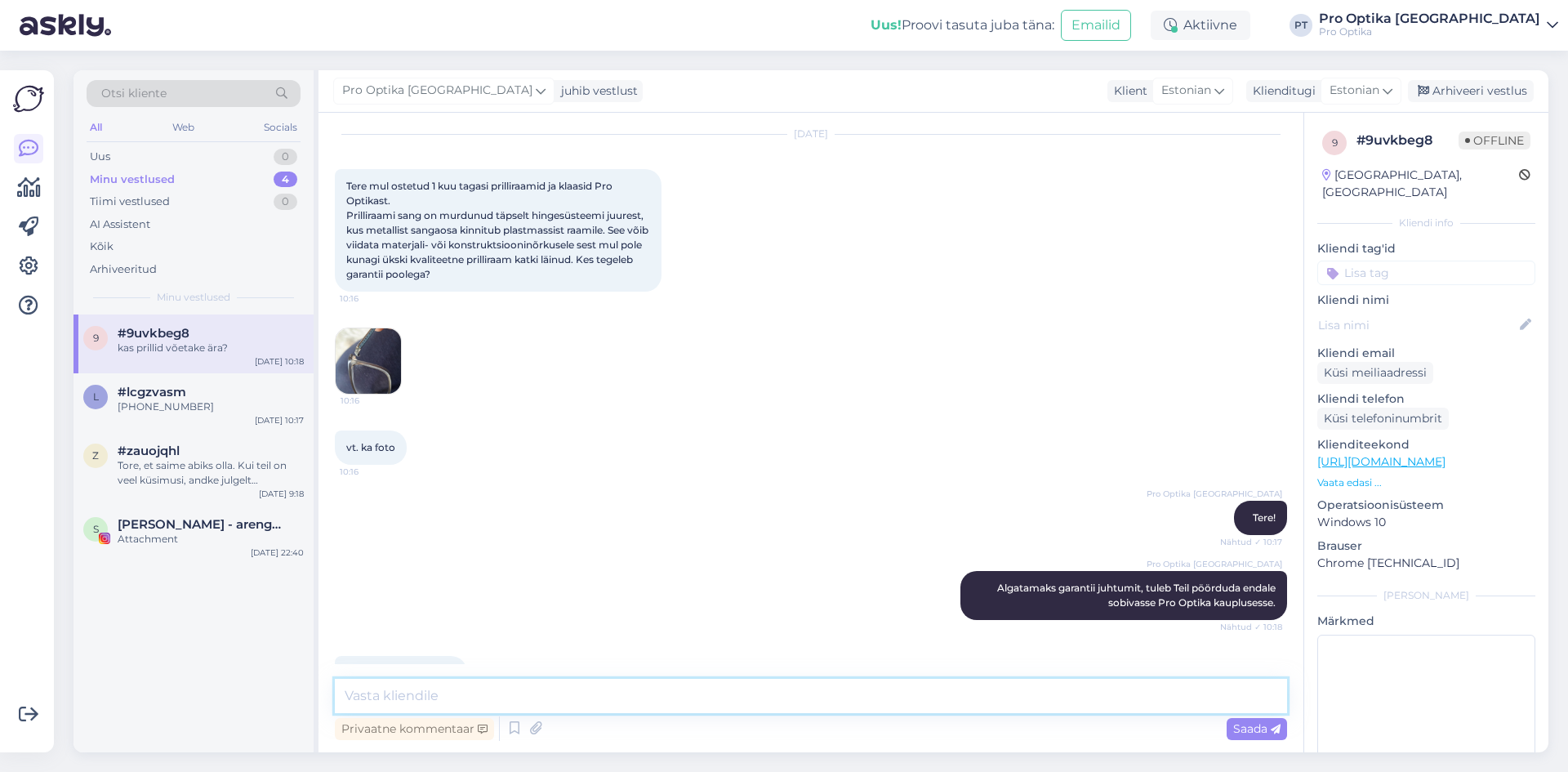
click at [494, 690] on textarea at bounding box center [811, 696] width 952 height 35
type textarea "T"
type textarea "Oleneb, vahest tehakse pildid vahest võetakse [PERSON_NAME]."
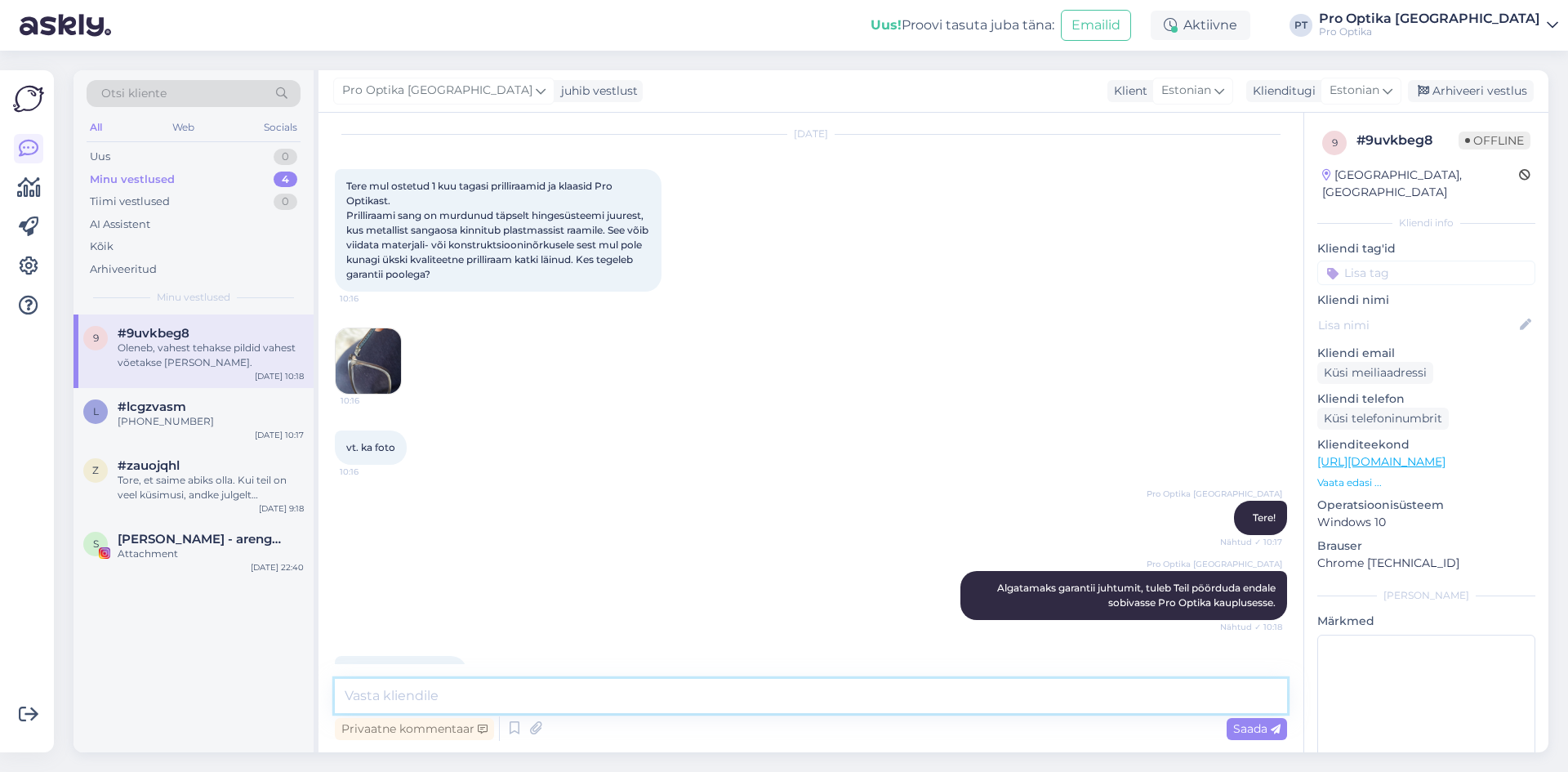
scroll to position [1300, 0]
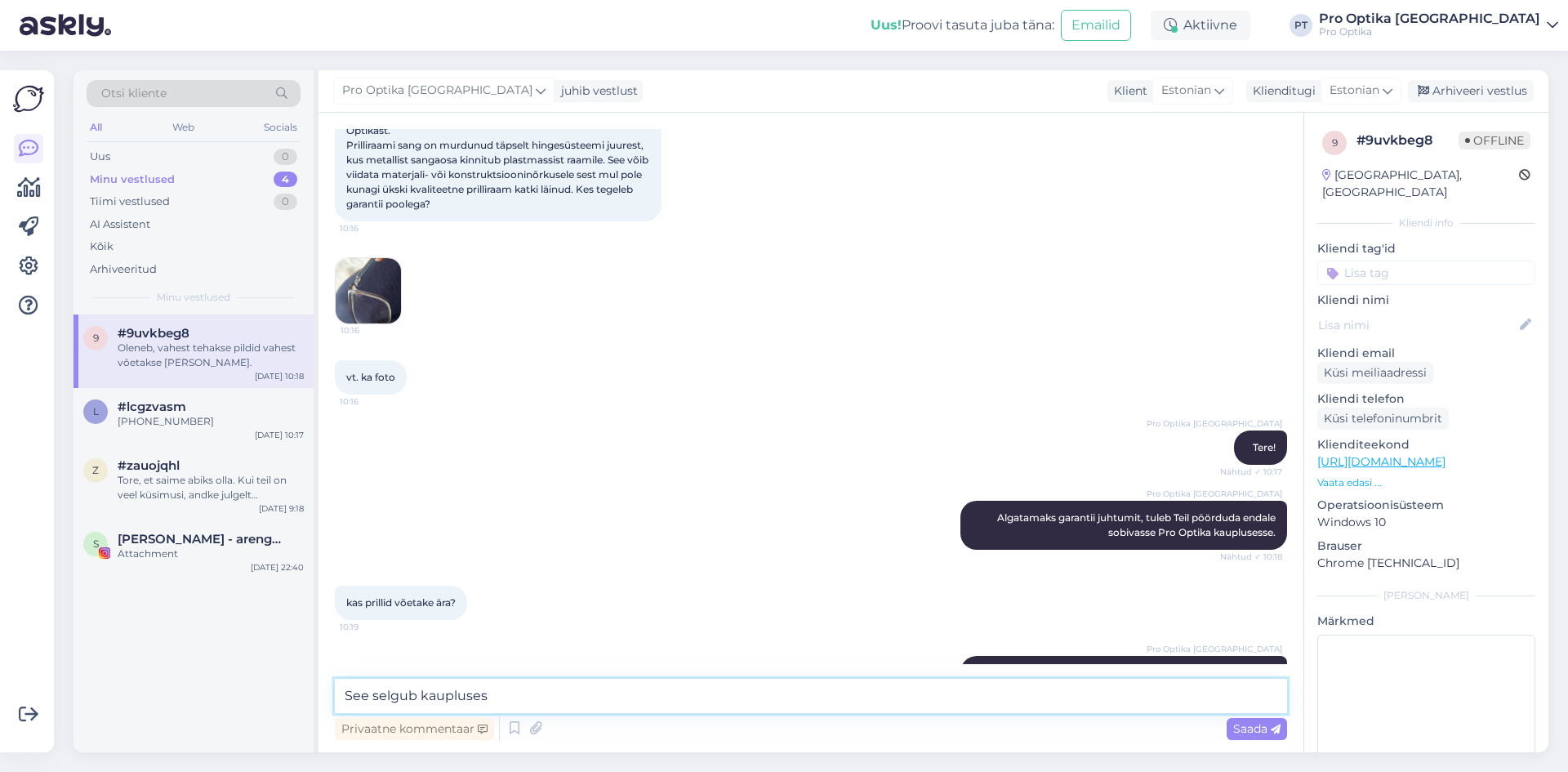
type textarea "See selgub kaupluses."
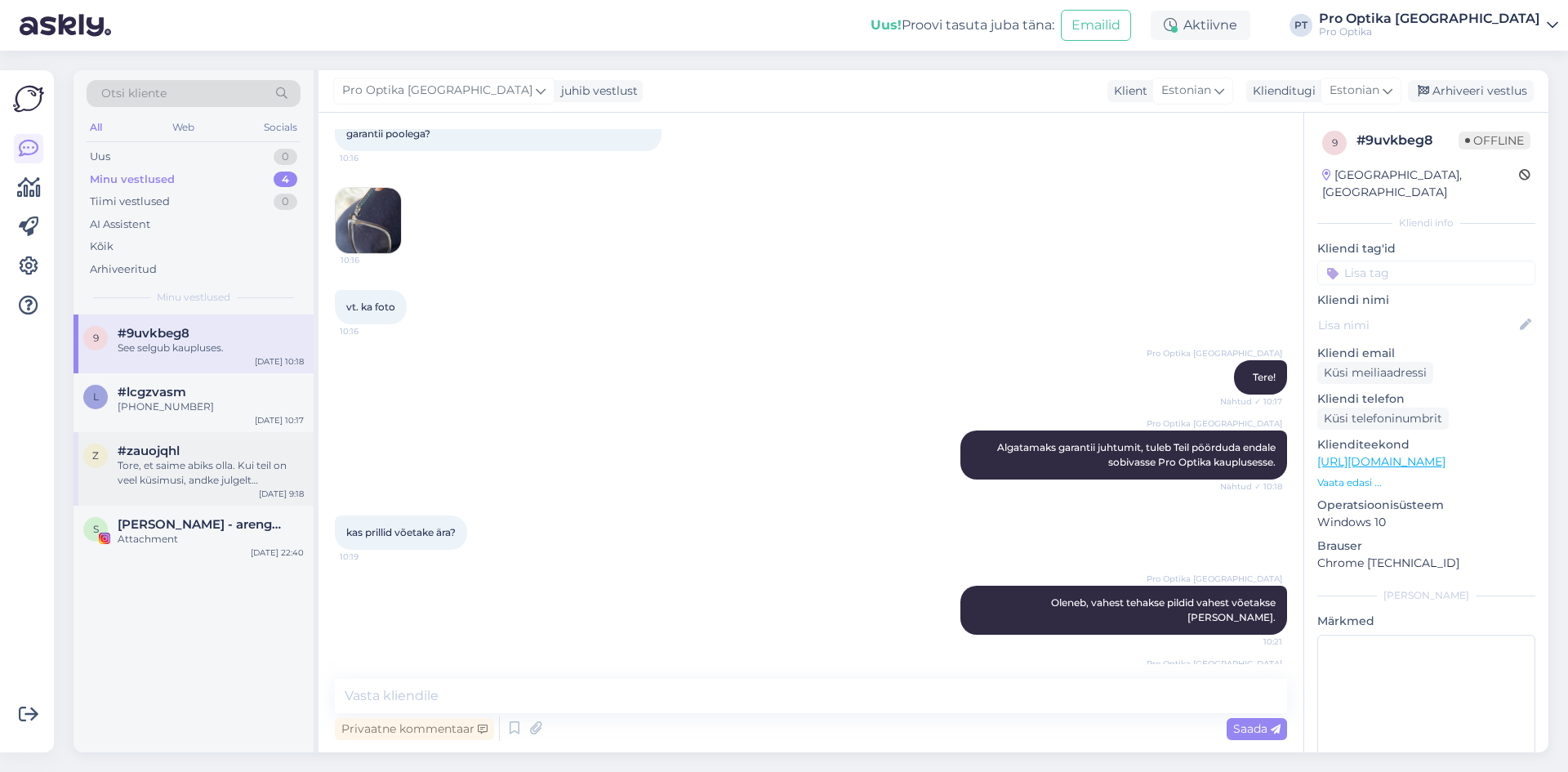
click at [217, 476] on div "Tore, et saime abiks olla. Kui teil on veel küsimusi, andke julgelt [PERSON_NAM…" at bounding box center [210, 473] width 187 height 30
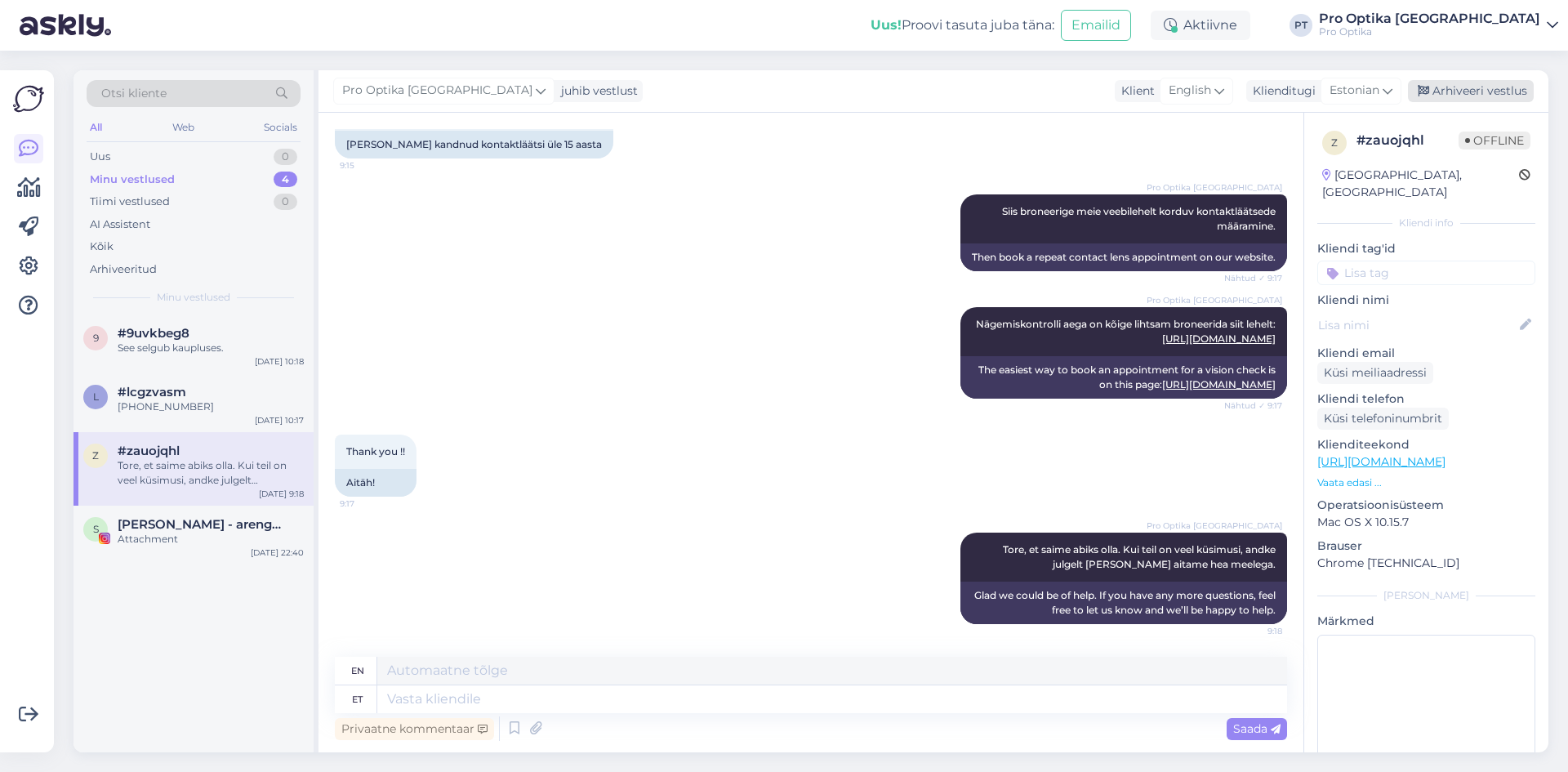
click at [1440, 90] on div "Arhiveeri vestlus" at bounding box center [1471, 91] width 126 height 22
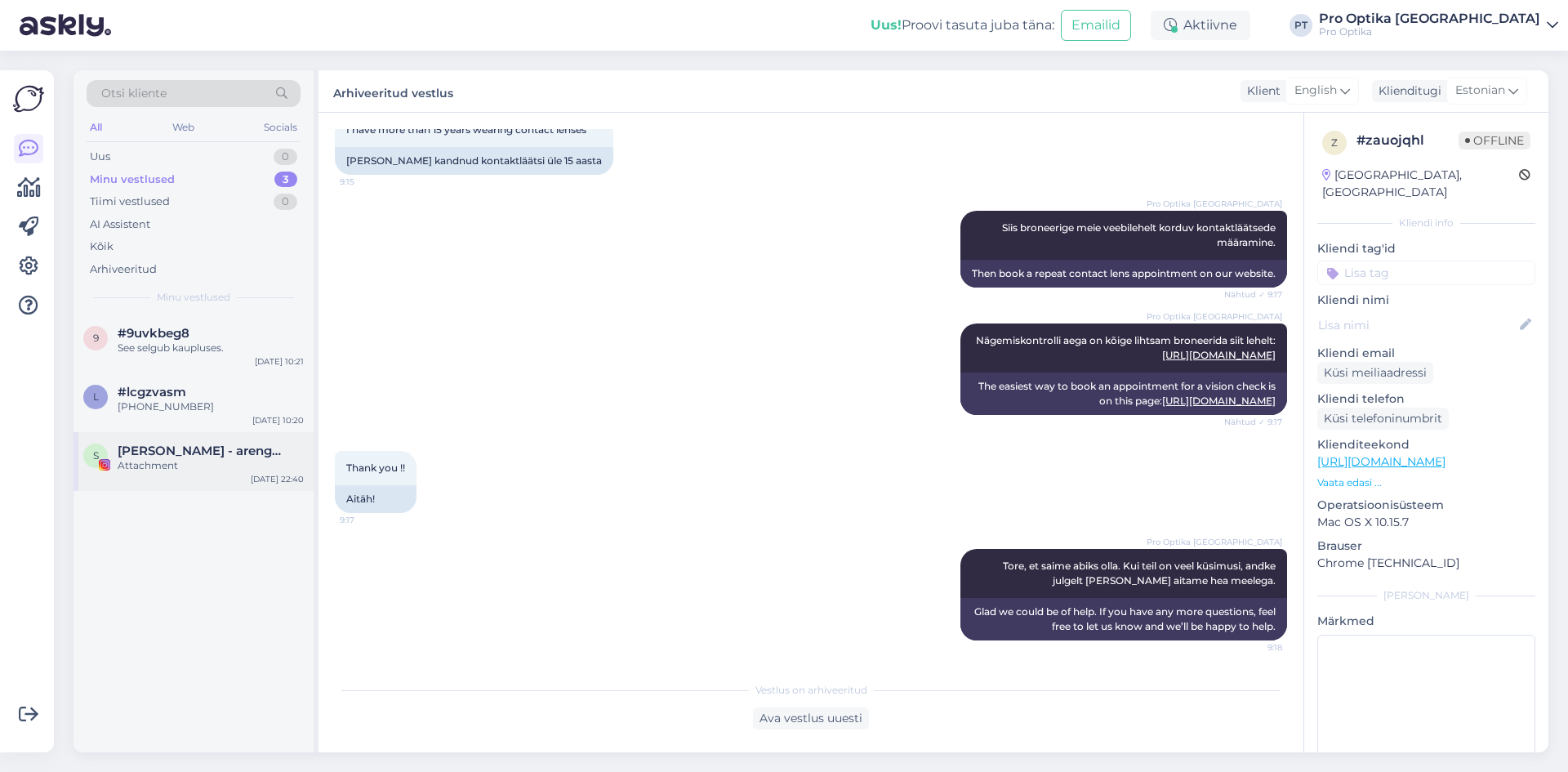
click at [188, 472] on div "Attachment" at bounding box center [210, 465] width 187 height 14
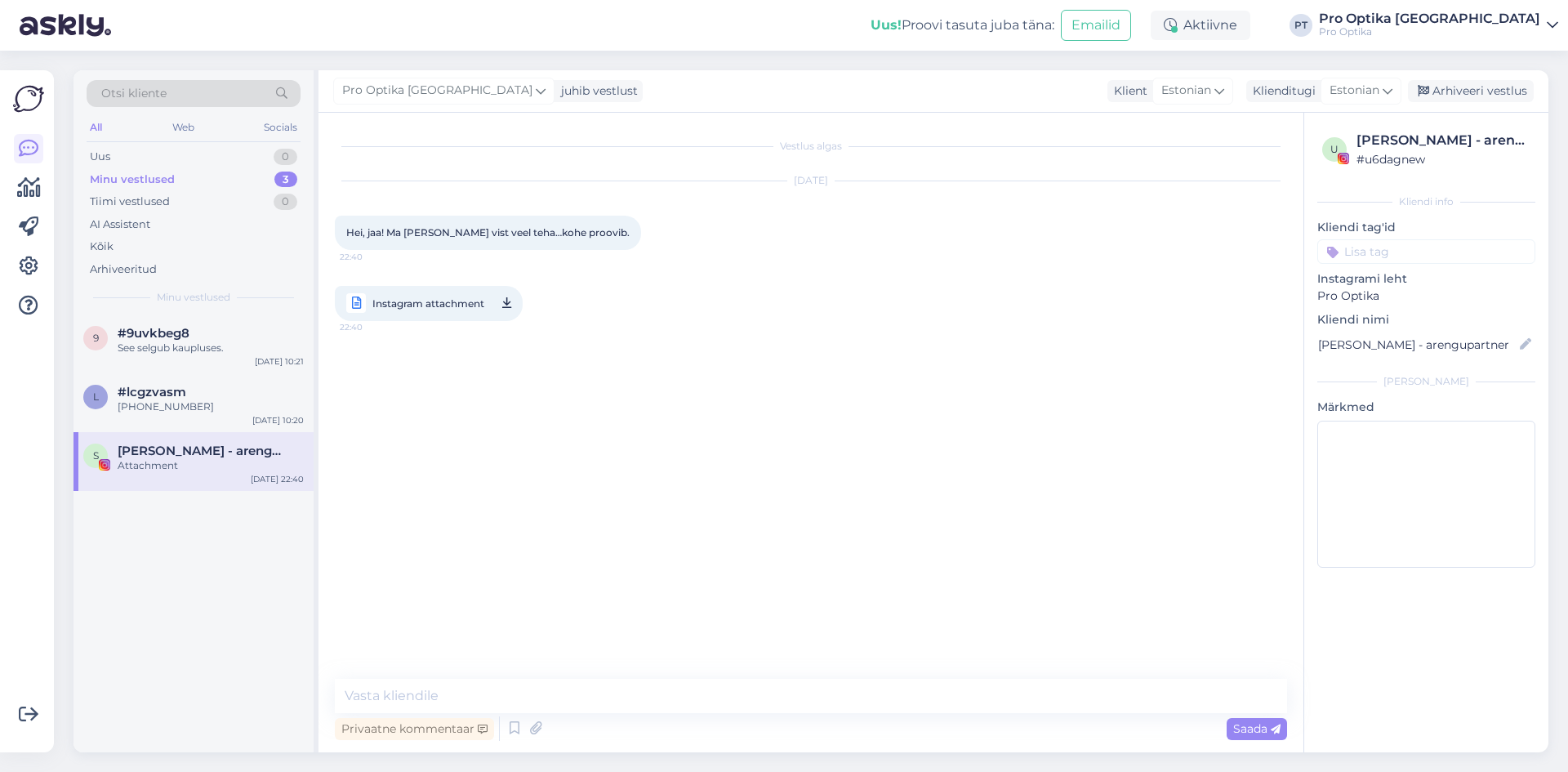
scroll to position [0, 0]
click at [1486, 94] on div "Arhiveeri vestlus" at bounding box center [1471, 91] width 126 height 22
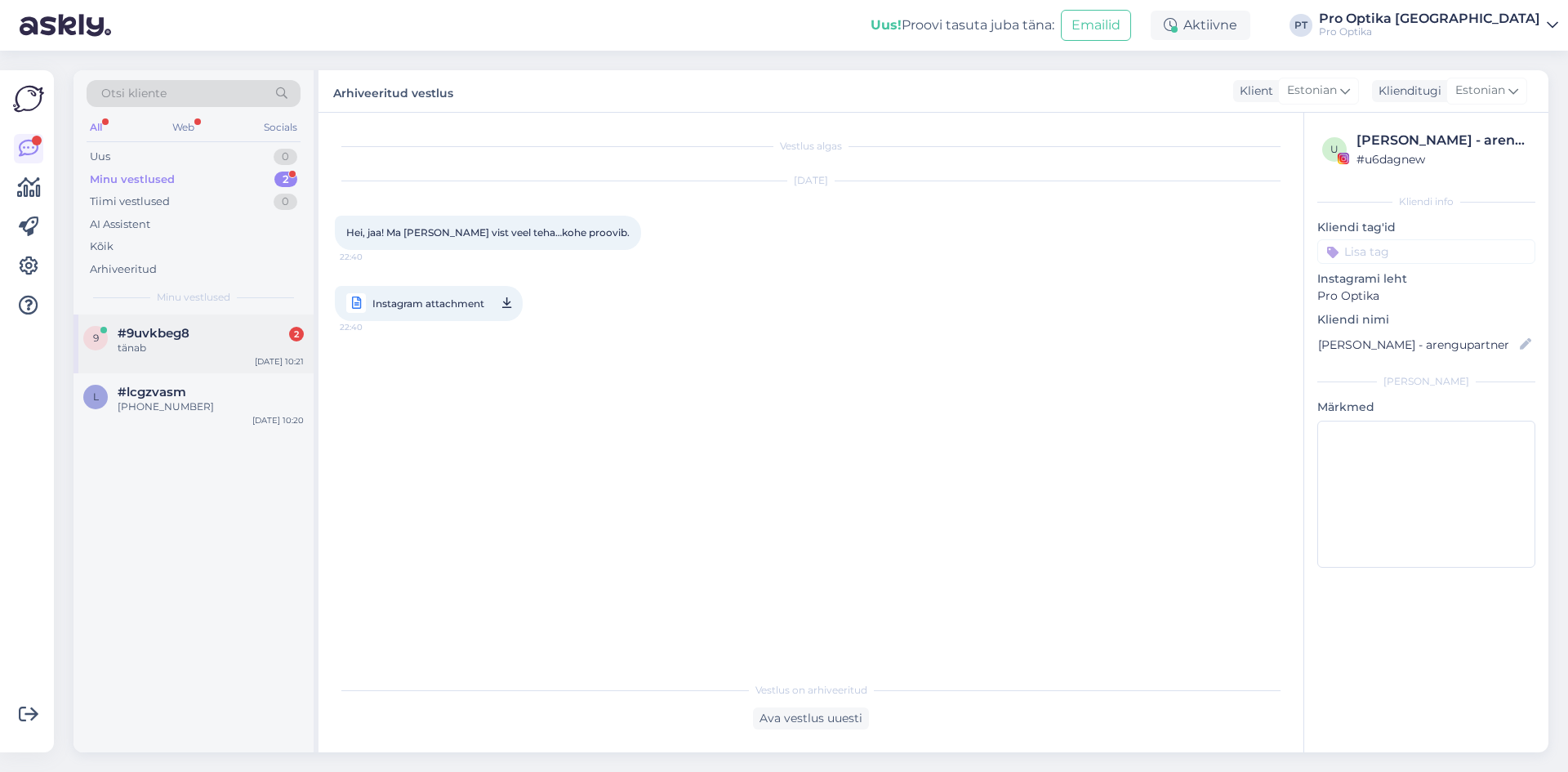
click at [276, 337] on div "#9uvkbeg8 2" at bounding box center [210, 333] width 187 height 14
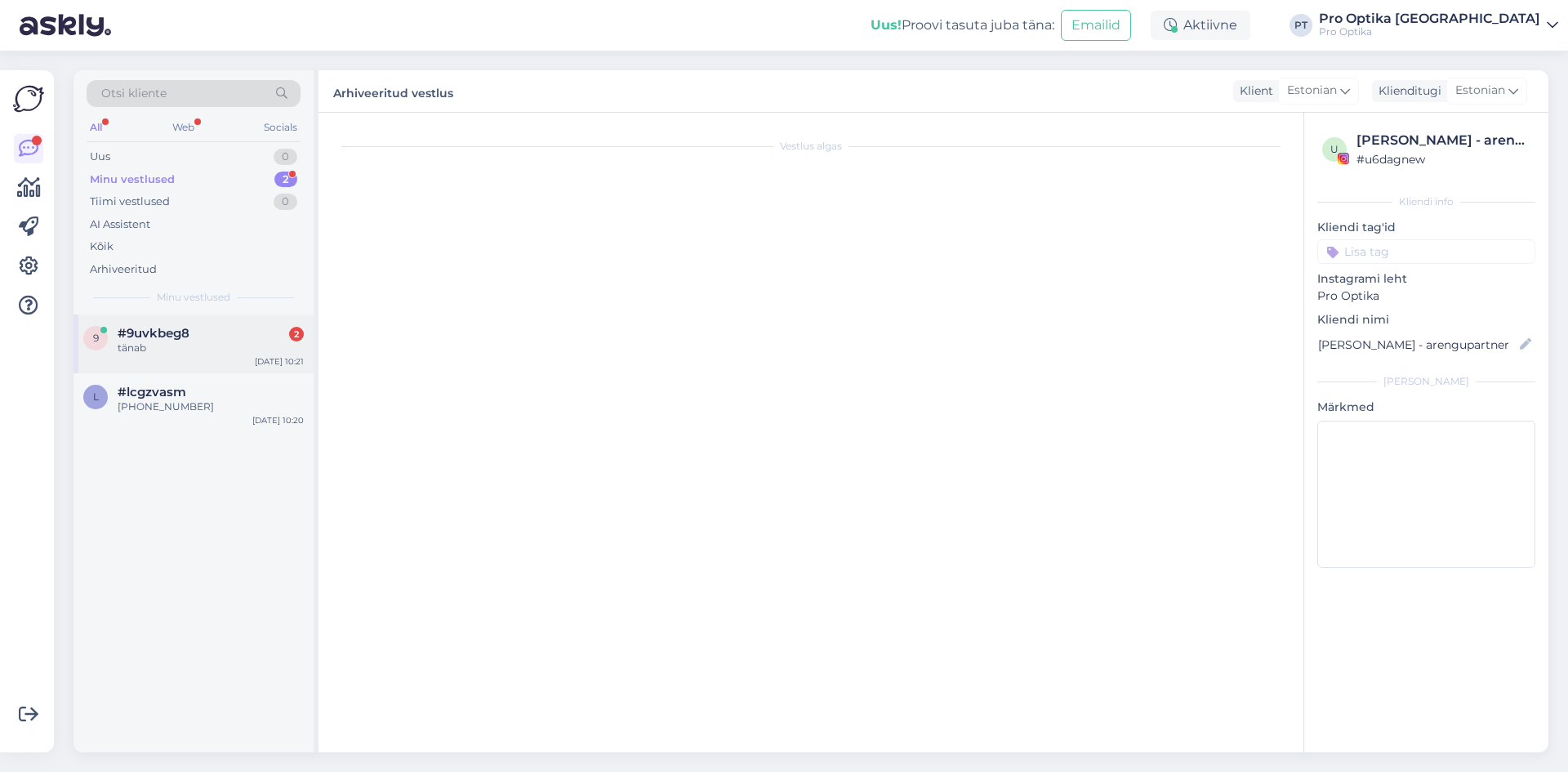
scroll to position [1511, 0]
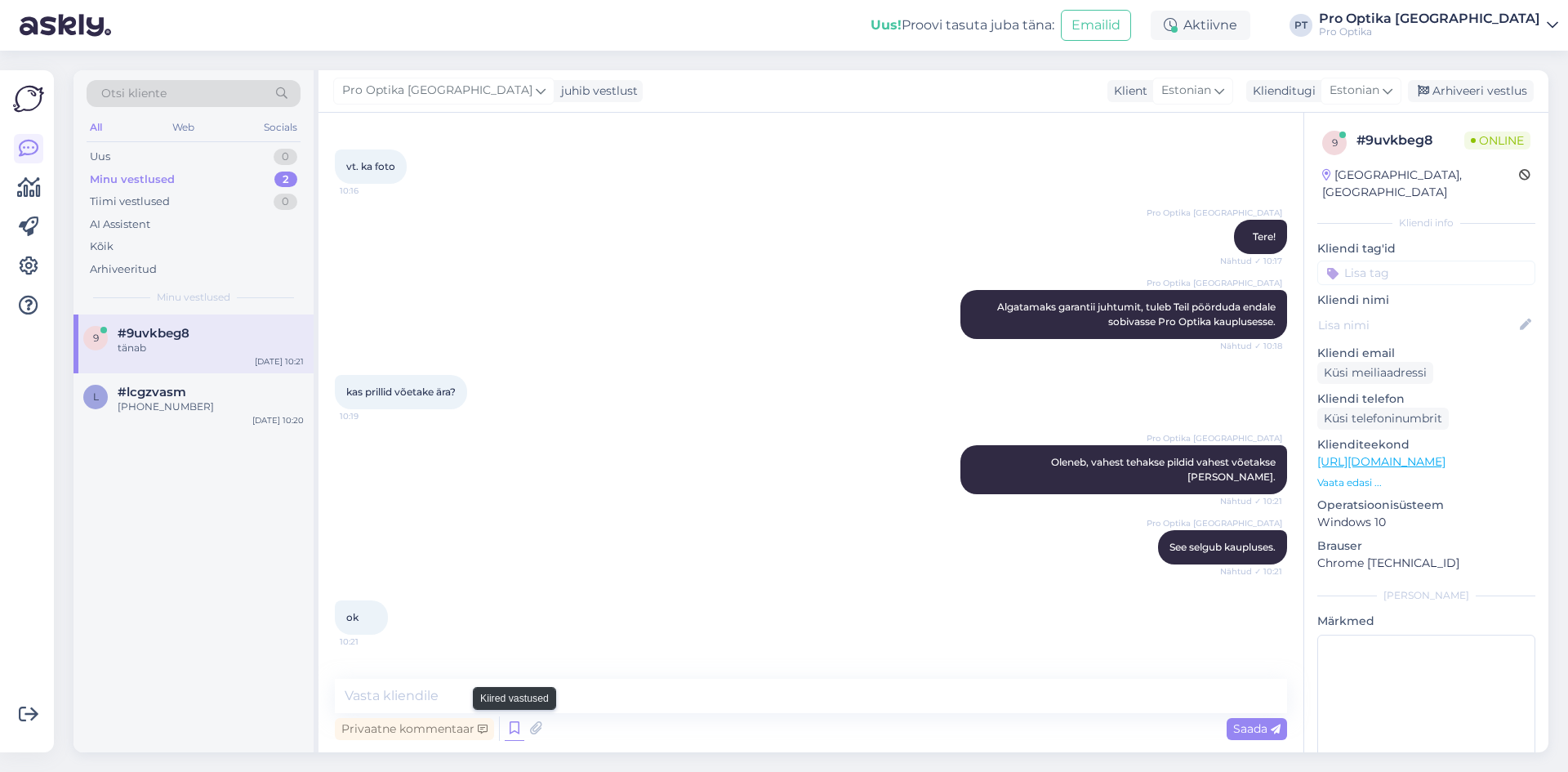
click at [517, 727] on icon at bounding box center [514, 728] width 19 height 24
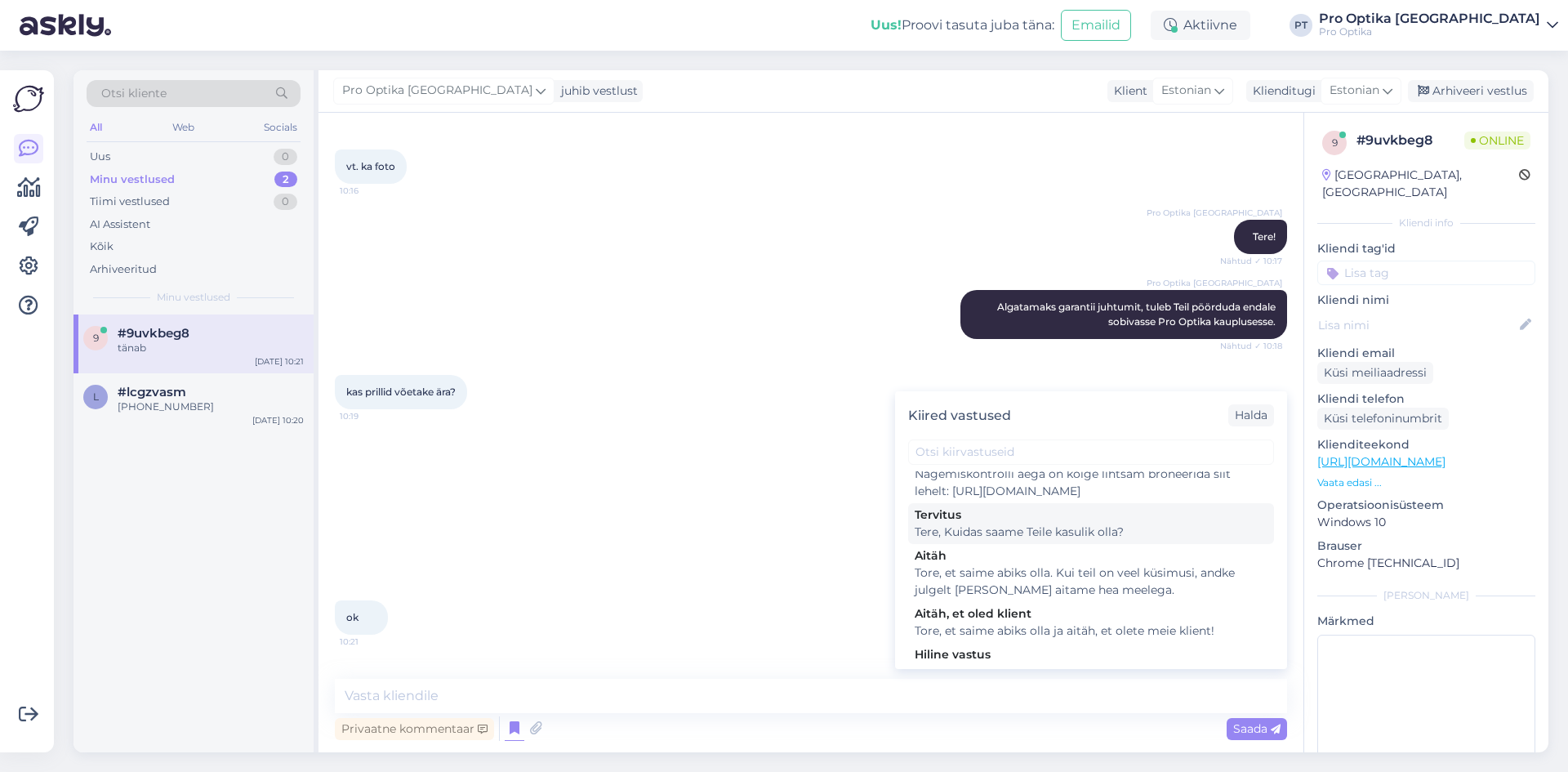
scroll to position [490, 0]
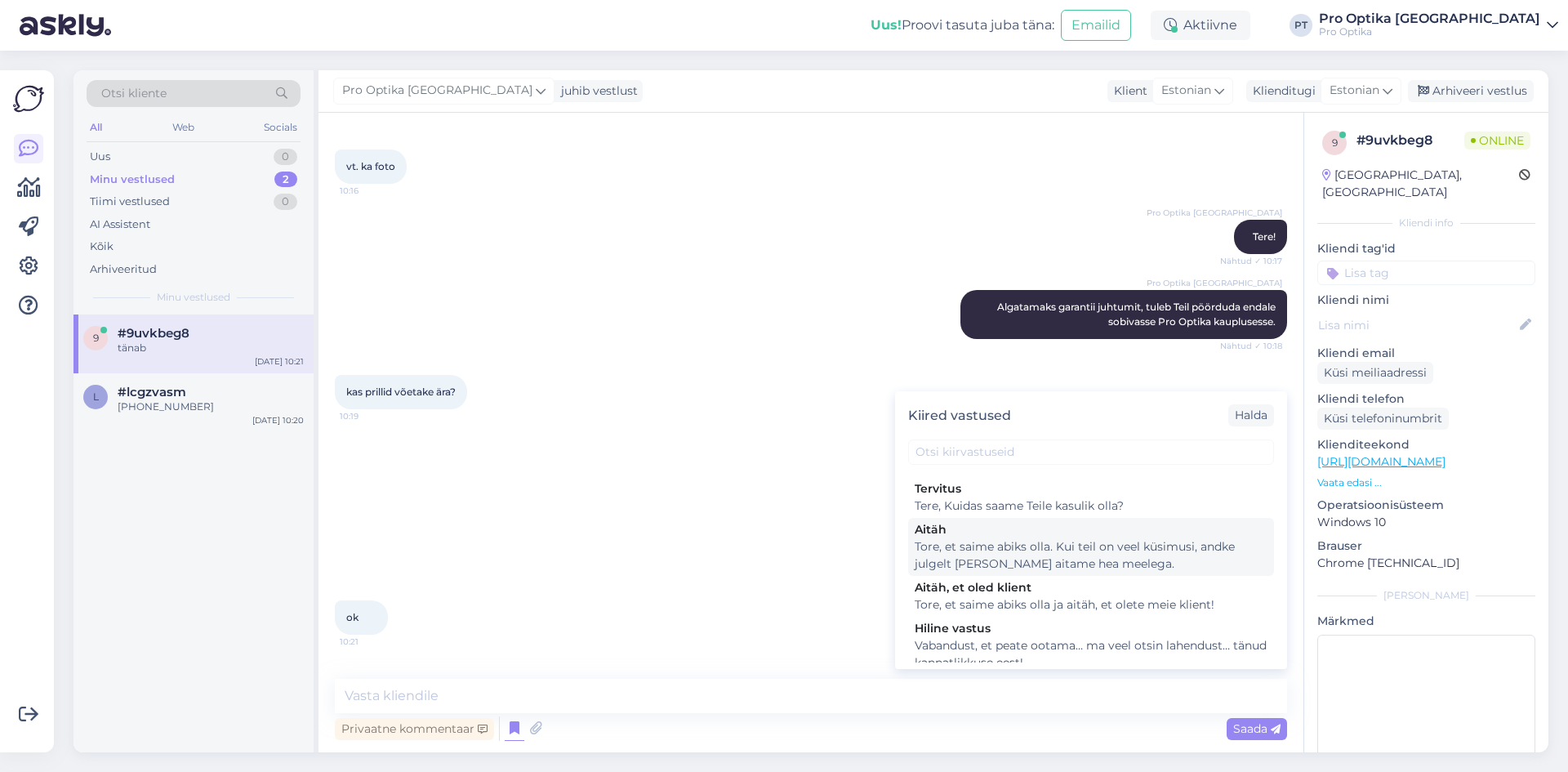
click at [1042, 573] on div "Tore, et saime abiks olla. Kui teil on veel küsimusi, andke julgelt [PERSON_NAM…" at bounding box center [1092, 556] width 353 height 35
type textarea "Tore, et saime abiks olla. Kui teil on veel küsimusi, andke julgelt [PERSON_NAM…"
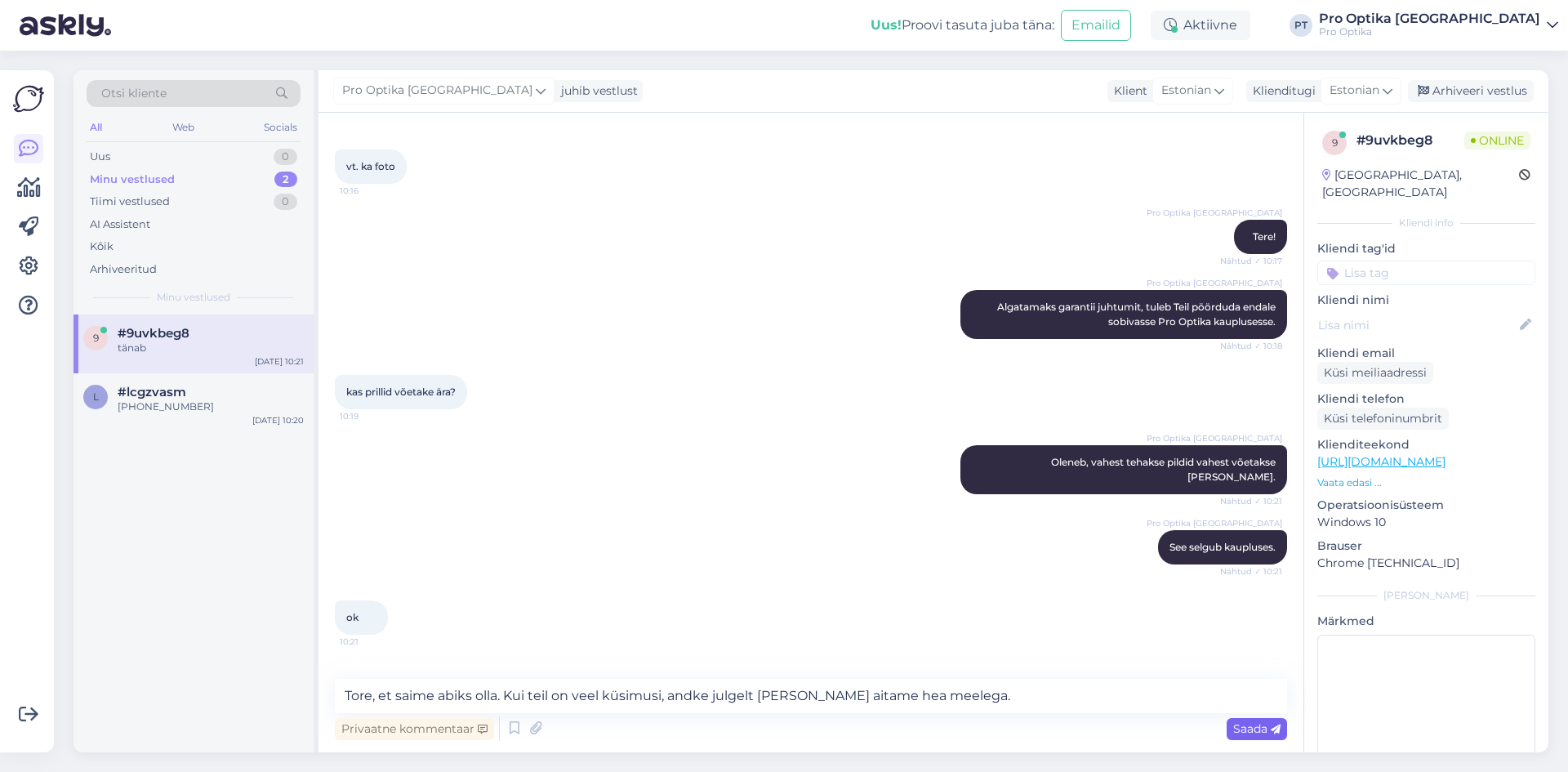
click at [1254, 727] on span "Saada" at bounding box center [1257, 728] width 47 height 14
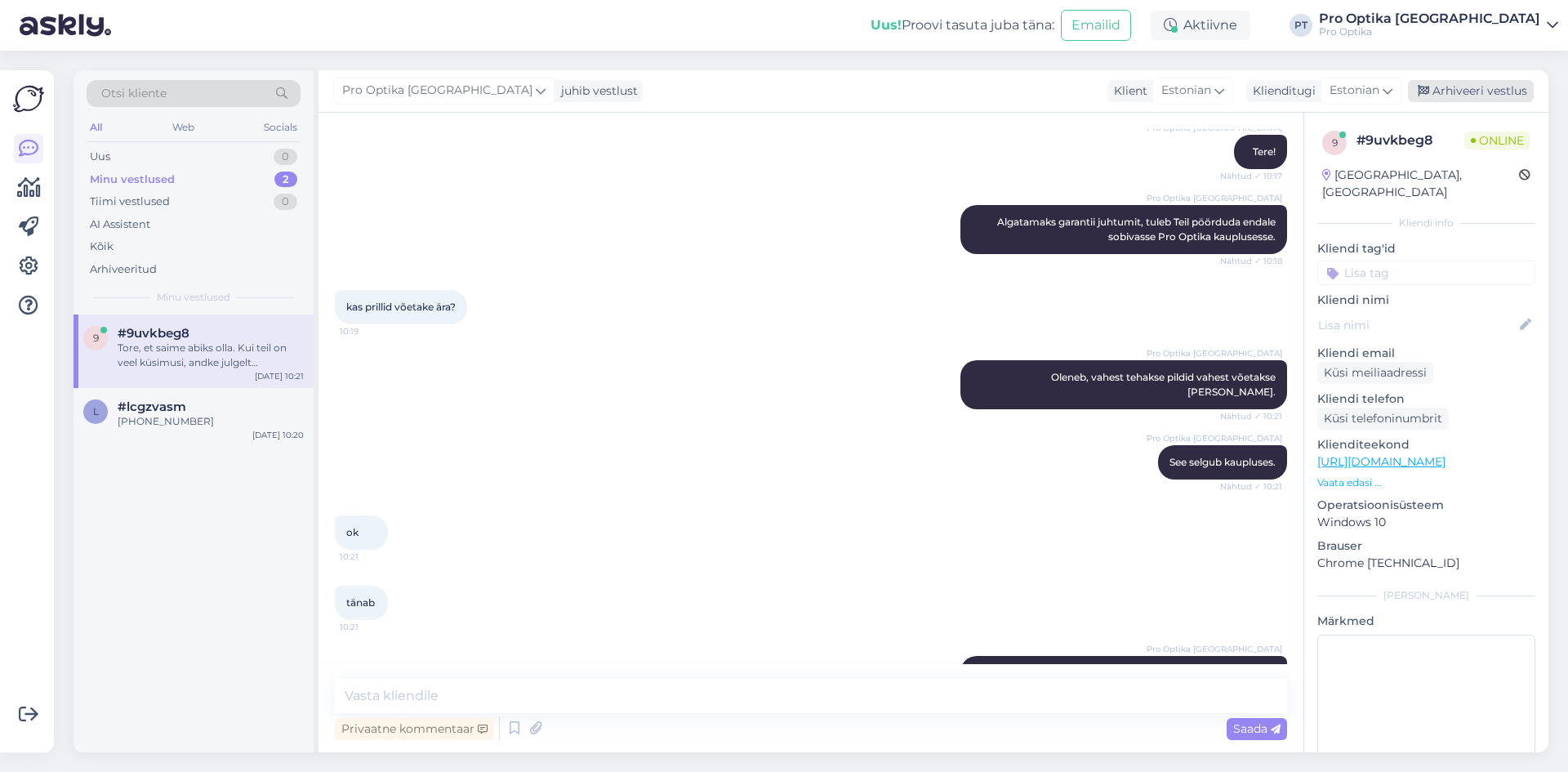
click at [1463, 91] on div "Arhiveeri vestlus" at bounding box center [1471, 91] width 126 height 22
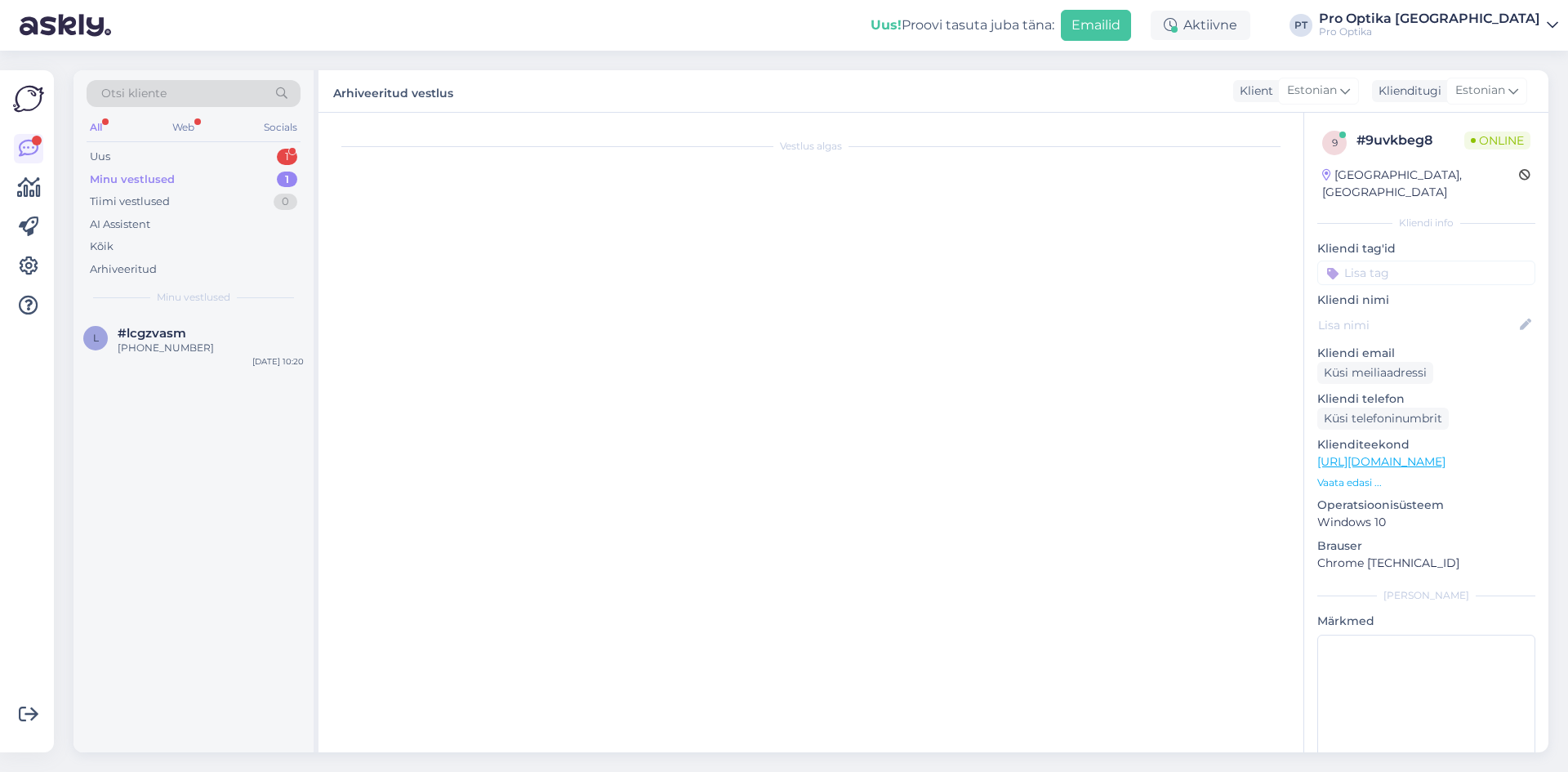
scroll to position [0, 0]
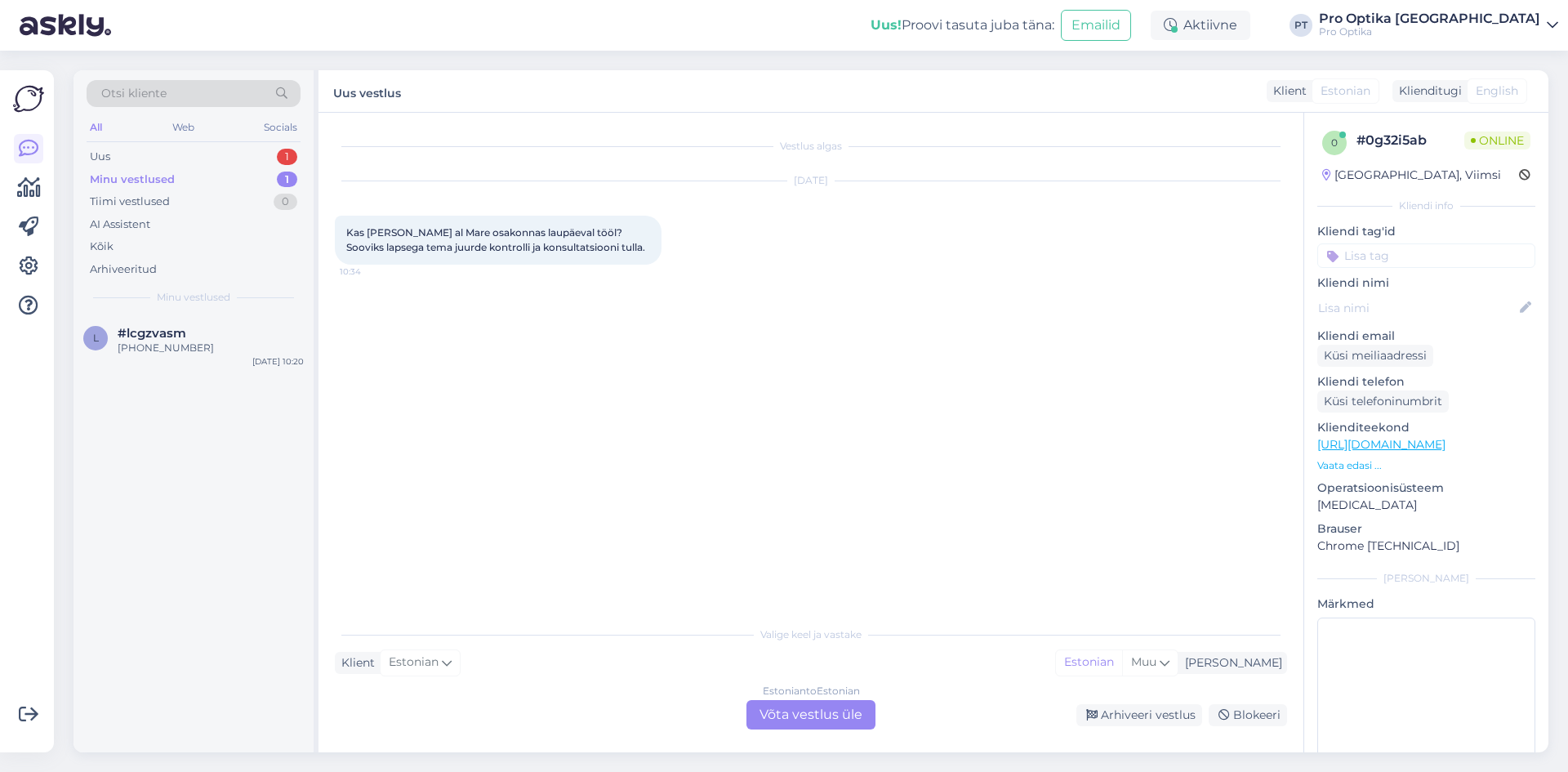
click at [819, 722] on div "Estonian to Estonian Võta vestlus üle" at bounding box center [811, 715] width 129 height 30
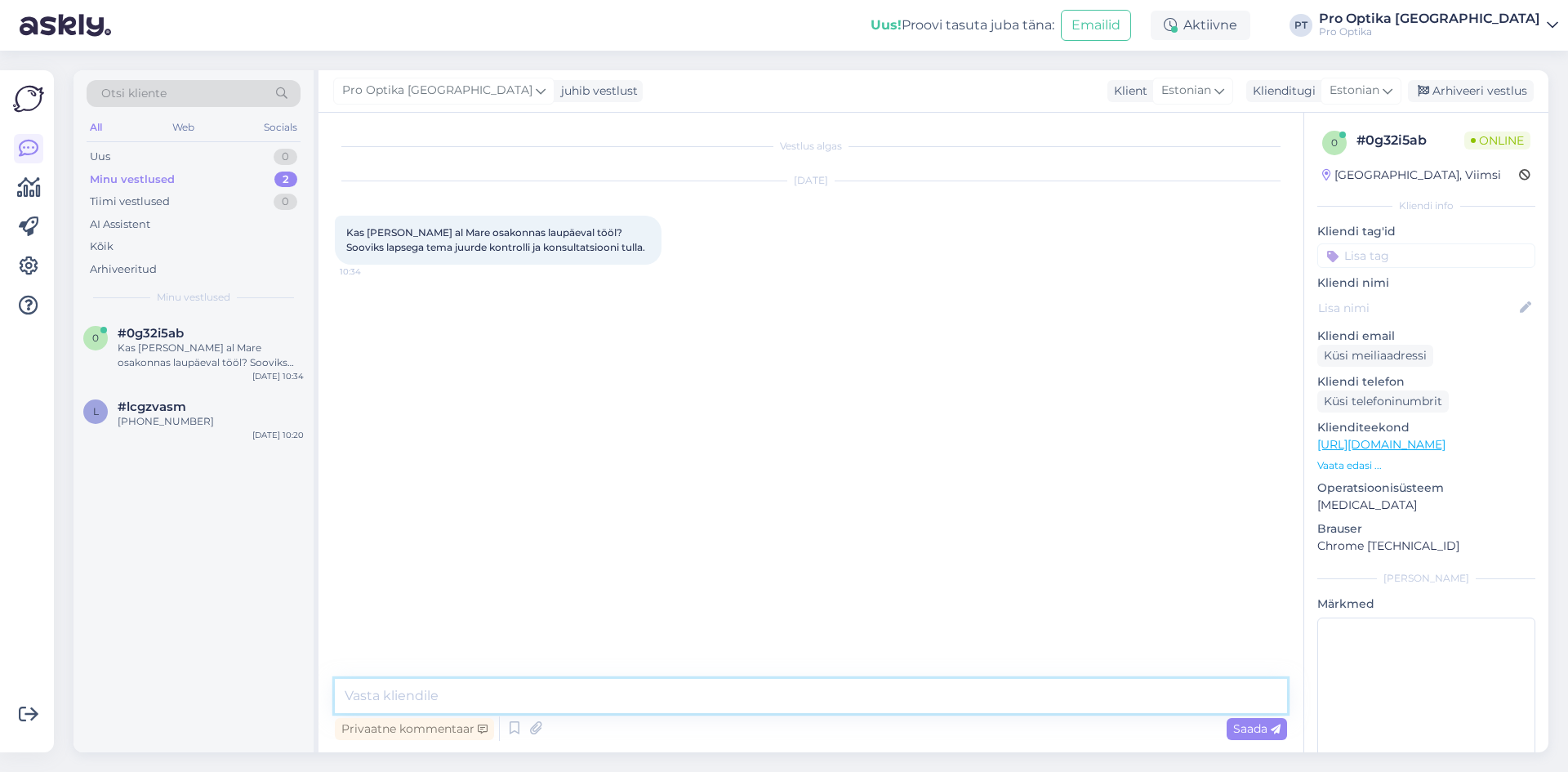
click at [394, 690] on textarea at bounding box center [811, 696] width 952 height 35
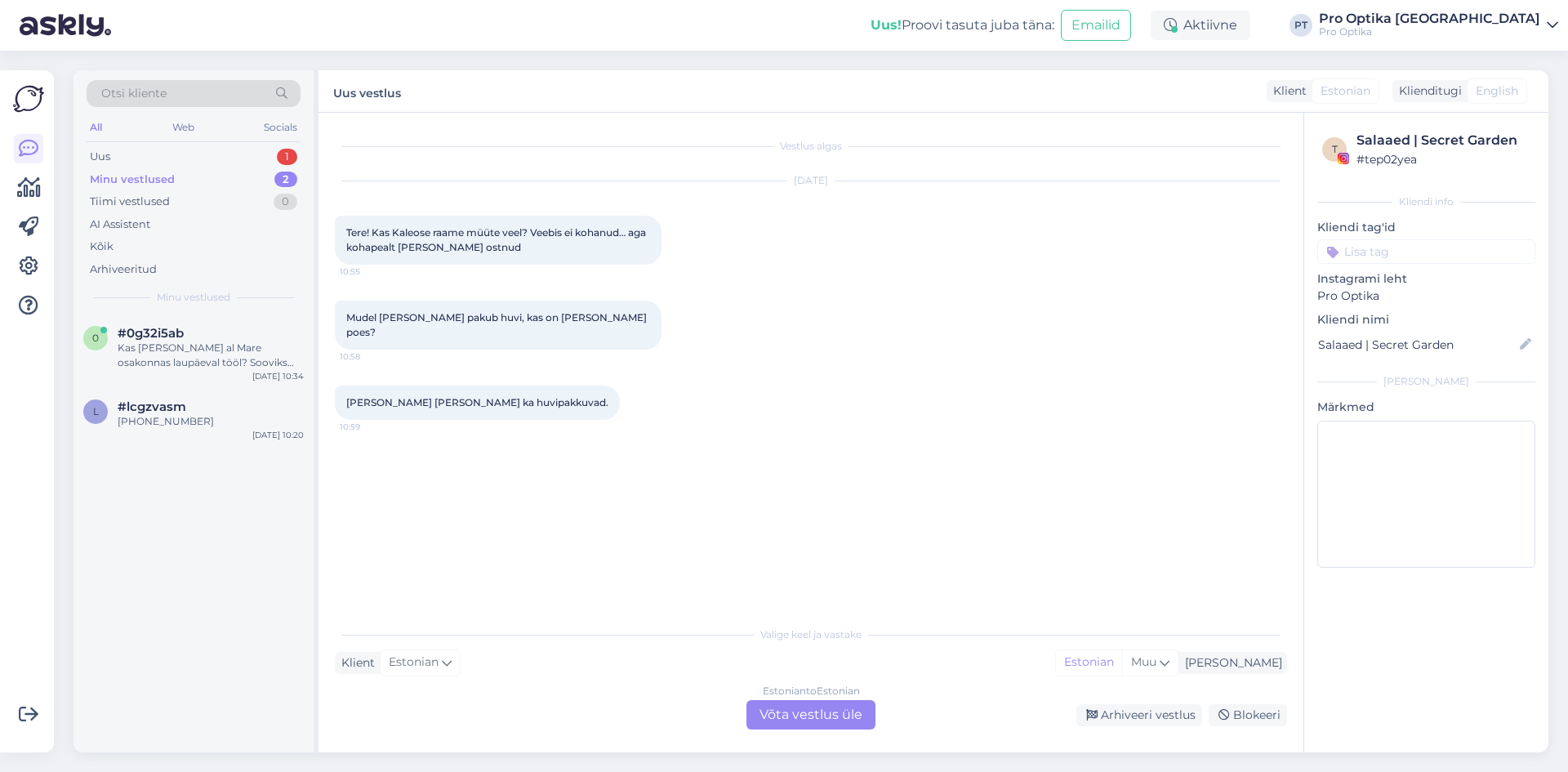
click at [838, 724] on div "Estonian to Estonian Võta vestlus üle" at bounding box center [811, 715] width 129 height 30
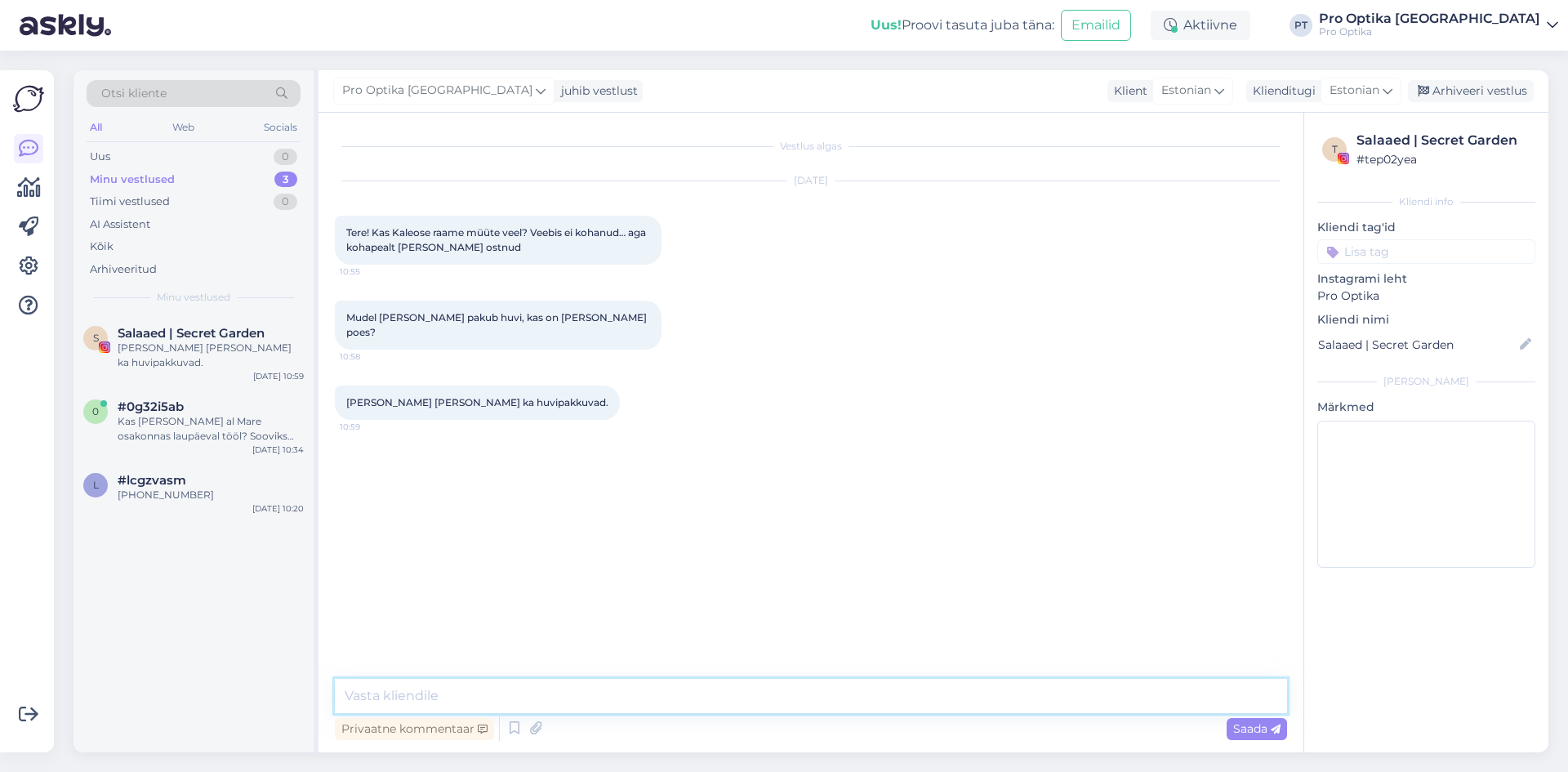
click at [435, 692] on textarea at bounding box center [811, 696] width 952 height 35
type textarea "Tere! Müü"
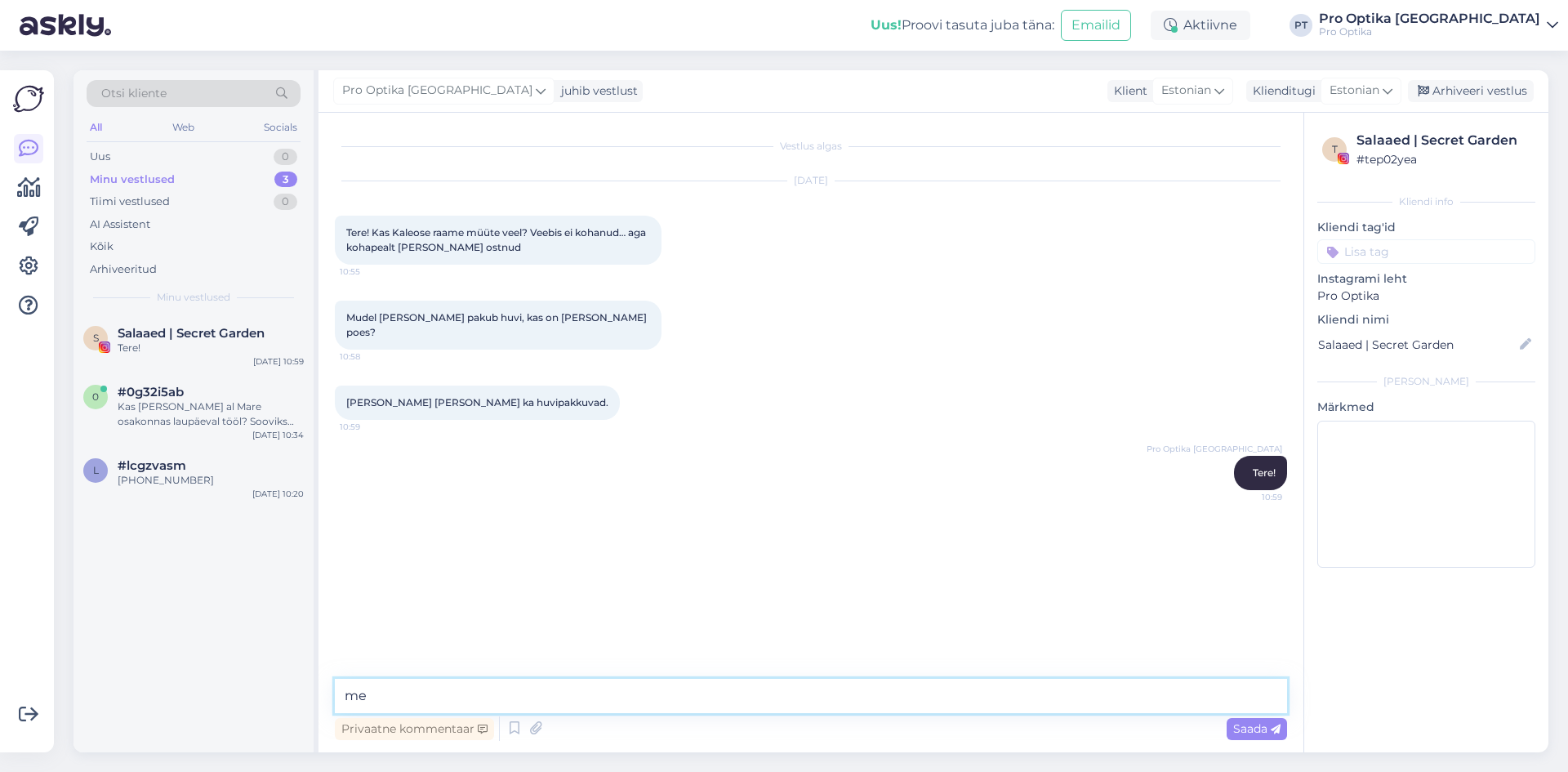
type textarea "m"
type textarea "Müüme küll Kaleose raame."
click at [303, 400] on div "Kas [PERSON_NAME] al Mare osakonnas laupäeval tööl? Sooviks lapsega tema juurde…" at bounding box center [210, 414] width 187 height 30
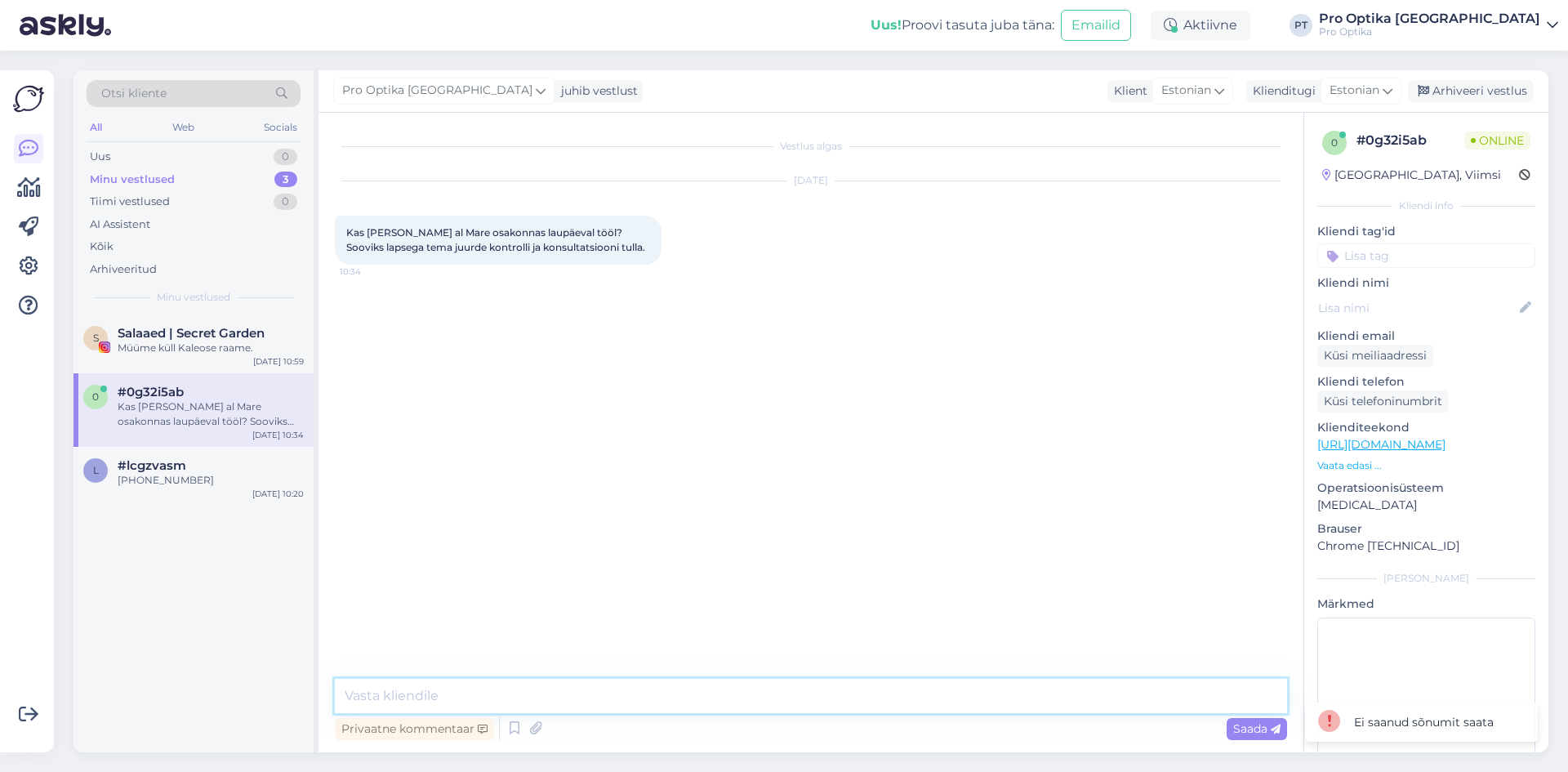
click at [422, 693] on textarea at bounding box center [811, 696] width 952 height 35
type textarea "Tere!"
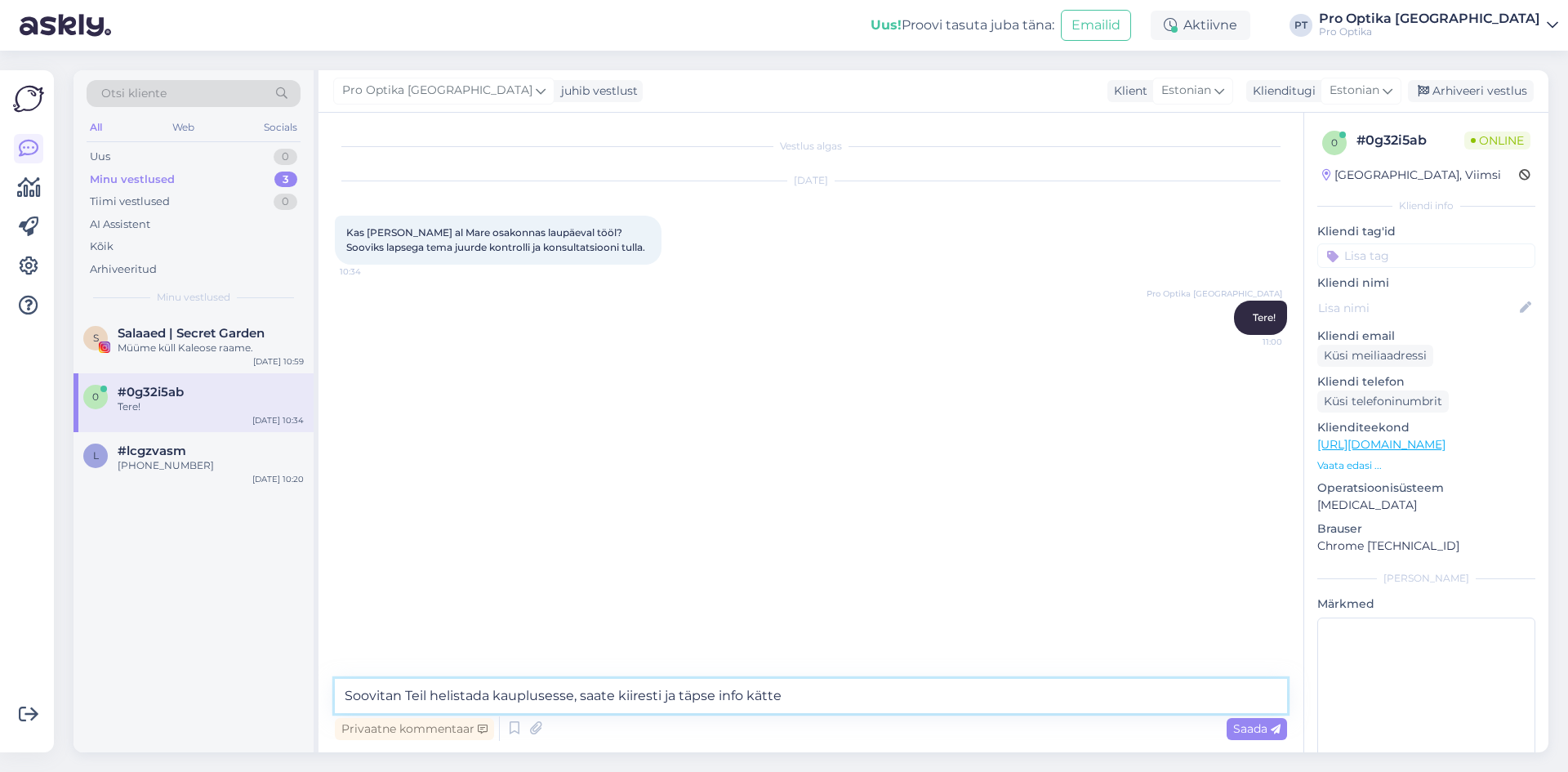
type textarea "Soovitan Teil helistada kauplusesse, saate kiiresti ja täpse info kätte."
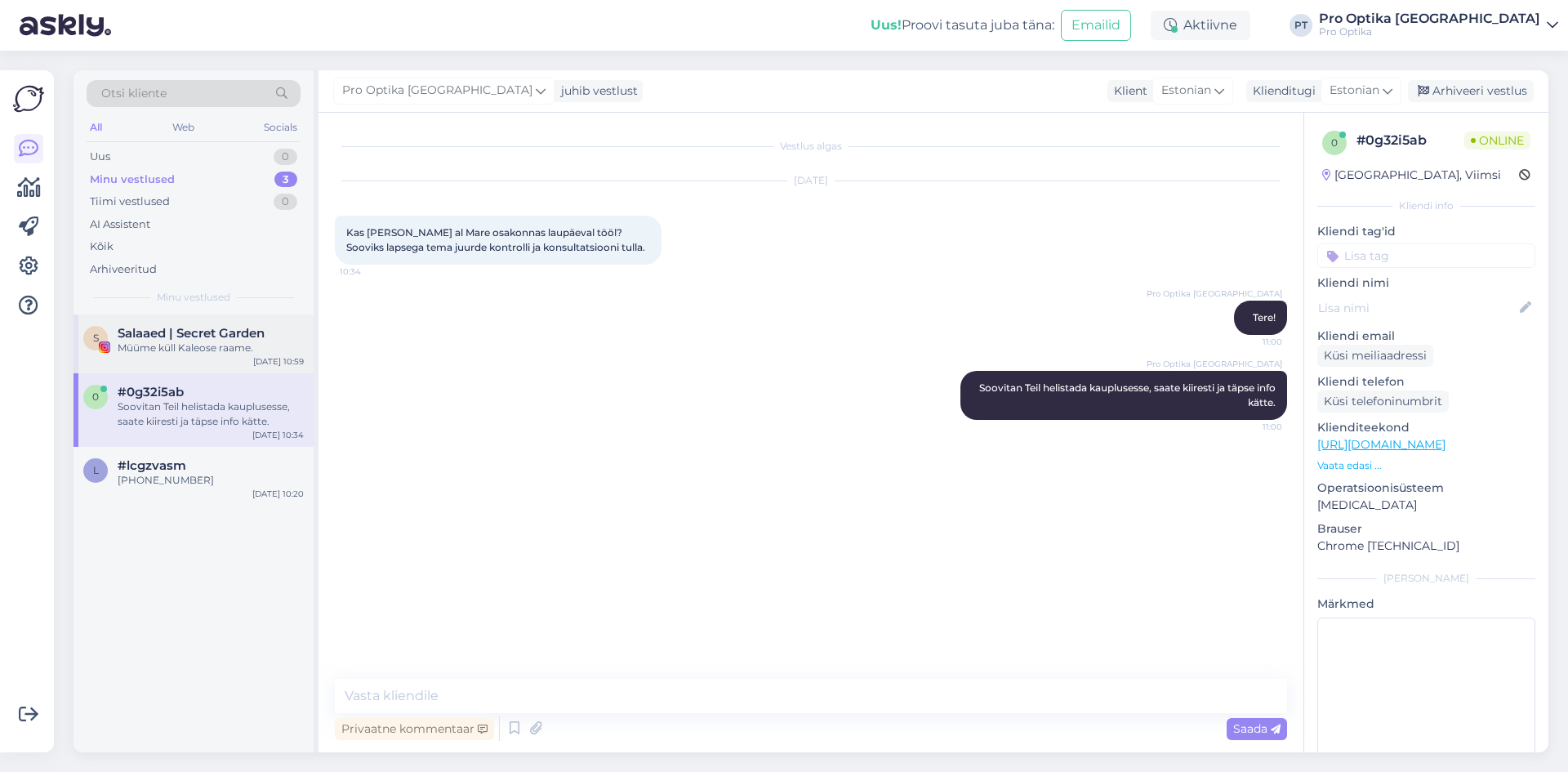
click at [247, 358] on div "S Salaaed | Secret Garden Müüme [PERSON_NAME] Kaleose raame. [DATE] 10:59" at bounding box center [193, 344] width 240 height 59
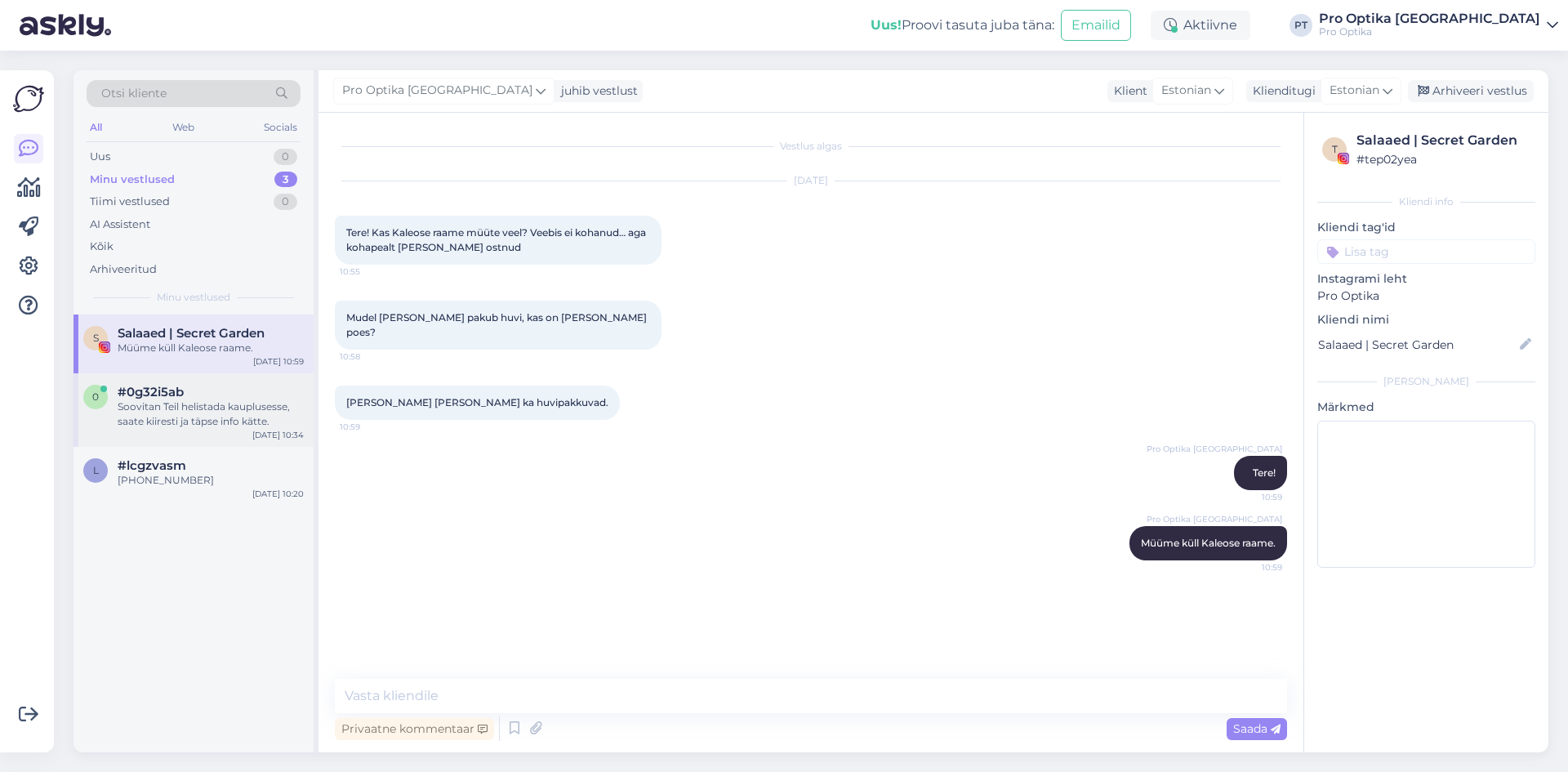
click at [247, 413] on div "Soovitan Teil helistada kauplusesse, saate kiiresti ja täpse info kätte." at bounding box center [210, 414] width 187 height 30
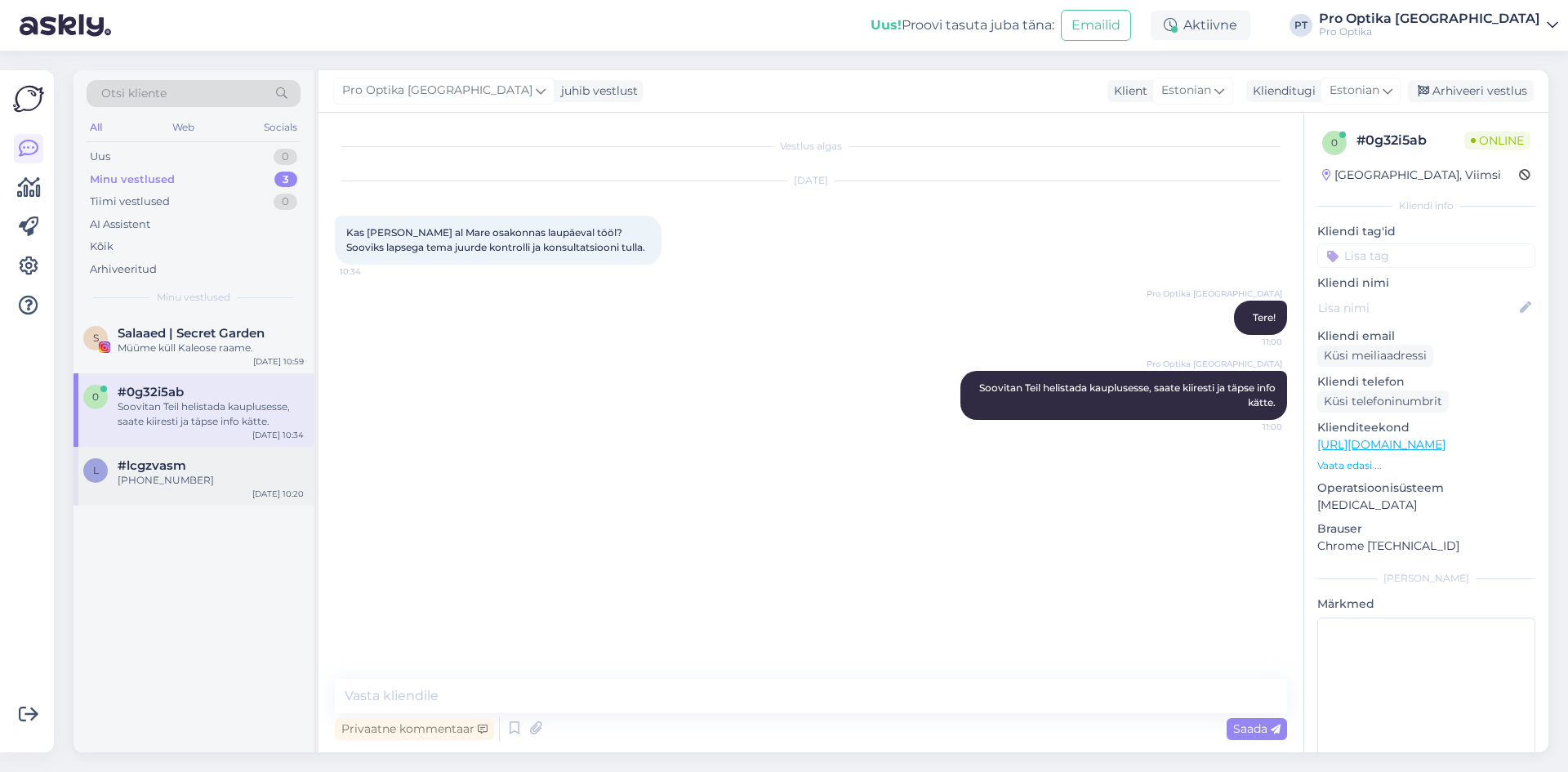
click at [193, 463] on div "#lcgzvasm" at bounding box center [210, 465] width 187 height 14
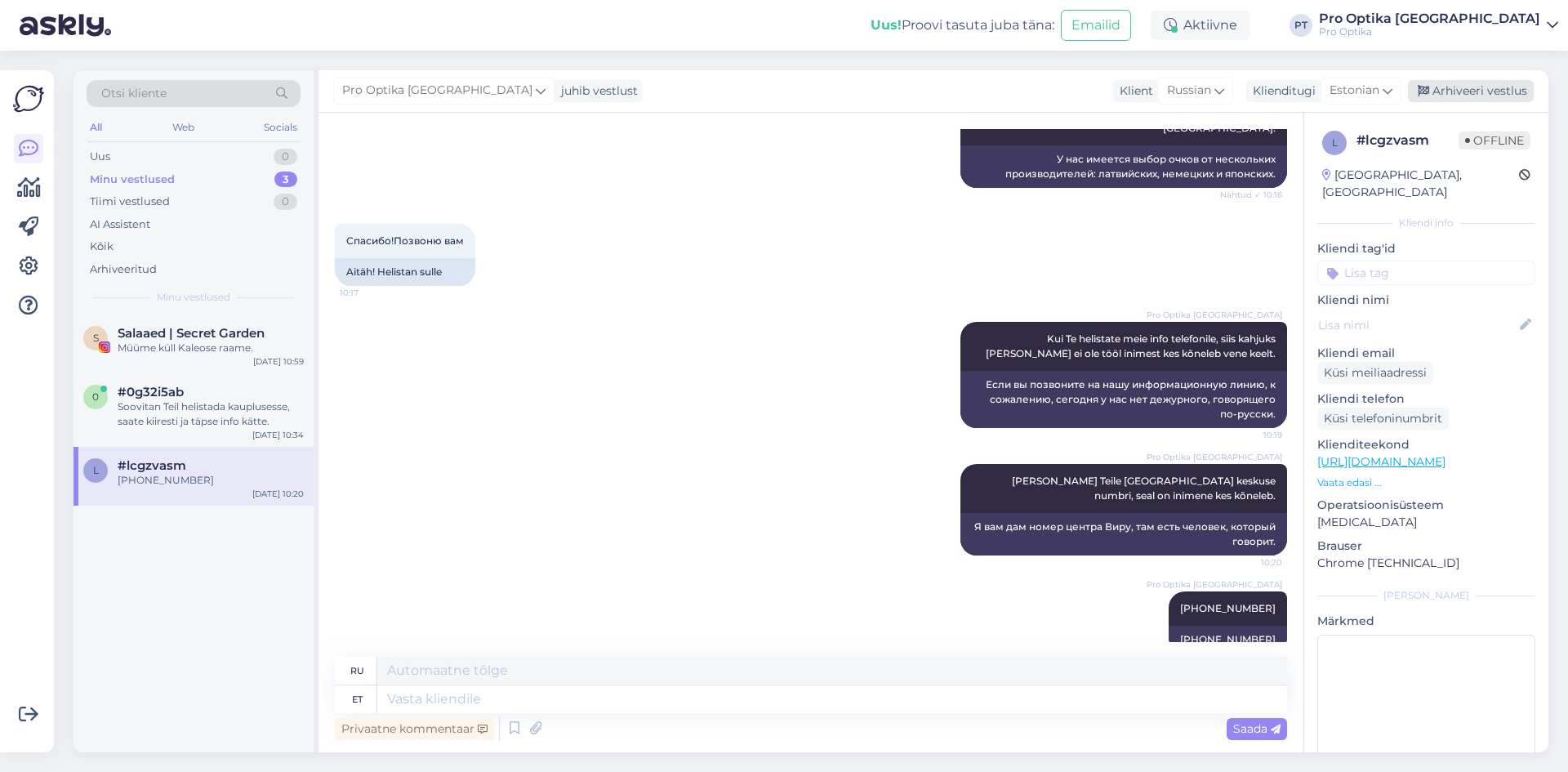
click at [1432, 81] on div "Arhiveeri vestlus" at bounding box center [1471, 91] width 126 height 22
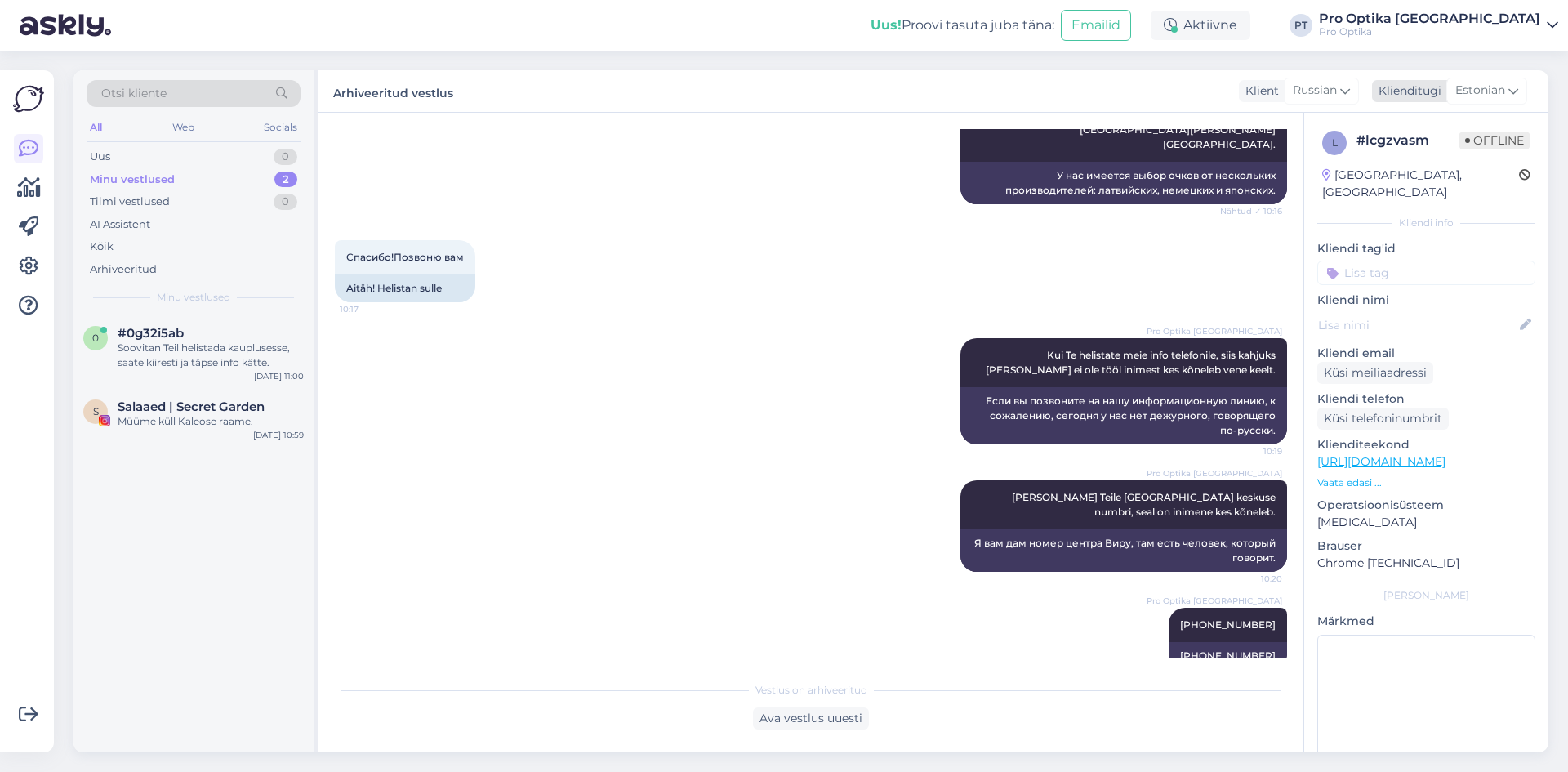
drag, startPoint x: 1489, startPoint y: 85, endPoint x: 1491, endPoint y: 94, distance: 9.2
click at [1491, 94] on span "Estonian" at bounding box center [1480, 90] width 50 height 18
click at [1491, 95] on span "Estonian" at bounding box center [1480, 90] width 50 height 18
click at [1491, 91] on span "Estonian" at bounding box center [1480, 90] width 50 height 18
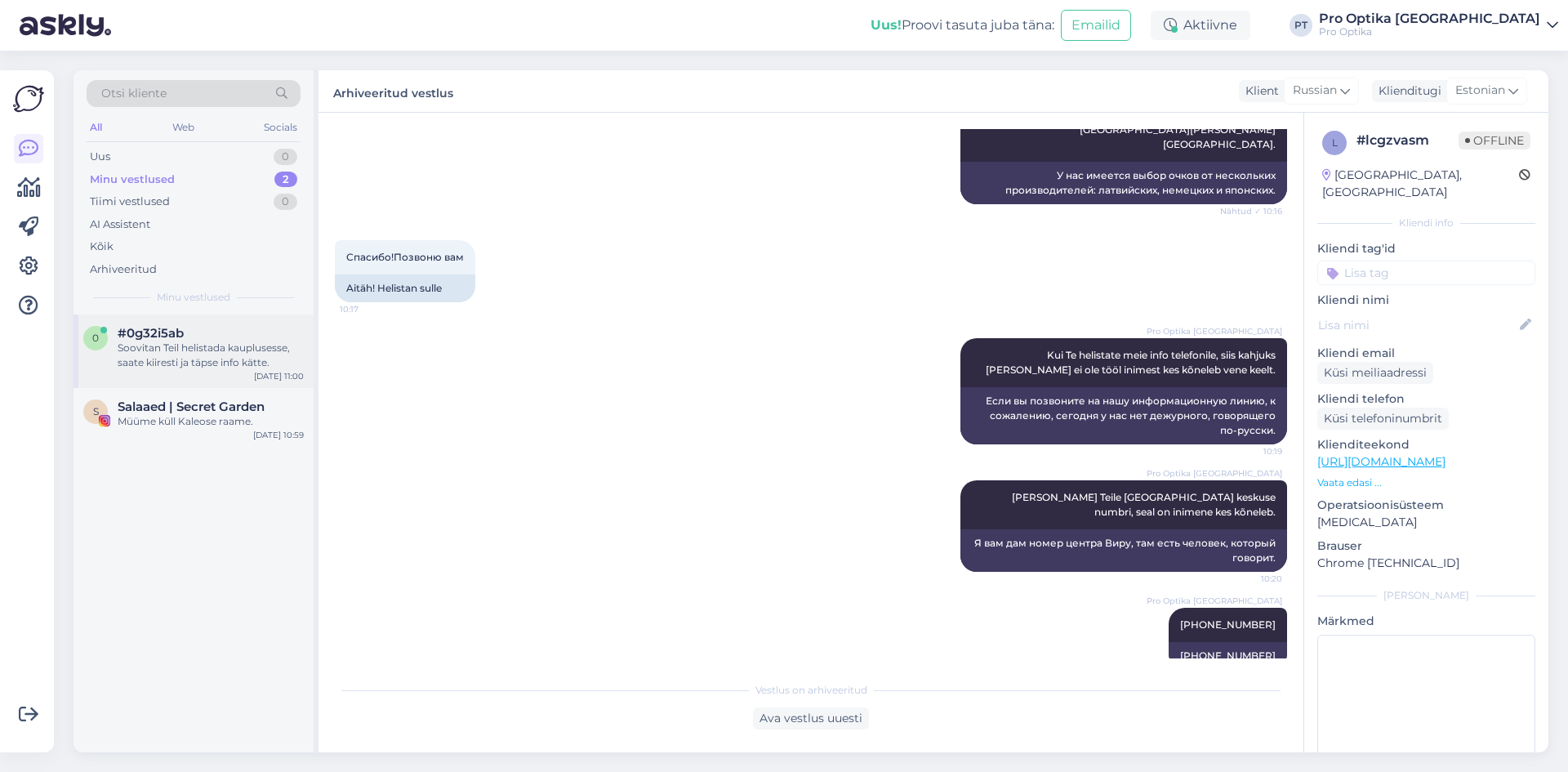
click at [263, 345] on div "Soovitan Teil helistada kauplusesse, saate kiiresti ja täpse info kätte." at bounding box center [210, 355] width 187 height 30
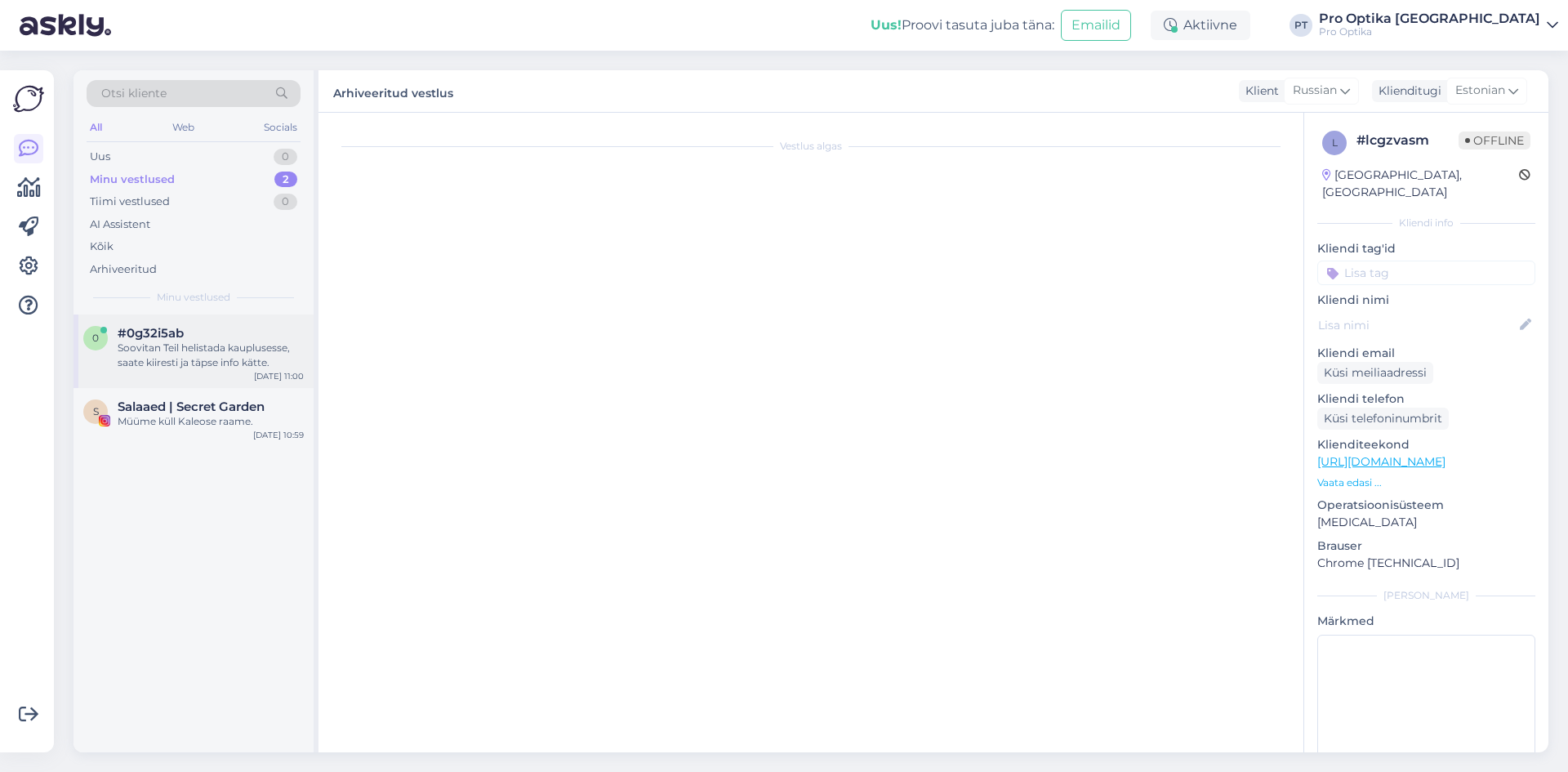
scroll to position [0, 0]
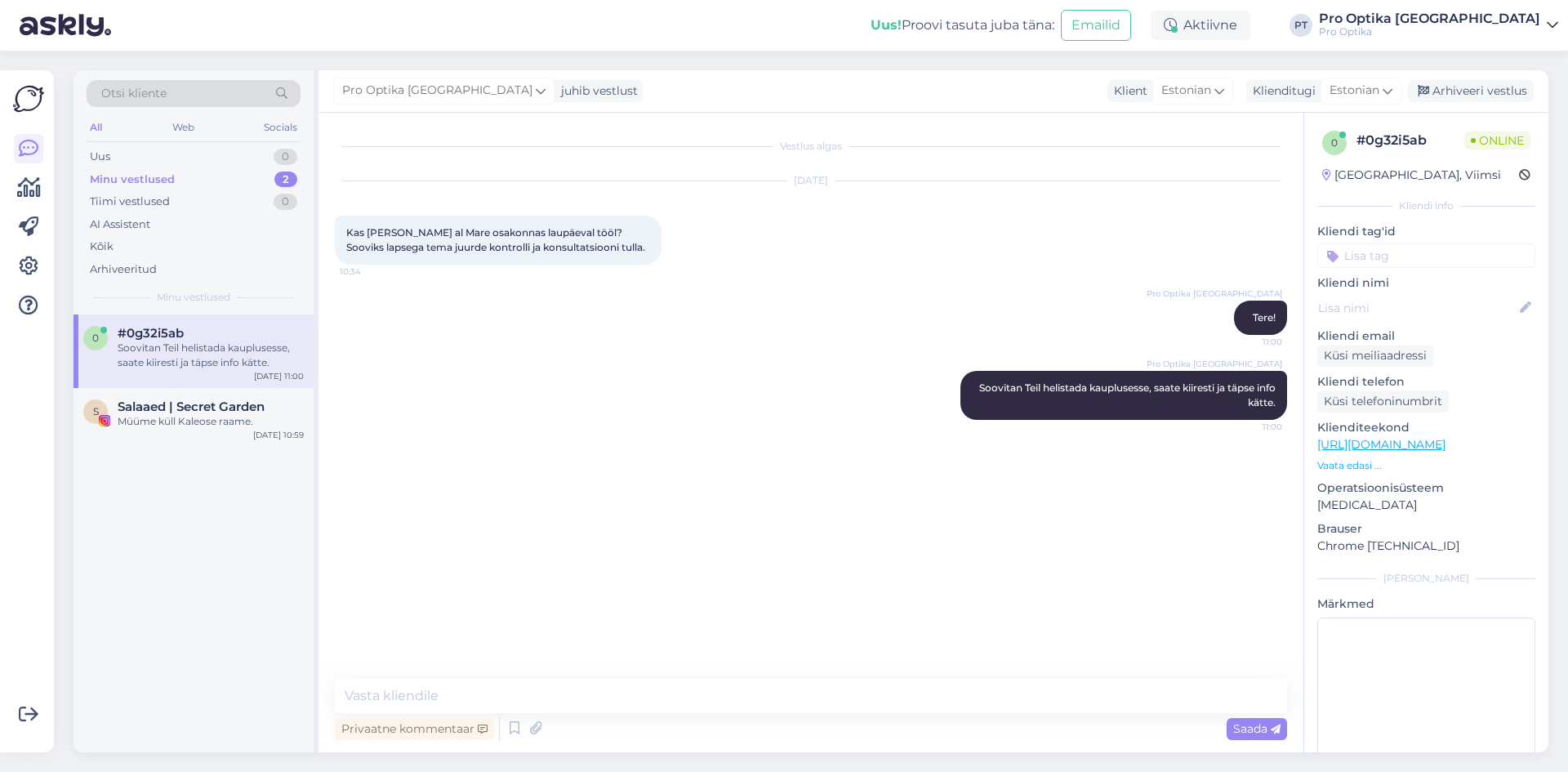
click at [190, 178] on div "Minu vestlused 2" at bounding box center [193, 179] width 214 height 23
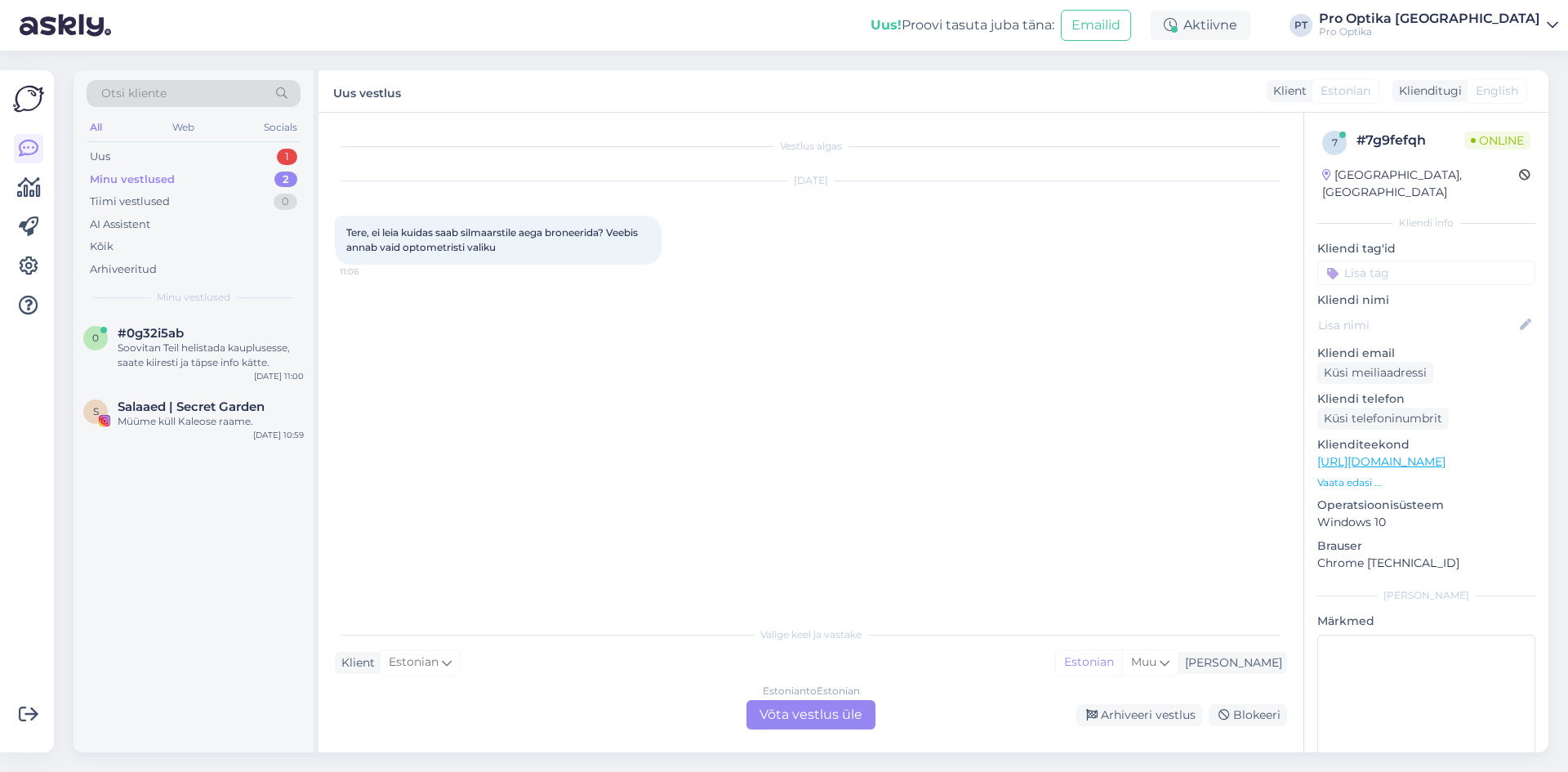
click at [776, 720] on div "Estonian to Estonian Võta vestlus üle" at bounding box center [811, 715] width 129 height 30
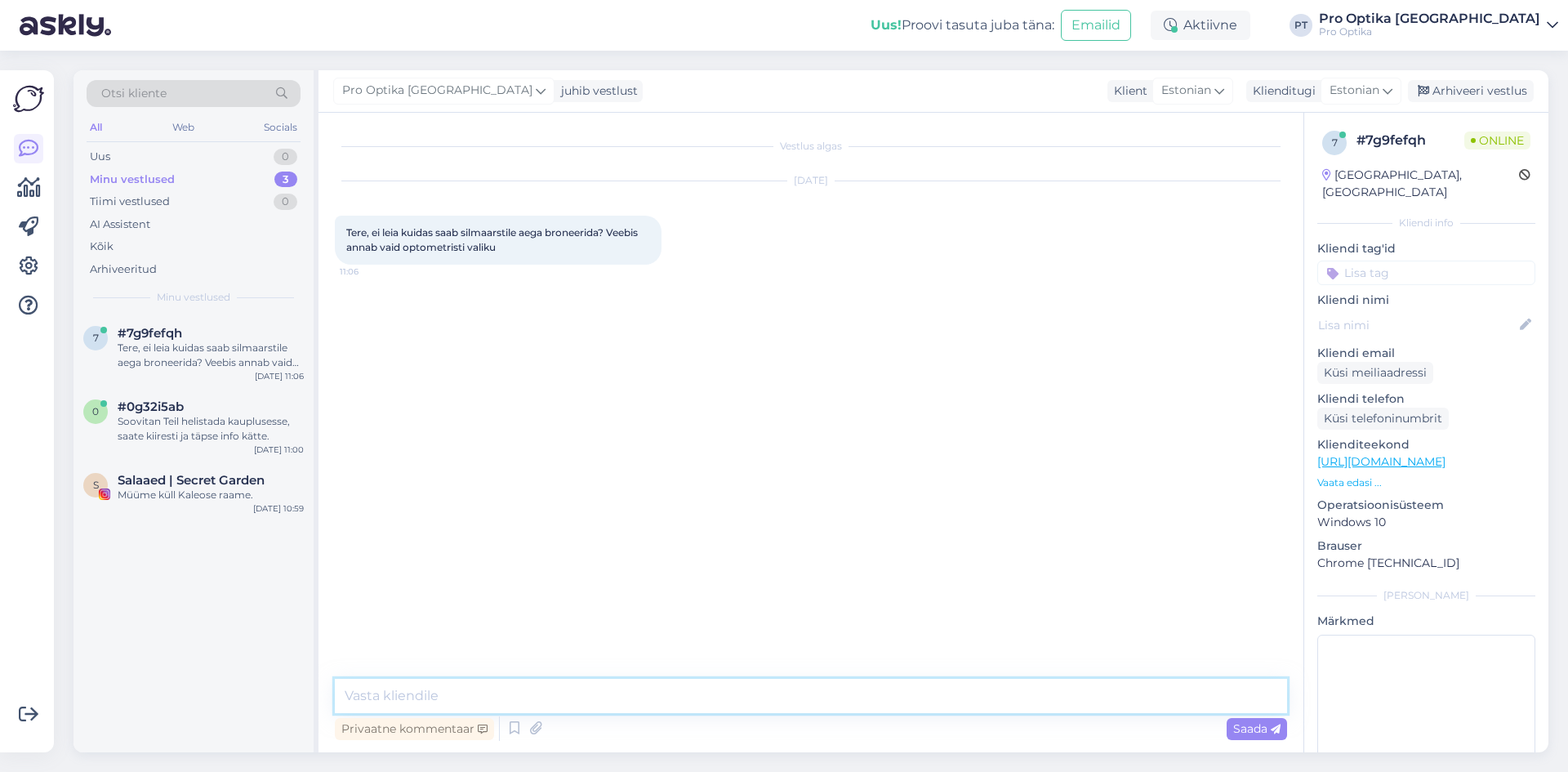
click at [390, 682] on textarea at bounding box center [811, 696] width 952 height 35
type textarea "J"
type textarea "Tere!"
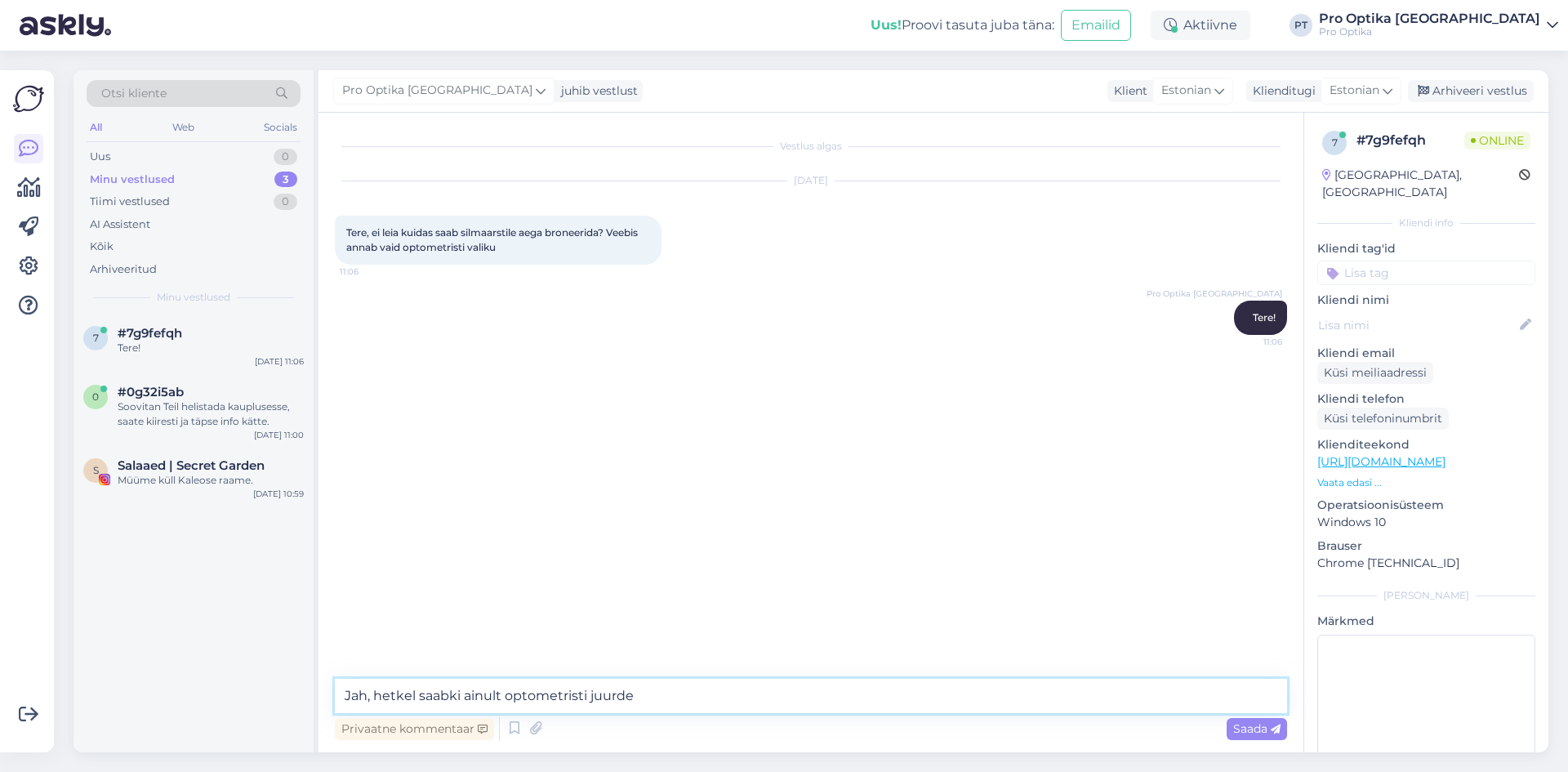
type textarea "Jah, hetkel saabki ainult optometristi juurde."
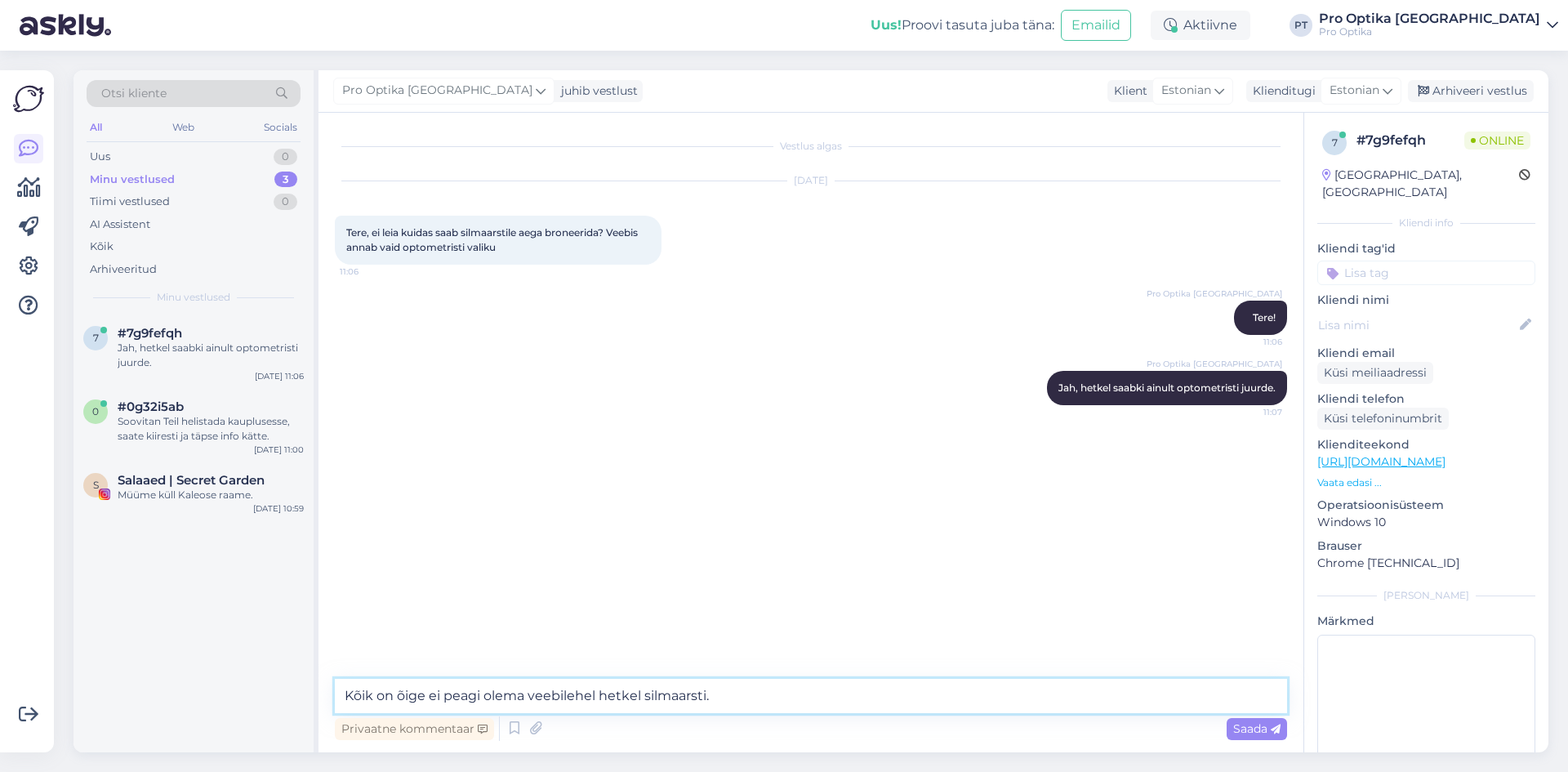
click at [530, 697] on textarea "Kõik on õige ei peagi olema veebilehel hetkel silmaarsti." at bounding box center [811, 696] width 952 height 35
click at [627, 698] on textarea "Kõik on õige, hetkel ei ole veebilehel hetkel silmaarsti." at bounding box center [811, 696] width 952 height 35
type textarea "Kõik on õige, hetkel ei ole veebilehel silmaarsti."
click at [672, 701] on textarea "Kõik on õige, hetkel ei ole veebilehel silmaarsti." at bounding box center [811, 696] width 952 height 35
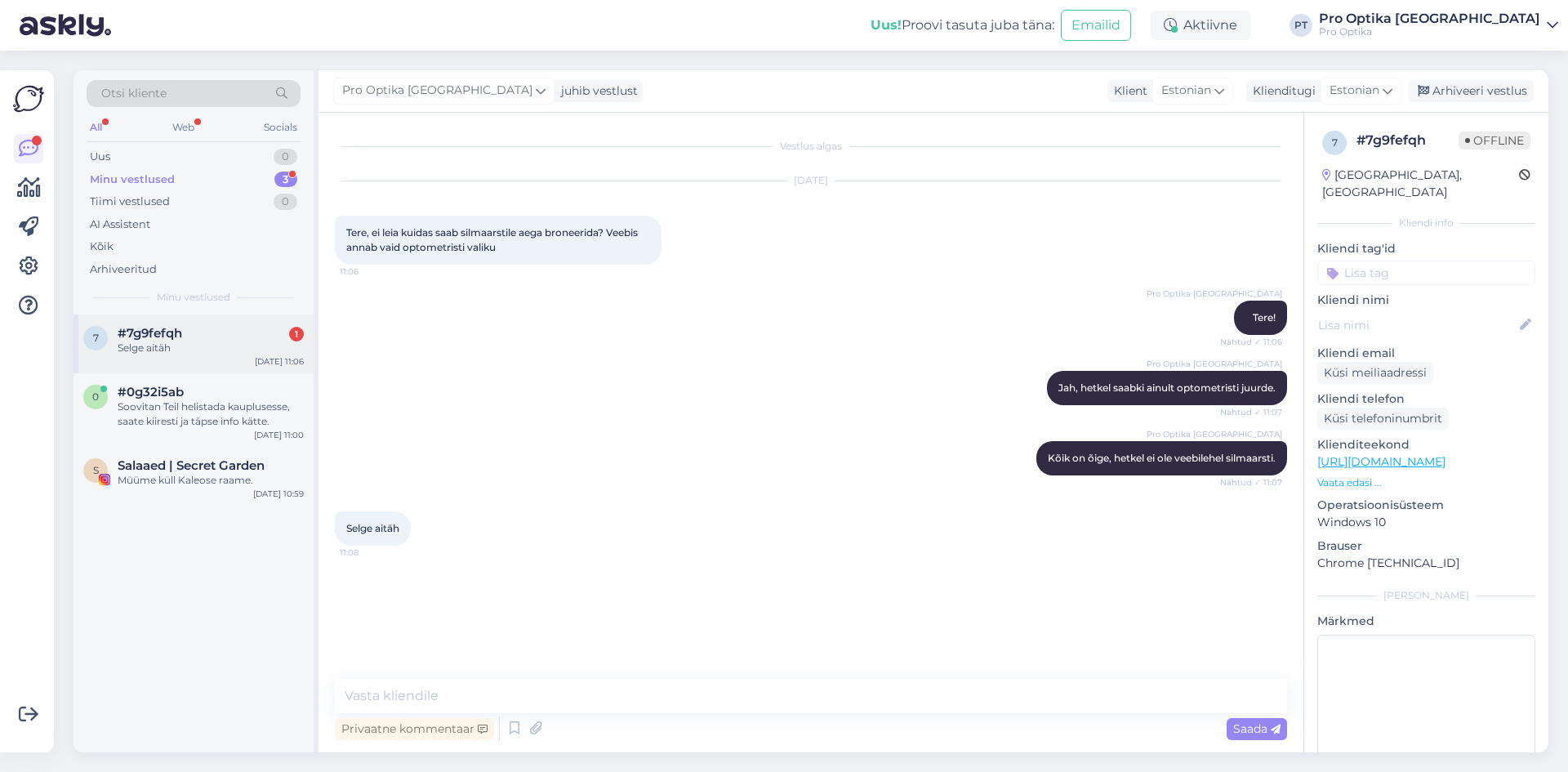
click at [219, 348] on div "Selge aitäh" at bounding box center [210, 347] width 187 height 14
click at [1478, 90] on div "Arhiveeri vestlus" at bounding box center [1471, 91] width 126 height 22
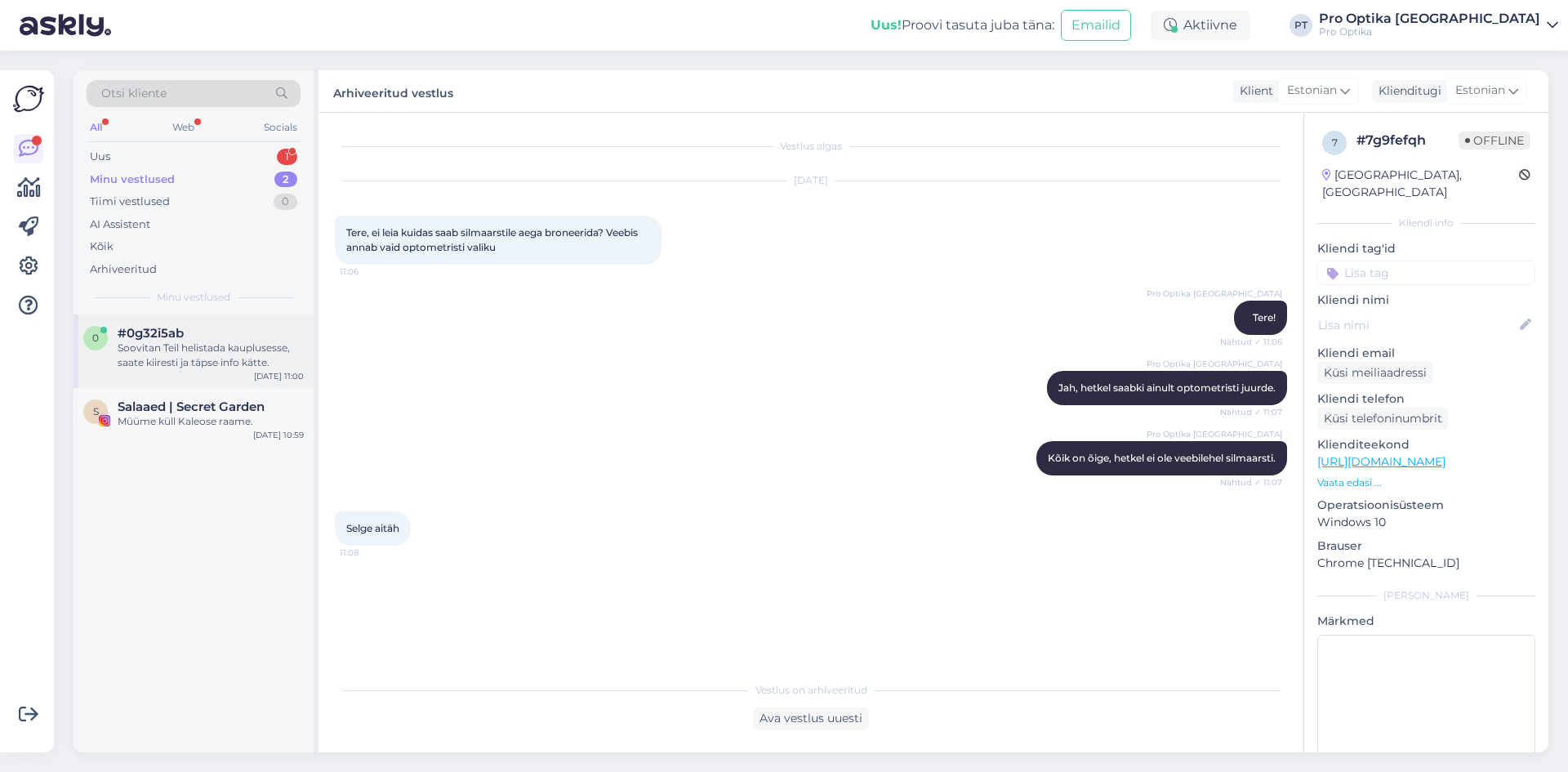
click at [234, 374] on div "0 #0g32i5ab Soovitan Teil helistada kauplusesse, saate kiiresti ja täpse info k…" at bounding box center [193, 351] width 240 height 73
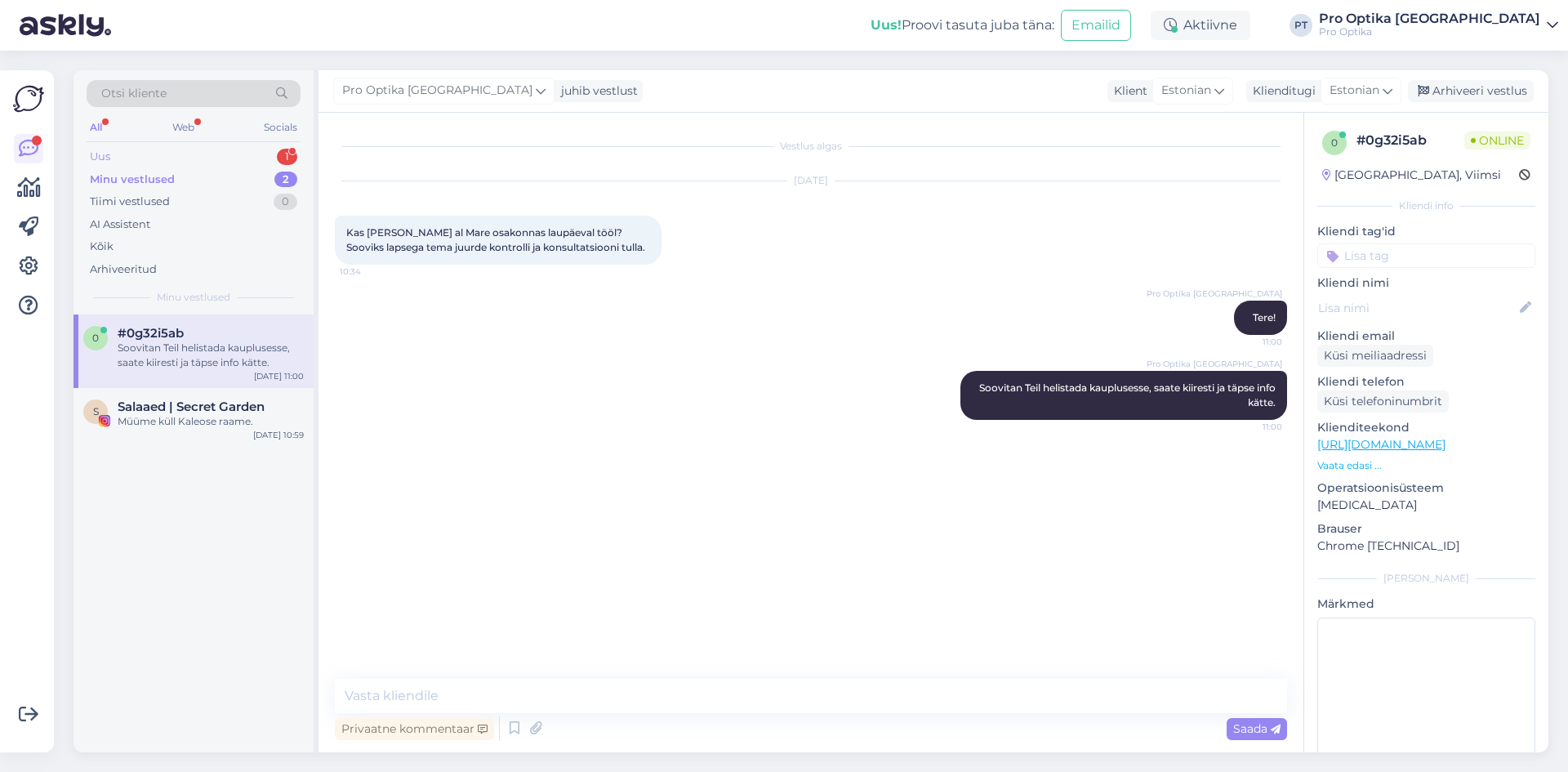
click at [289, 152] on div "1" at bounding box center [287, 156] width 20 height 16
click at [232, 358] on div "Tere! [PERSON_NAME] ajateenija ja raamid läksid katki. Kas teie juurest ostes u…" at bounding box center [210, 355] width 187 height 30
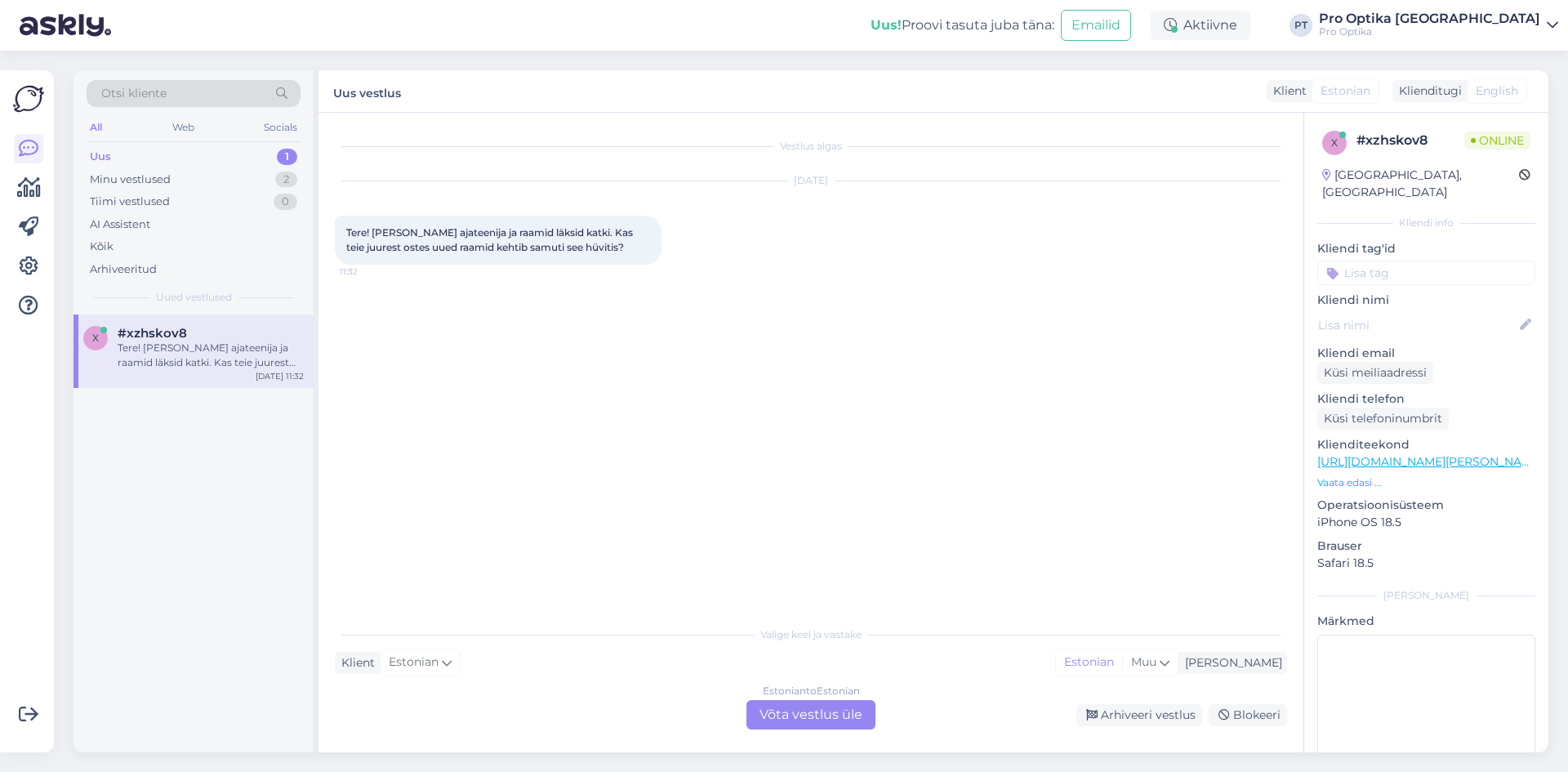
click at [787, 713] on div "Estonian to Estonian Võta vestlus üle" at bounding box center [811, 715] width 129 height 30
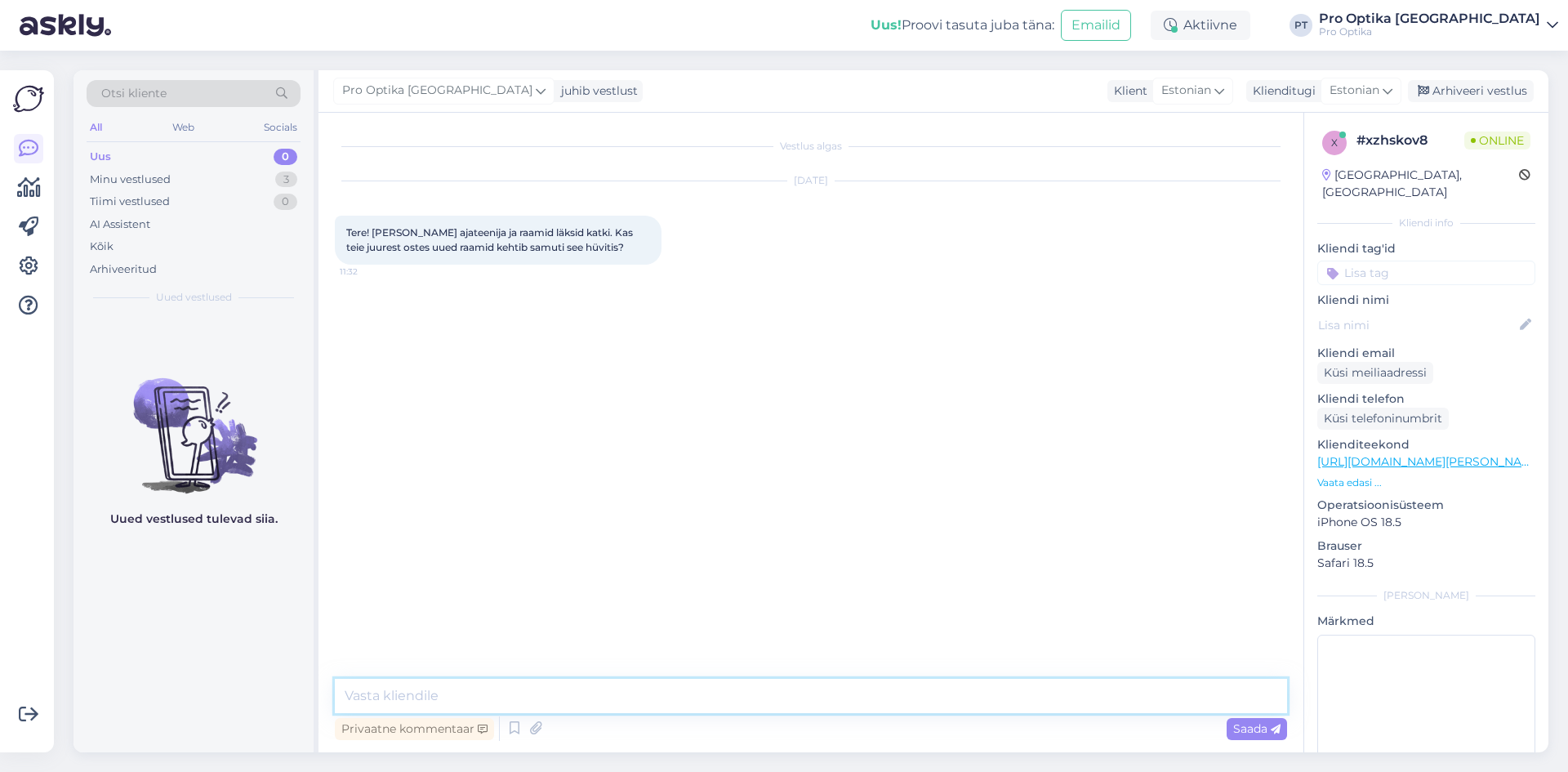
click at [469, 688] on textarea at bounding box center [811, 696] width 952 height 35
type textarea "Tere!"
type textarea "Kahjuks sellel aastal ei ole tulnud meile infot antud hüvitise osas."
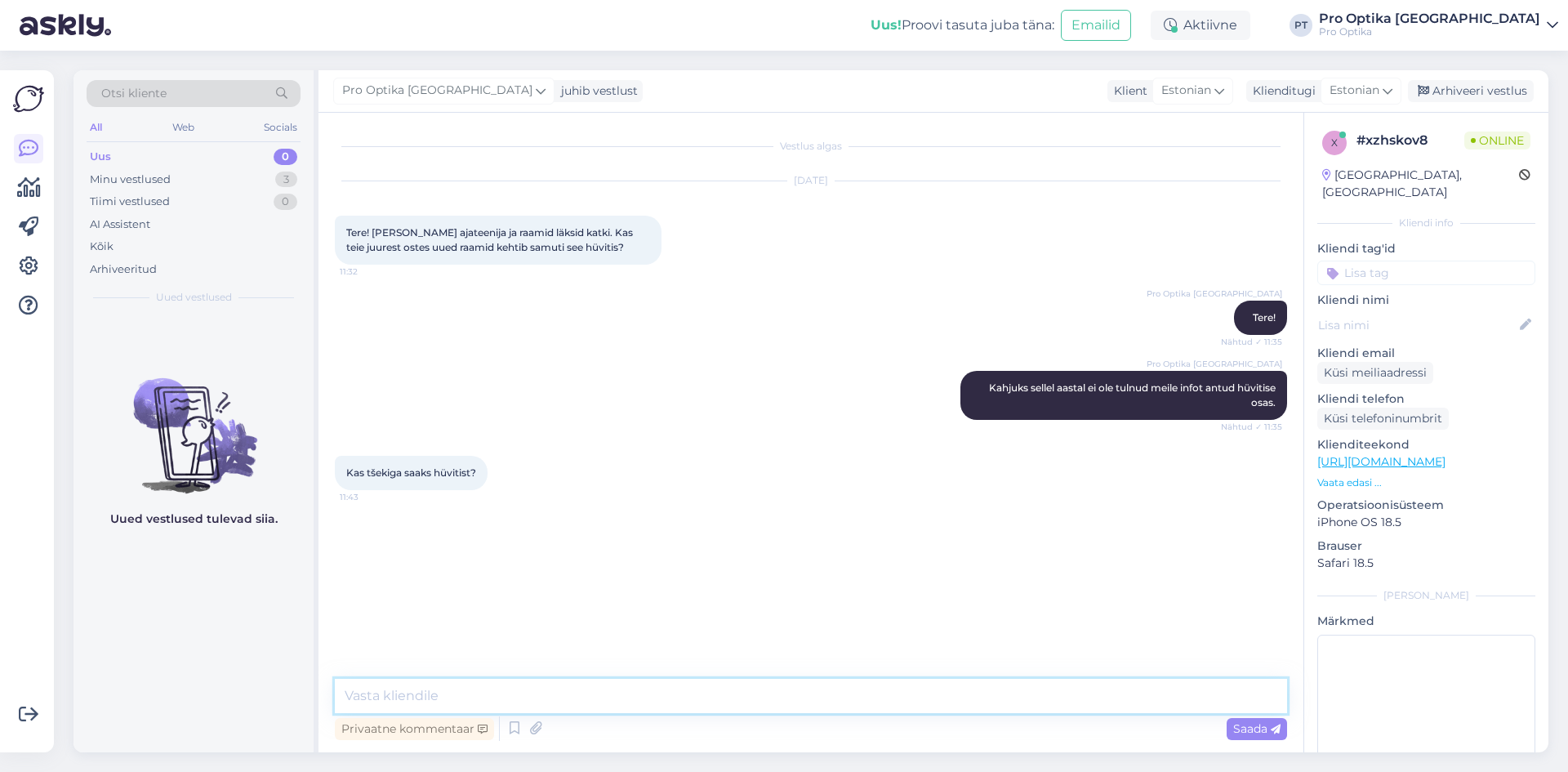
click at [505, 686] on textarea at bounding box center [811, 696] width 952 height 35
type textarea "Seda tuleb Teil uurida, kas hüvitatakse? Mis Teil täpsemalt prilliga juhtus, ka…"
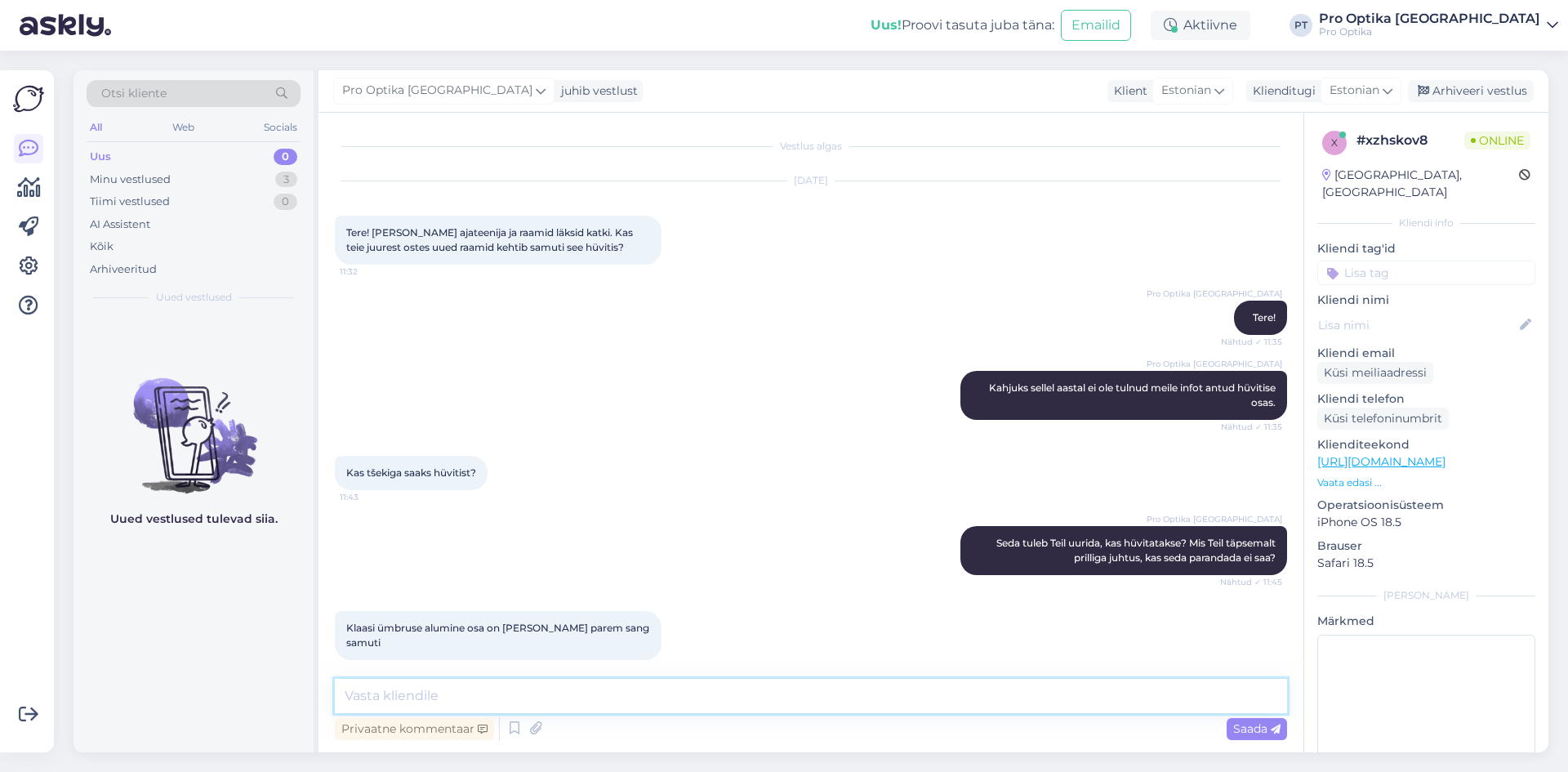
click at [475, 688] on textarea at bounding box center [811, 696] width 952 height 35
click at [478, 697] on textarea "Kas tegemist metall raamiga?" at bounding box center [811, 696] width 952 height 35
type textarea "Kas tegemist metallraamiga?"
click at [675, 699] on textarea at bounding box center [811, 696] width 952 height 35
type textarea "Soovitan Teil pöörduda [PERSON_NAME] kauplusesse, võimalik, et saab painutada t…"
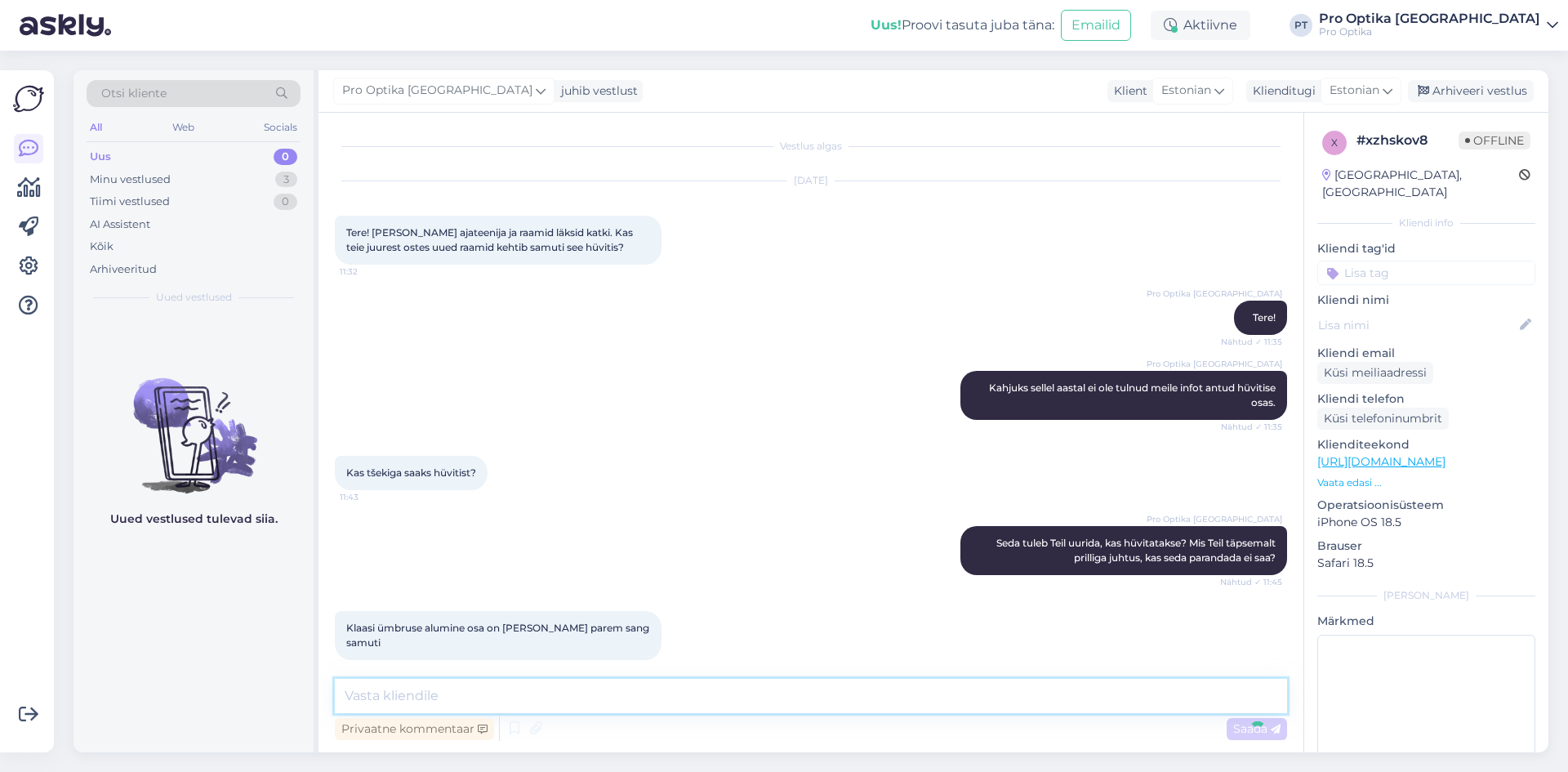
scroll to position [225, 0]
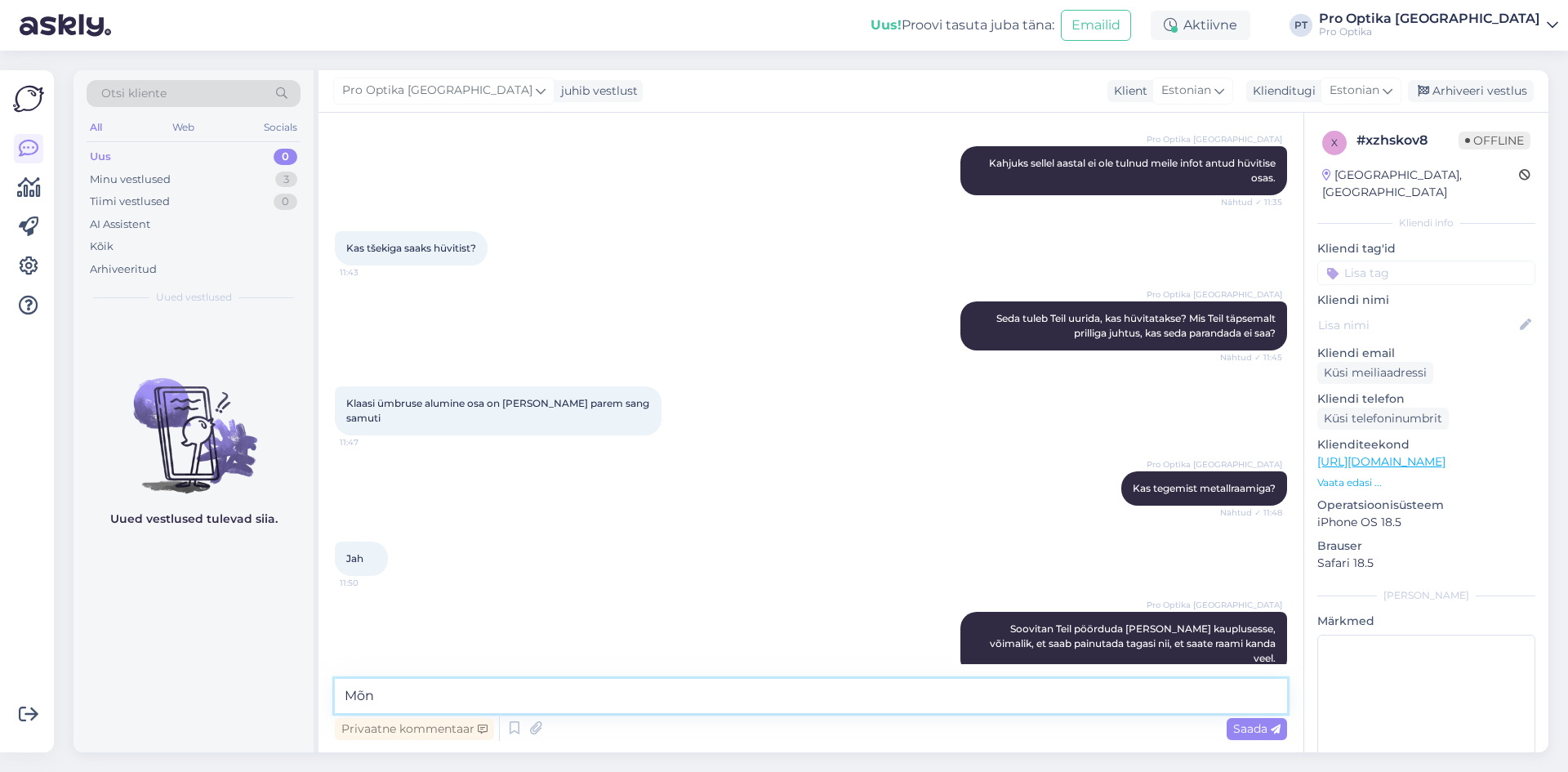
type textarea "Mõne"
